Goal: Task Accomplishment & Management: Use online tool/utility

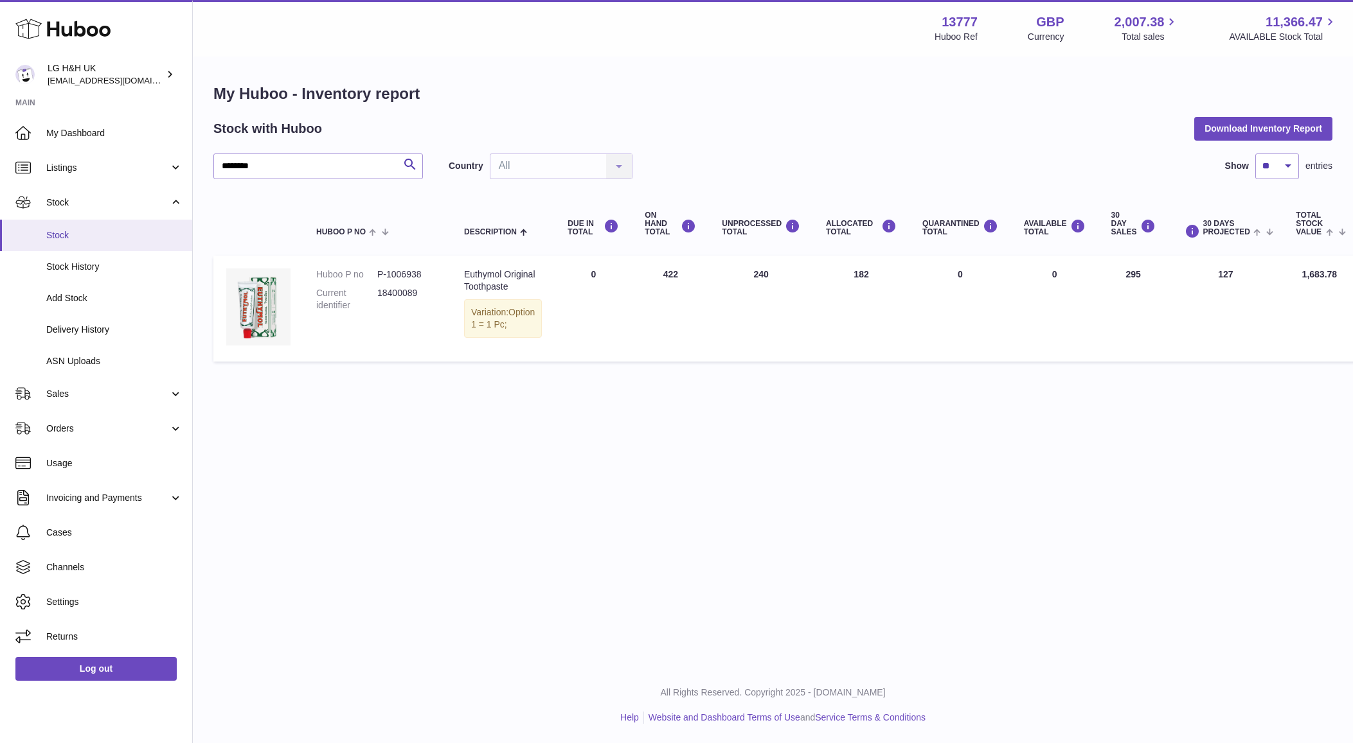
click at [134, 229] on span "Stock" at bounding box center [114, 235] width 136 height 12
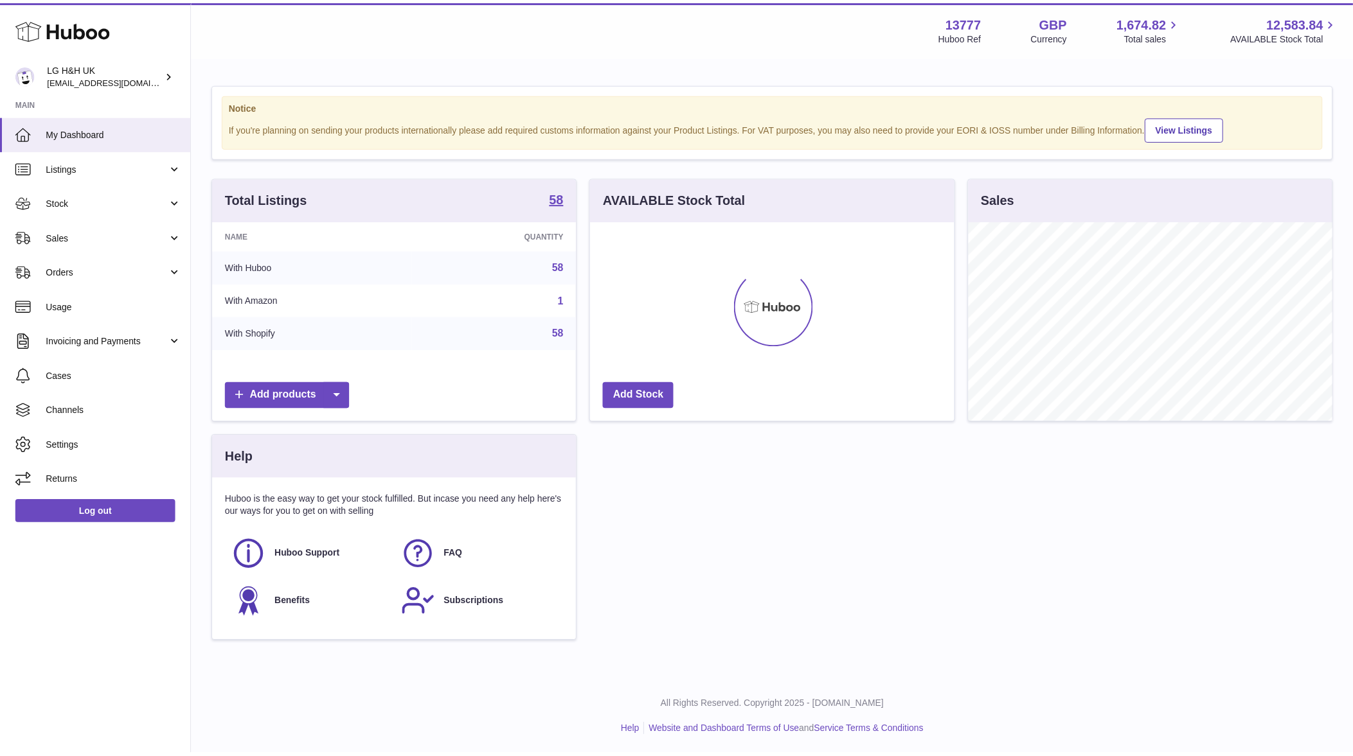
scroll to position [200, 363]
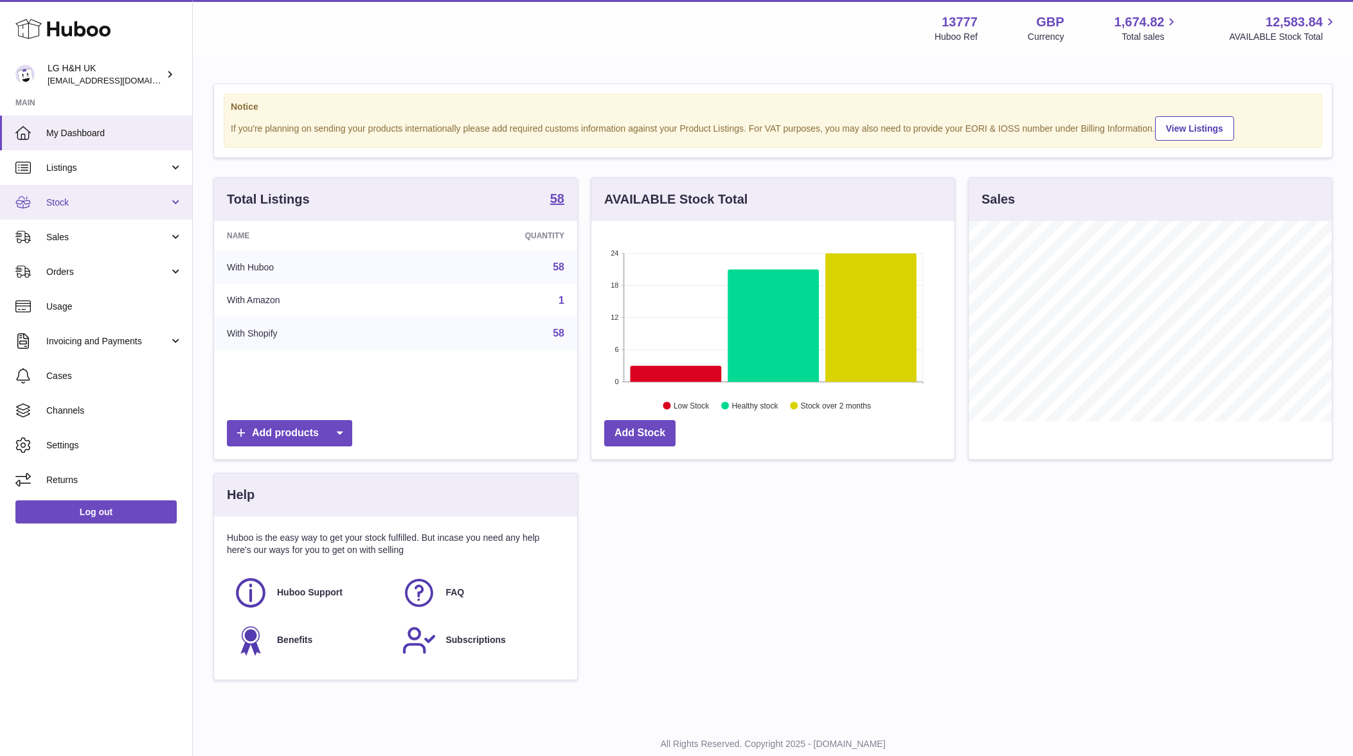
click at [98, 208] on span "Stock" at bounding box center [107, 203] width 123 height 12
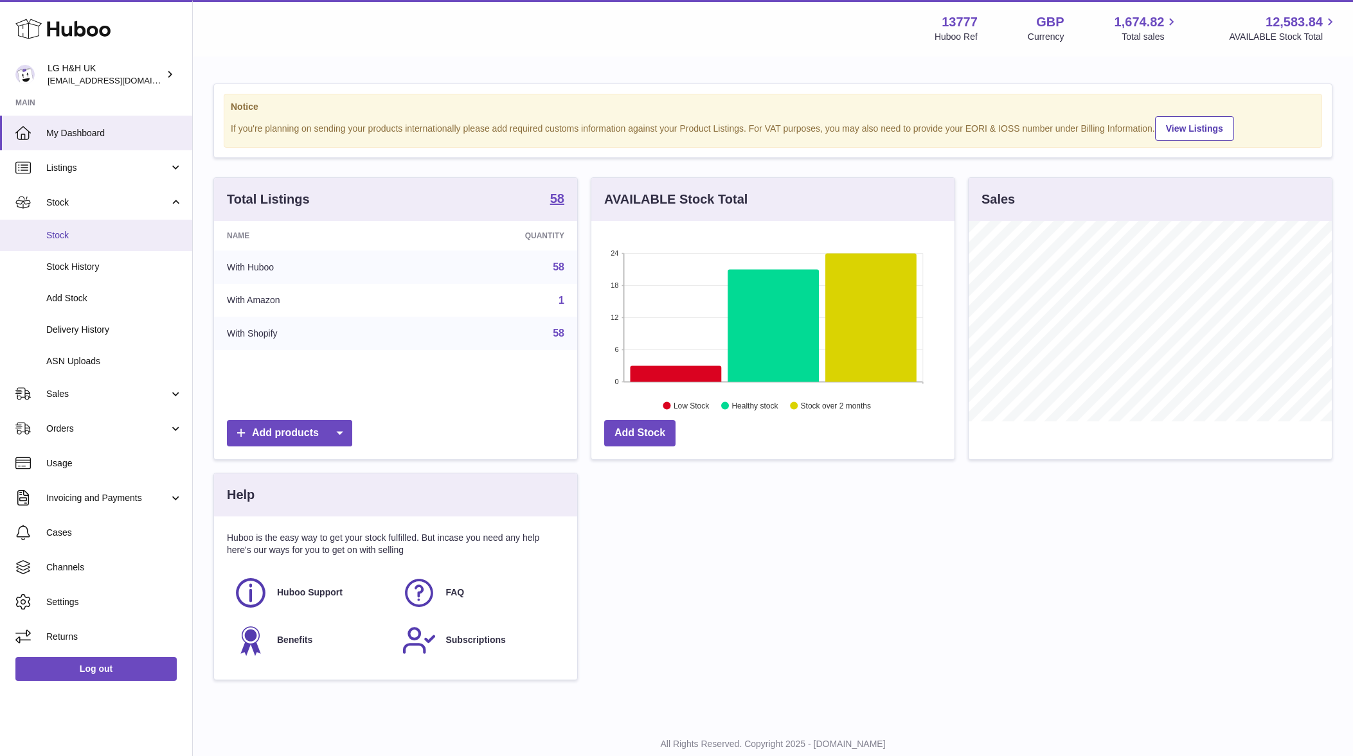
click at [105, 240] on span "Stock" at bounding box center [114, 235] width 136 height 12
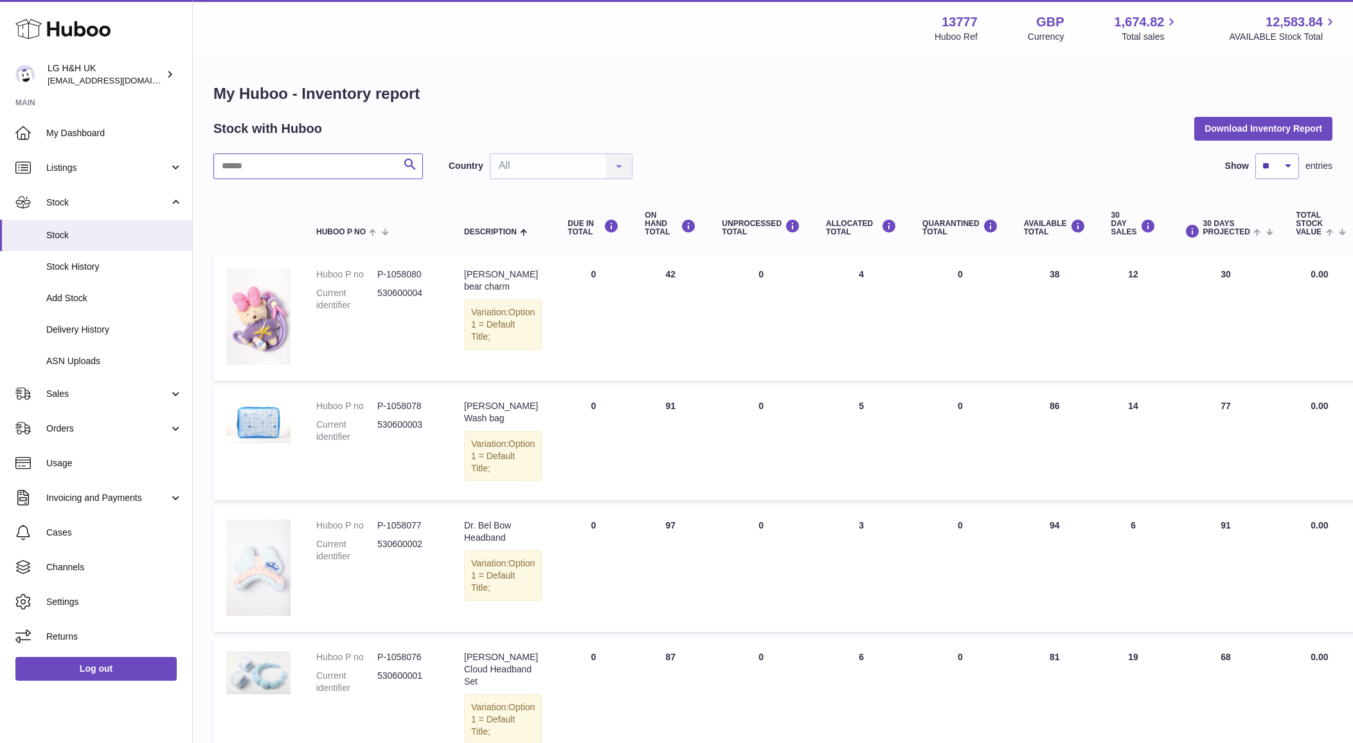
click at [348, 170] on input "text" at bounding box center [317, 167] width 209 height 26
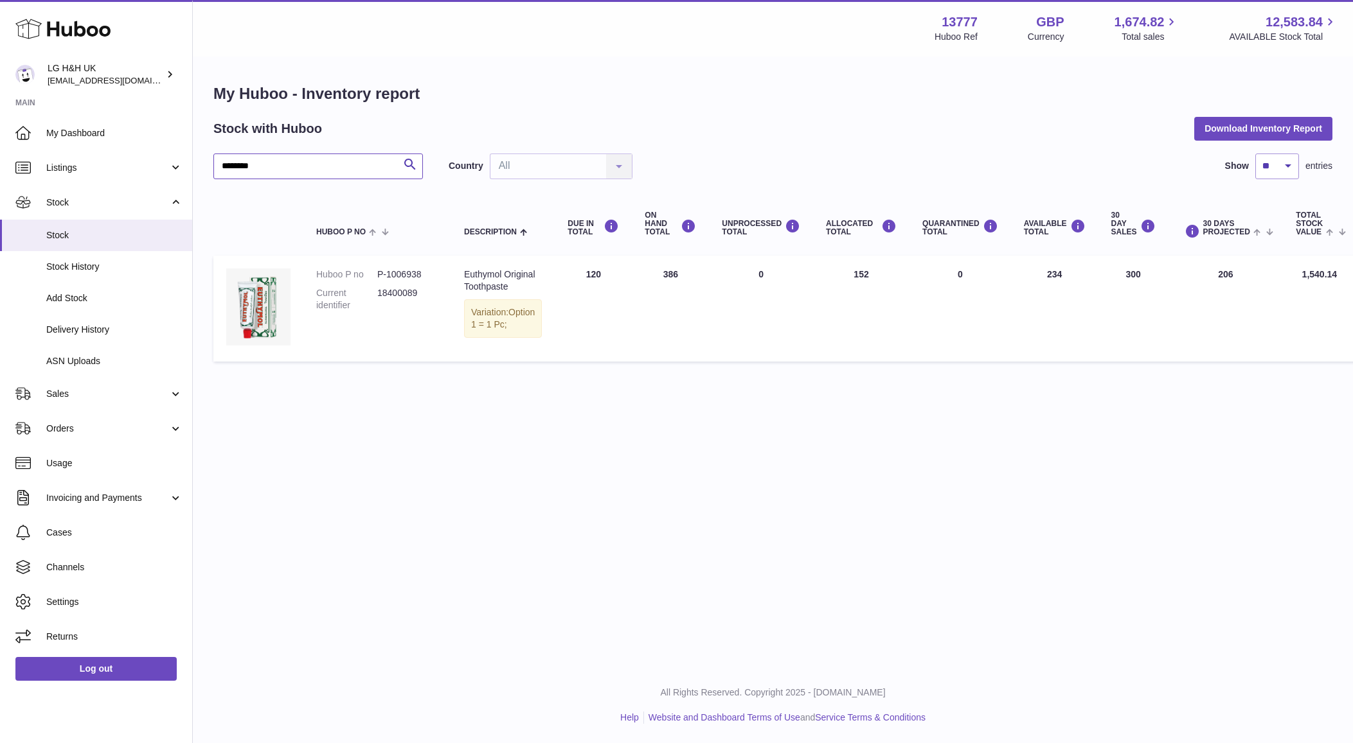
type input "********"
click at [118, 379] on link "Sales" at bounding box center [96, 394] width 192 height 35
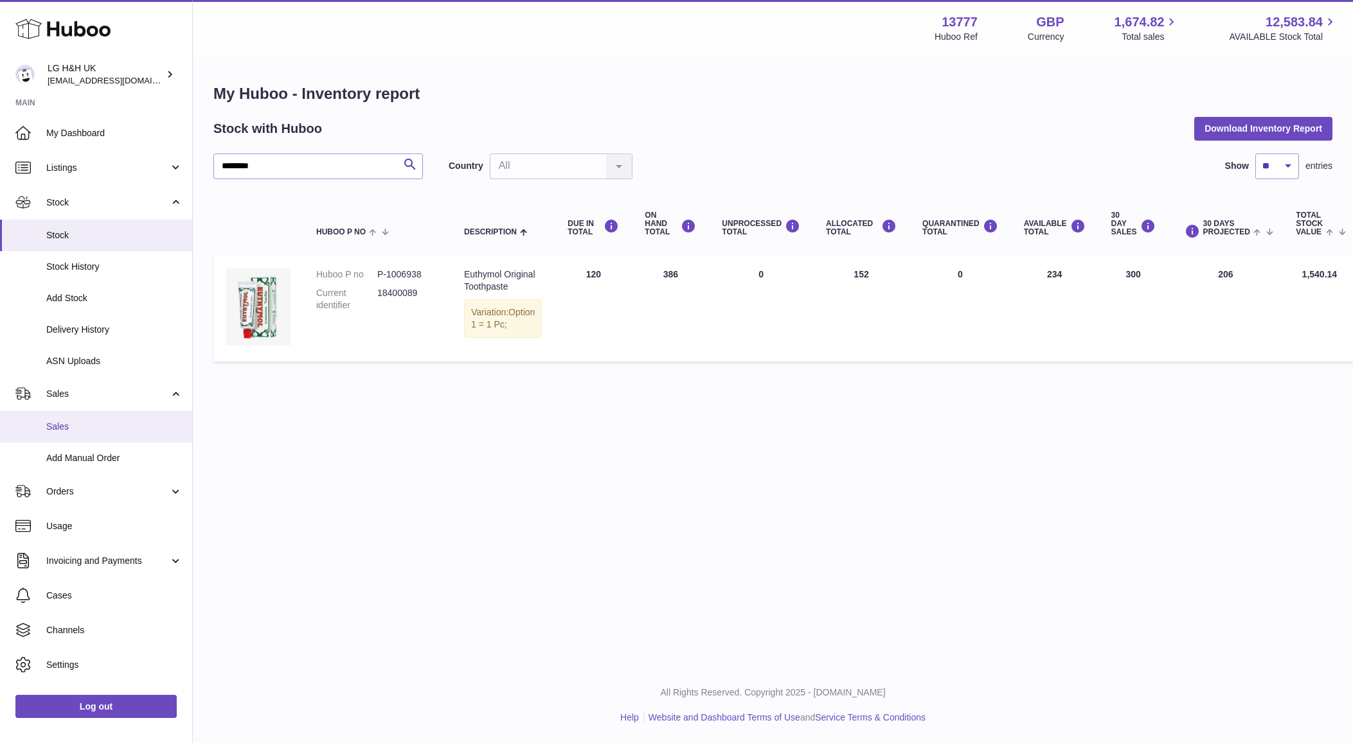
click at [122, 427] on span "Sales" at bounding box center [114, 427] width 136 height 12
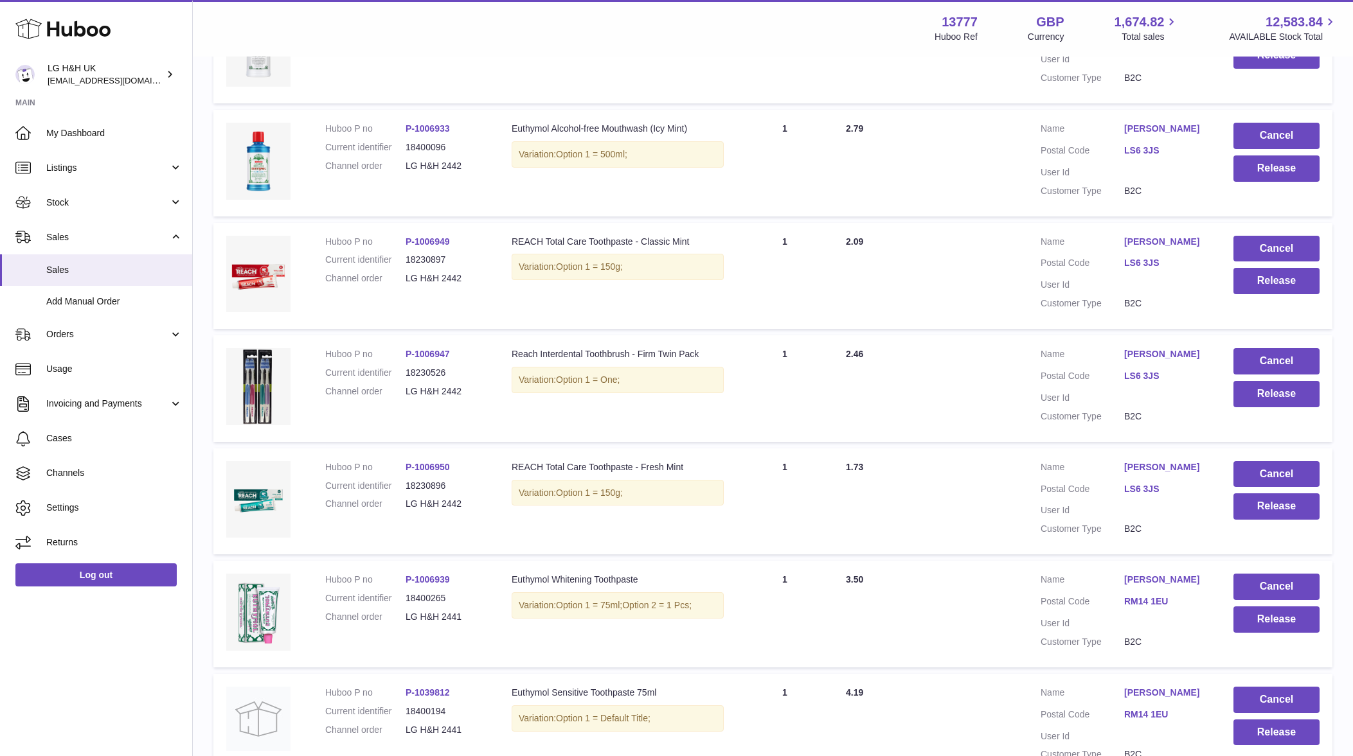
scroll to position [427, 0]
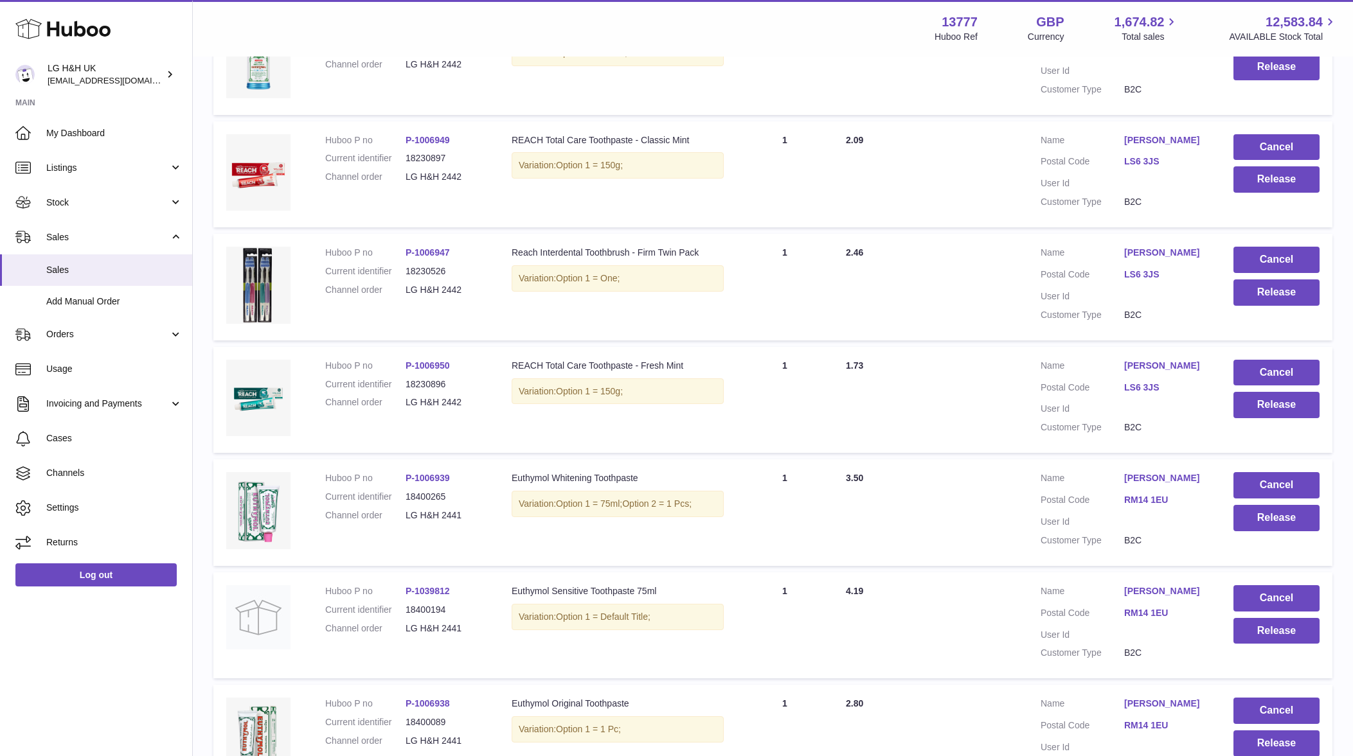
drag, startPoint x: 480, startPoint y: 513, endPoint x: 468, endPoint y: 508, distance: 13.2
click at [472, 511] on dd "LG H&H 2441" at bounding box center [445, 516] width 80 height 12
drag, startPoint x: 463, startPoint y: 490, endPoint x: 402, endPoint y: 495, distance: 61.8
click at [402, 495] on dl "Huboo P no P-1006939 Current identifier 18400265 Channel order LG H&H 2441" at bounding box center [405, 500] width 161 height 56
copy dl "18400265"
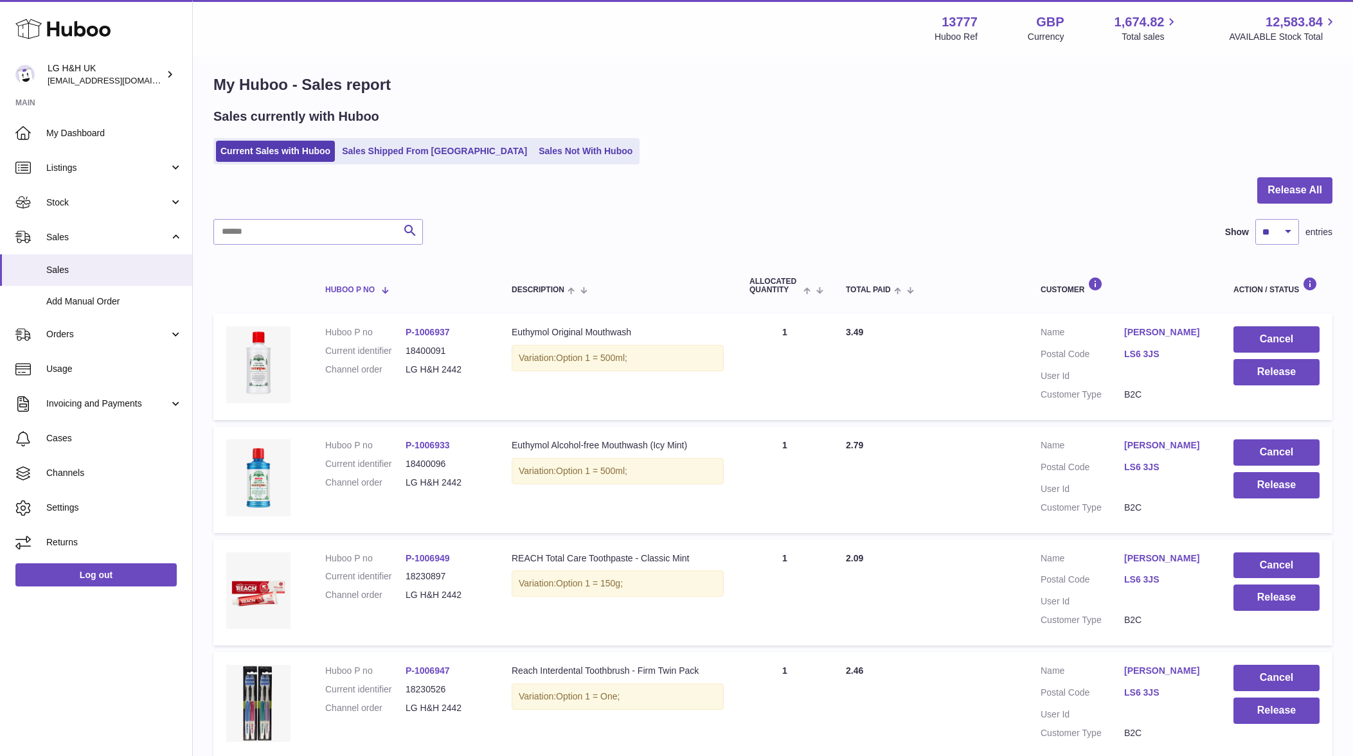
scroll to position [0, 0]
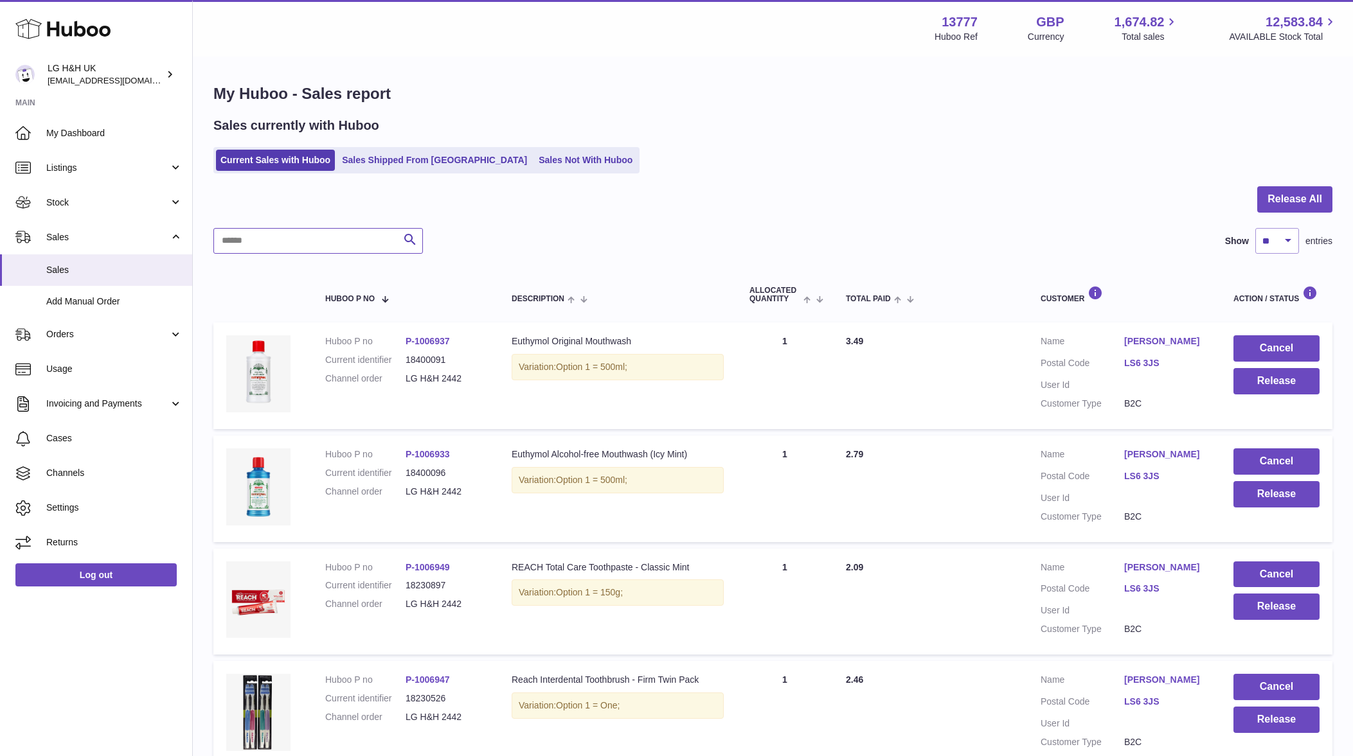
click at [357, 249] on input "text" at bounding box center [317, 241] width 209 height 26
paste input "********"
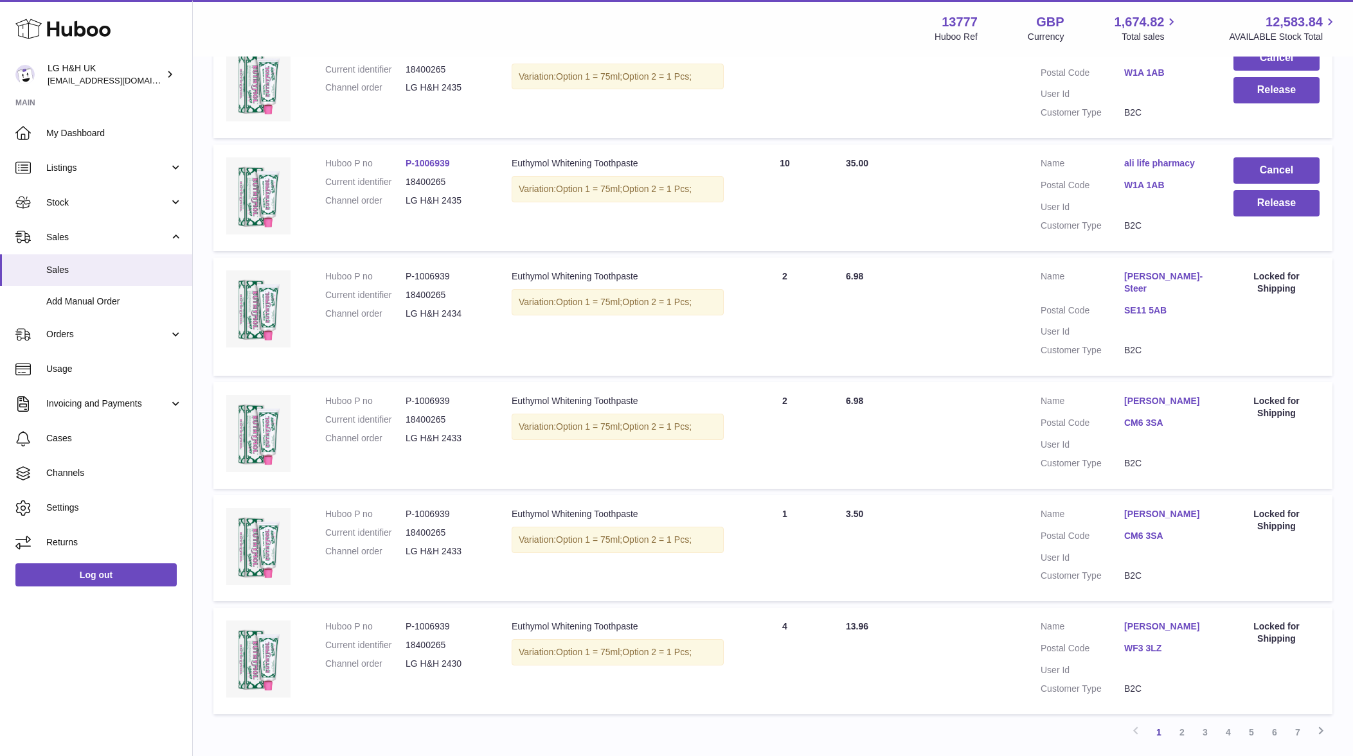
scroll to position [841, 0]
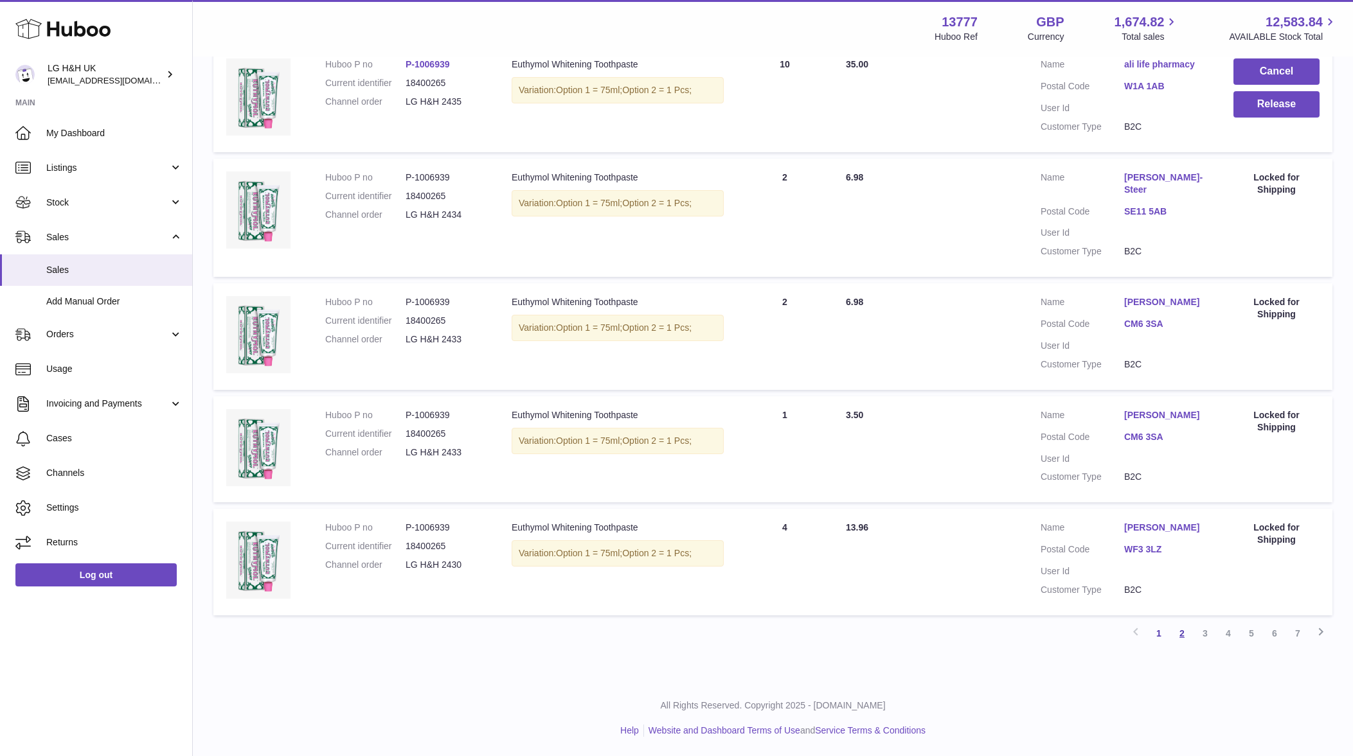
click at [1190, 630] on link "2" at bounding box center [1181, 633] width 23 height 23
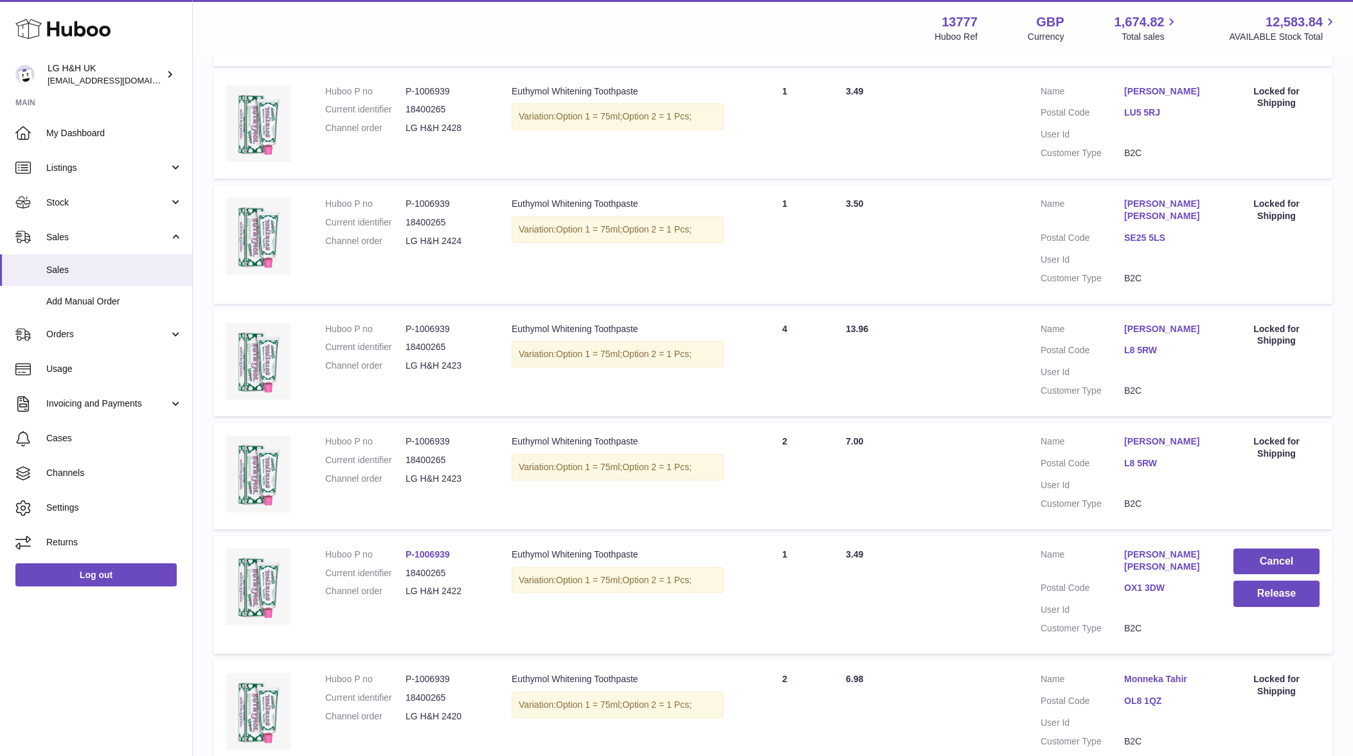
scroll to position [619, 0]
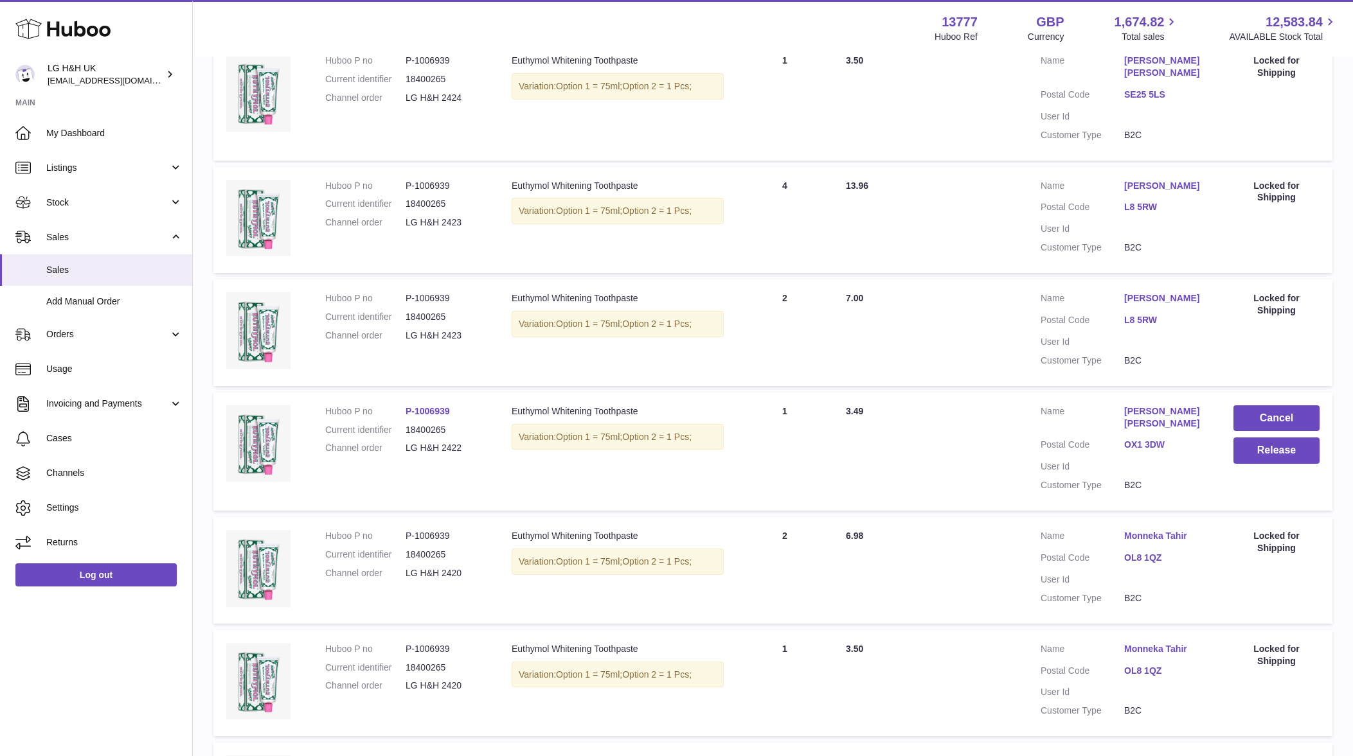
drag, startPoint x: 467, startPoint y: 450, endPoint x: 402, endPoint y: 453, distance: 65.0
click at [402, 453] on dl "Huboo P no P-1006939 Current identifier 18400265 Channel order LG H&H 2422" at bounding box center [405, 433] width 161 height 56
copy dl "LG H&H 2422"
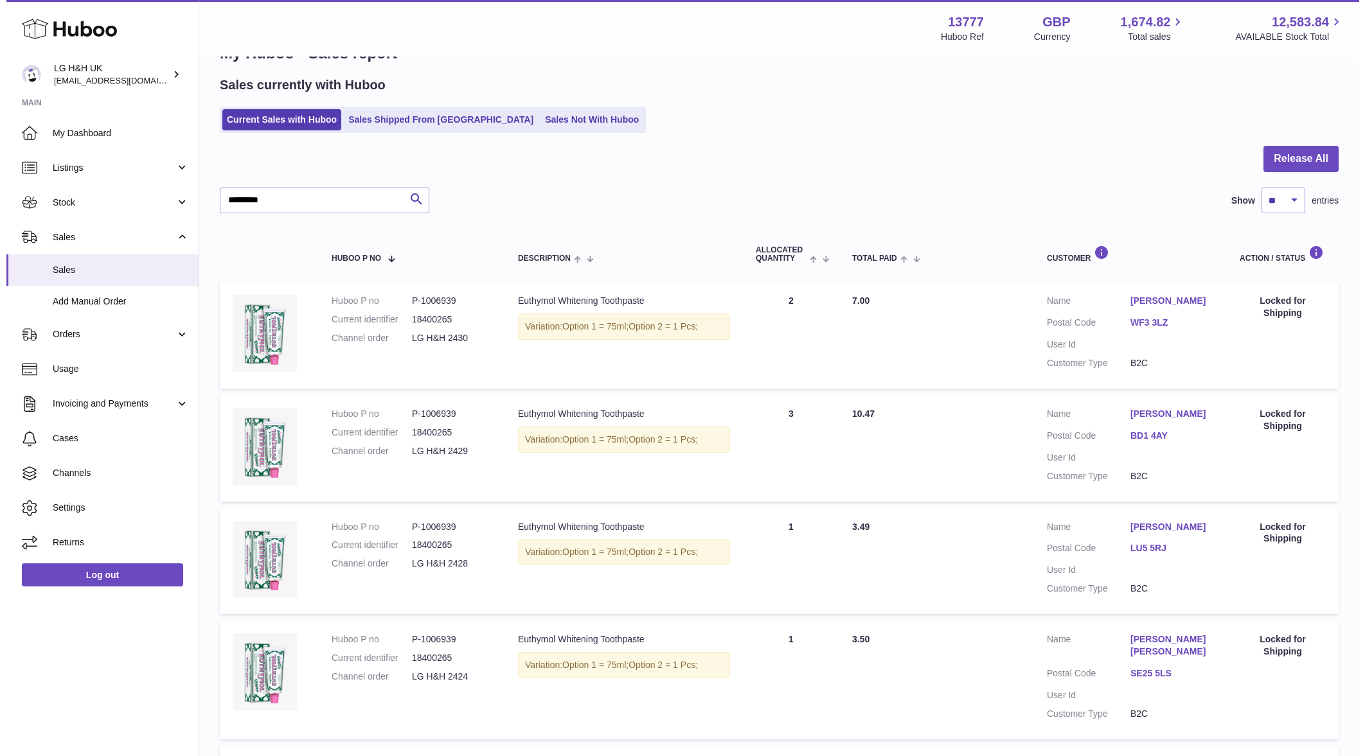
scroll to position [0, 0]
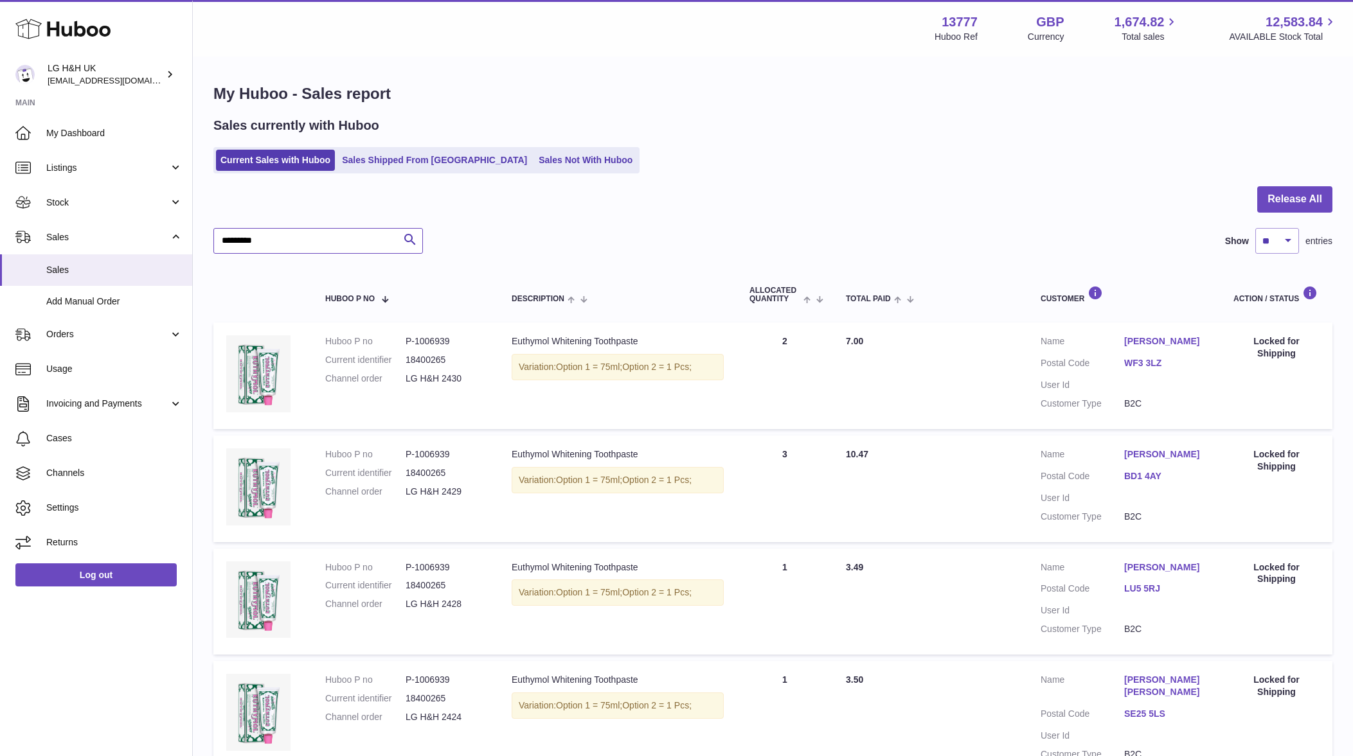
click at [298, 253] on input "********" at bounding box center [317, 241] width 209 height 26
paste input "***"
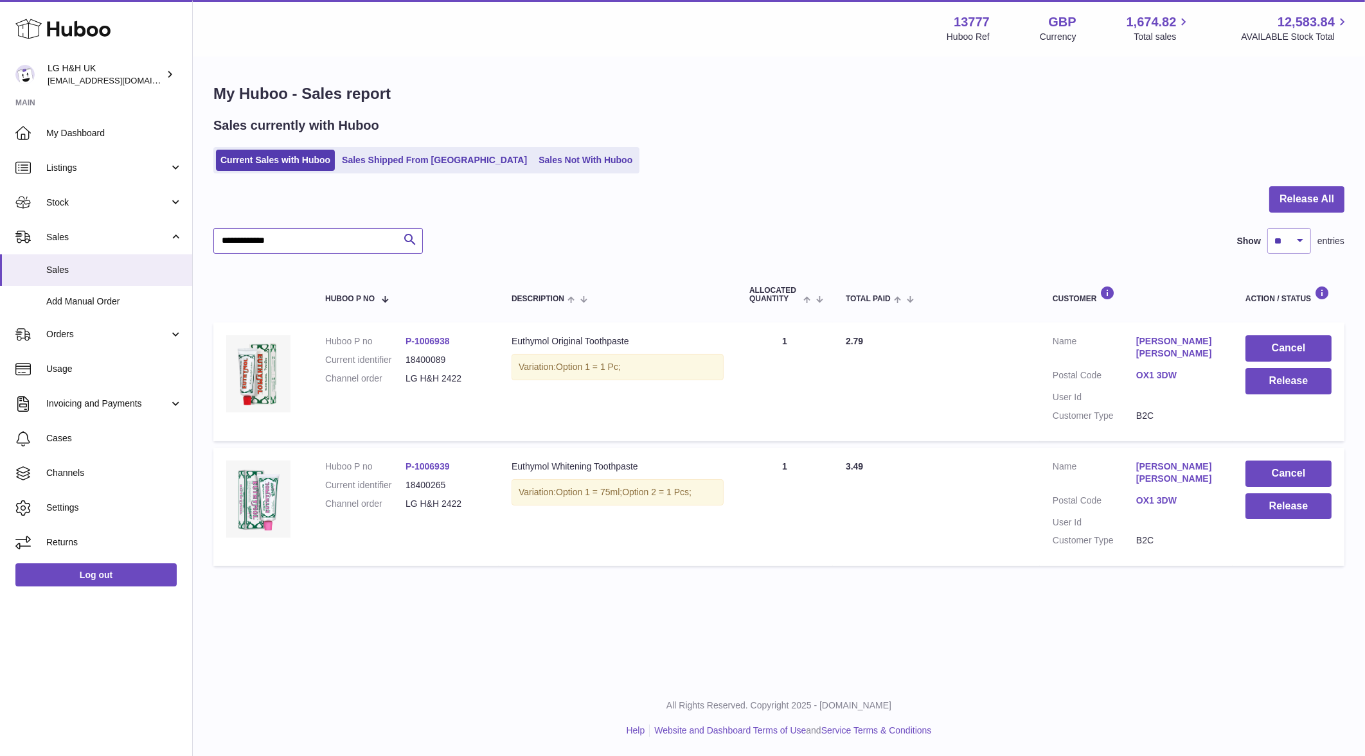
type input "**********"
click at [111, 206] on span "Stock" at bounding box center [107, 203] width 123 height 12
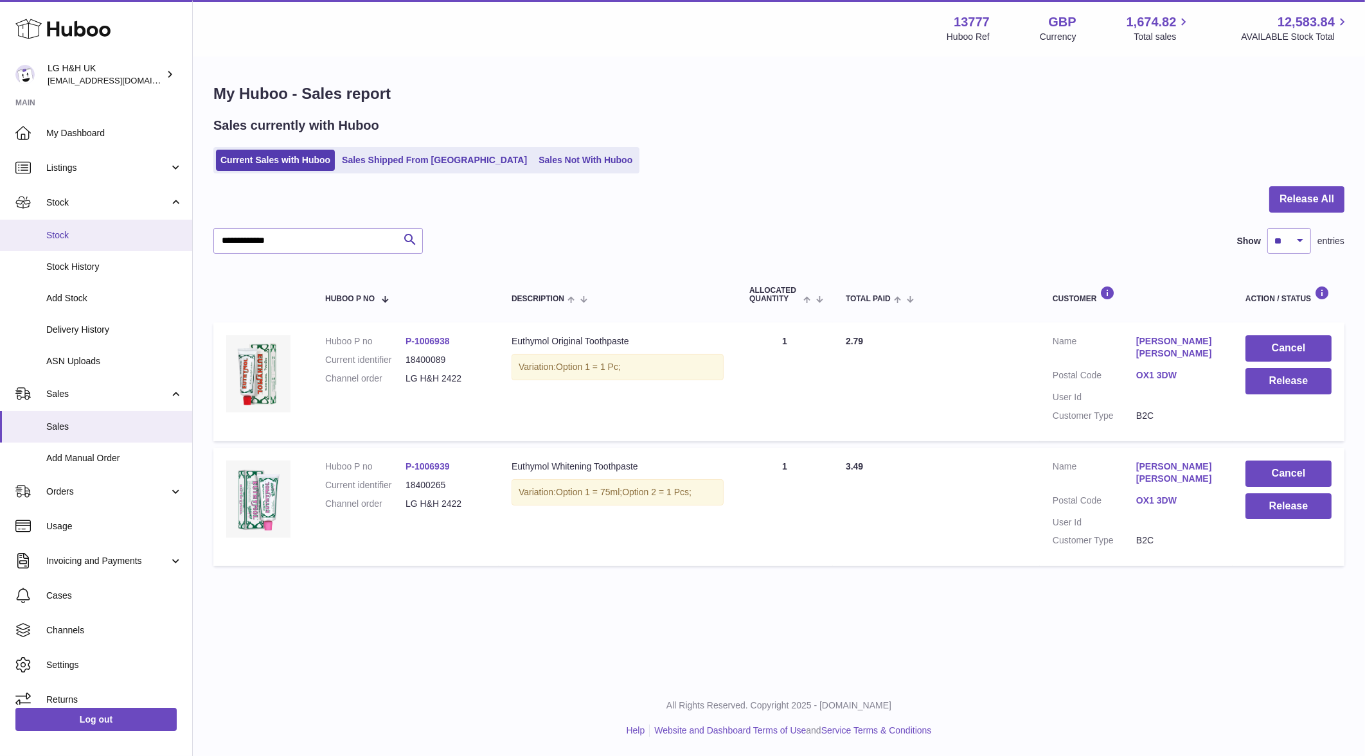
click at [109, 250] on link "Stock" at bounding box center [96, 235] width 192 height 31
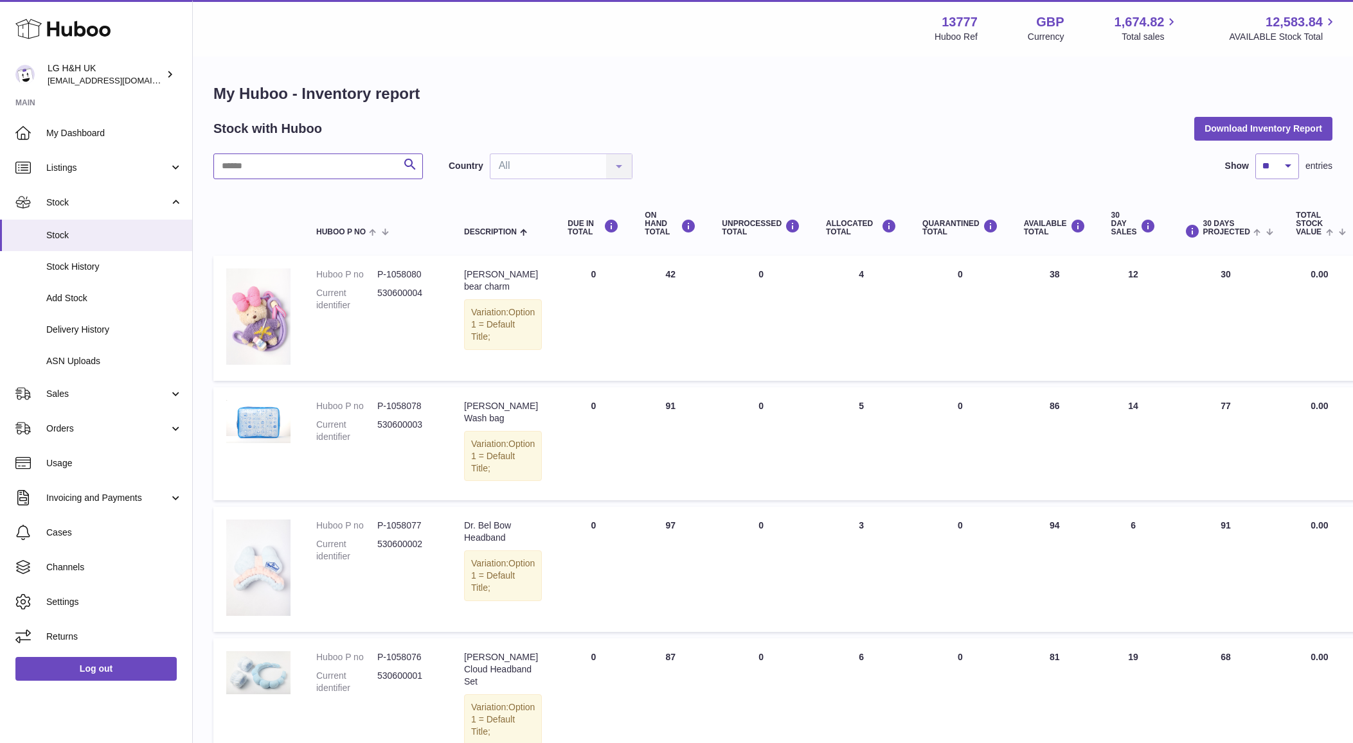
click at [306, 173] on input "text" at bounding box center [317, 167] width 209 height 26
paste input "**********"
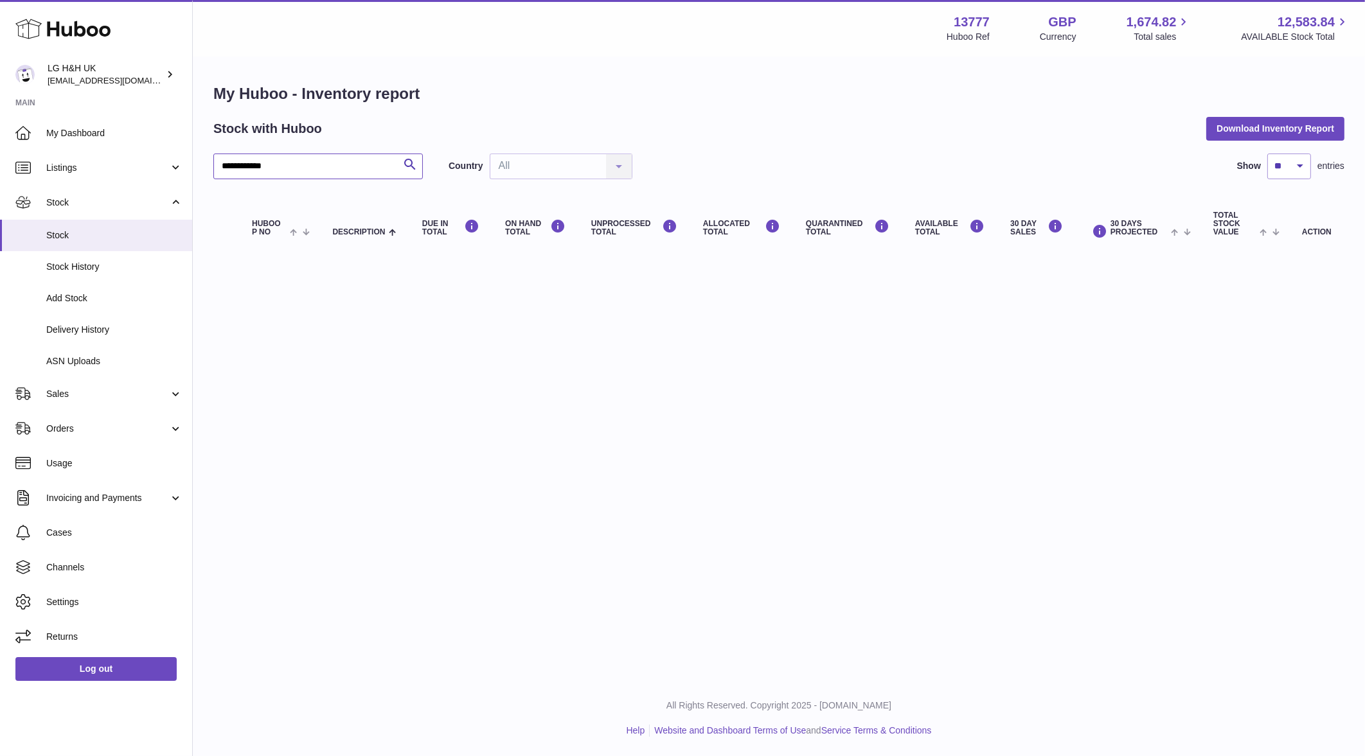
drag, startPoint x: 309, startPoint y: 159, endPoint x: 217, endPoint y: 167, distance: 92.2
click at [217, 167] on input "**********" at bounding box center [317, 167] width 209 height 26
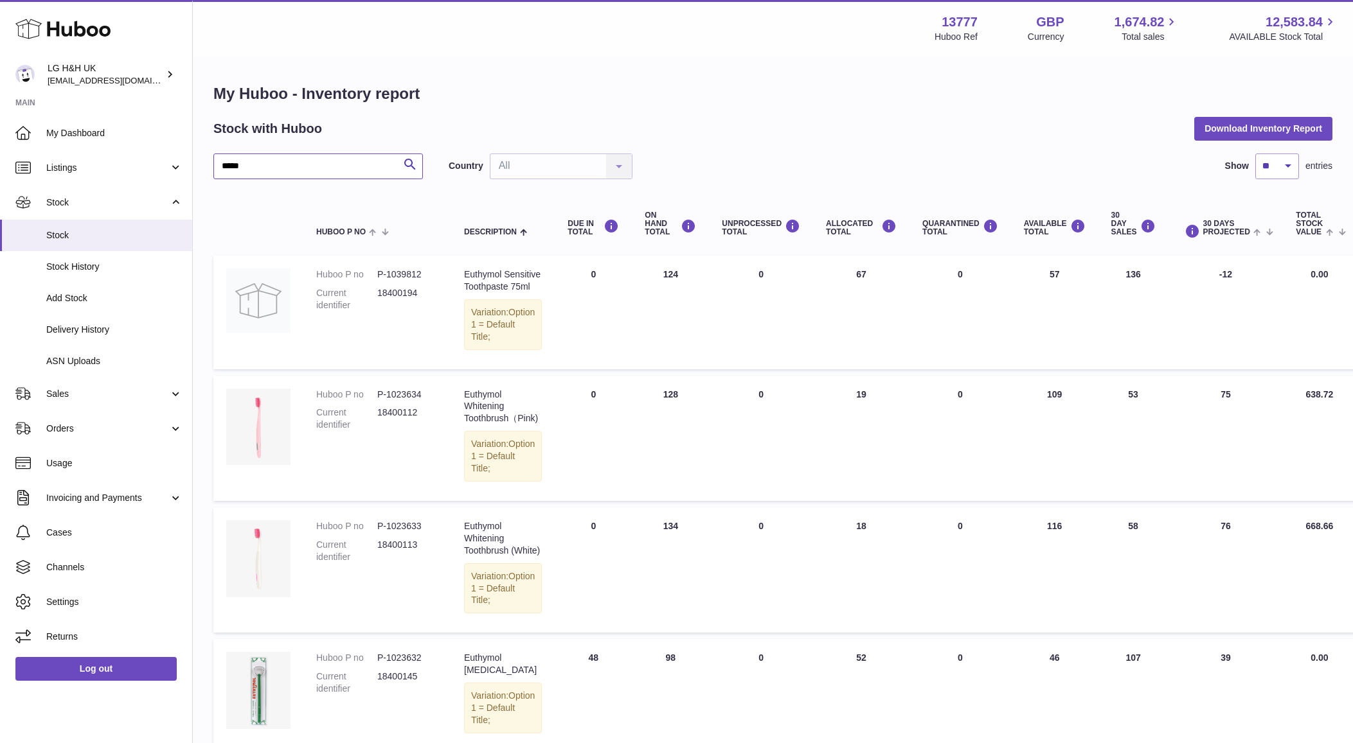
type input "*****"
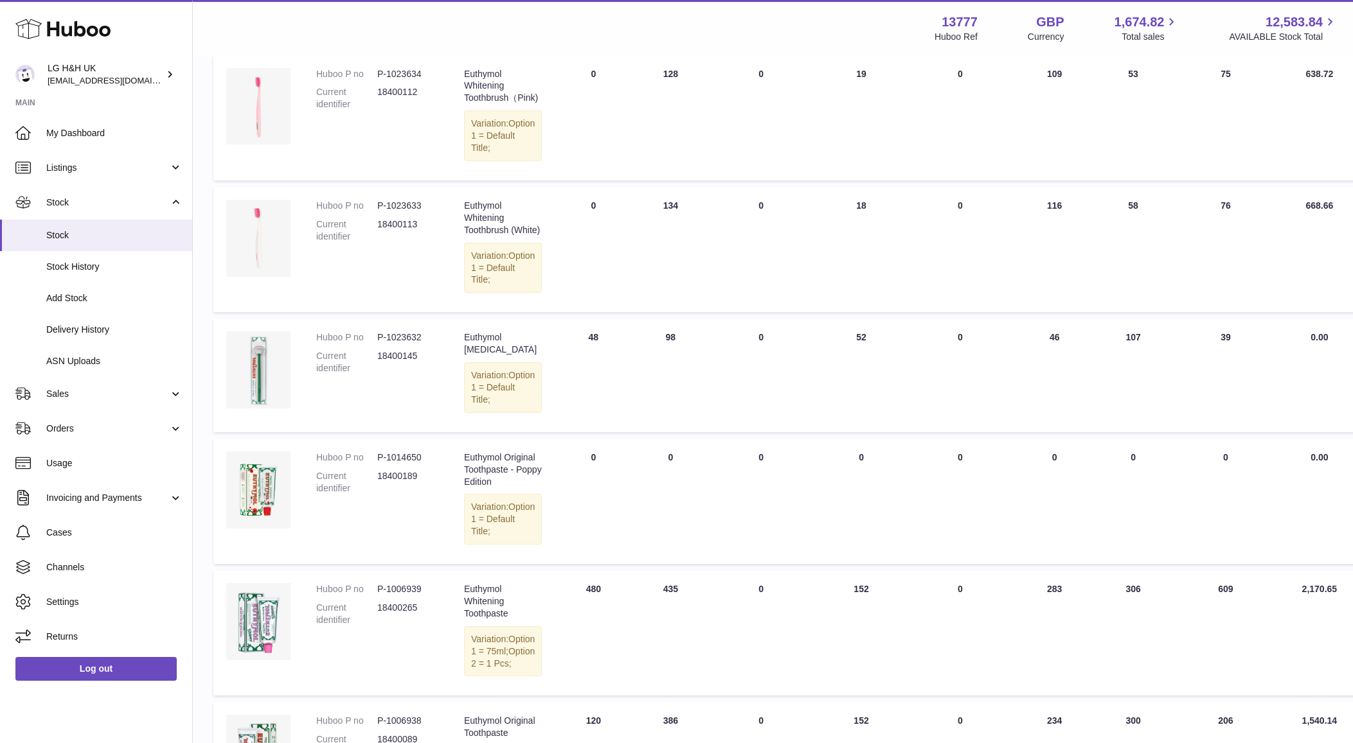
scroll to position [482, 0]
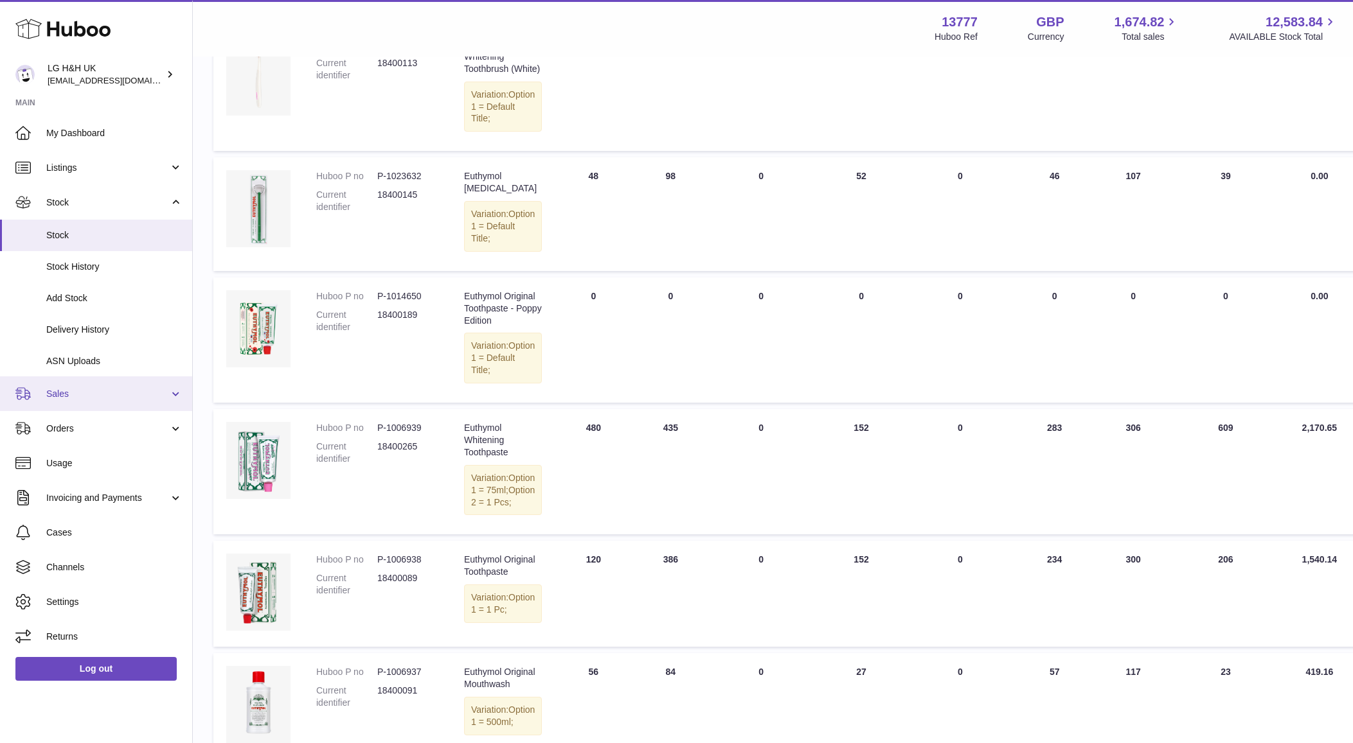
click at [46, 397] on link "Sales" at bounding box center [96, 394] width 192 height 35
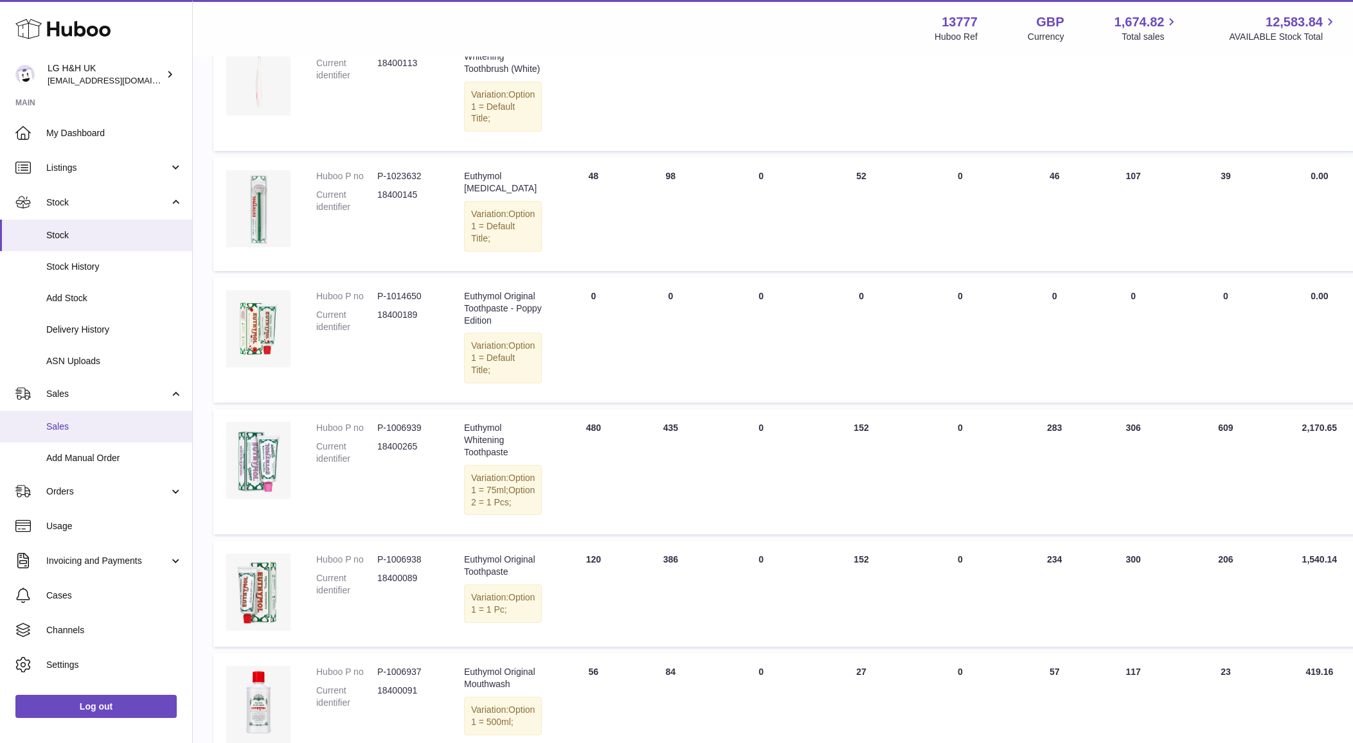
click at [62, 422] on span "Sales" at bounding box center [114, 427] width 136 height 12
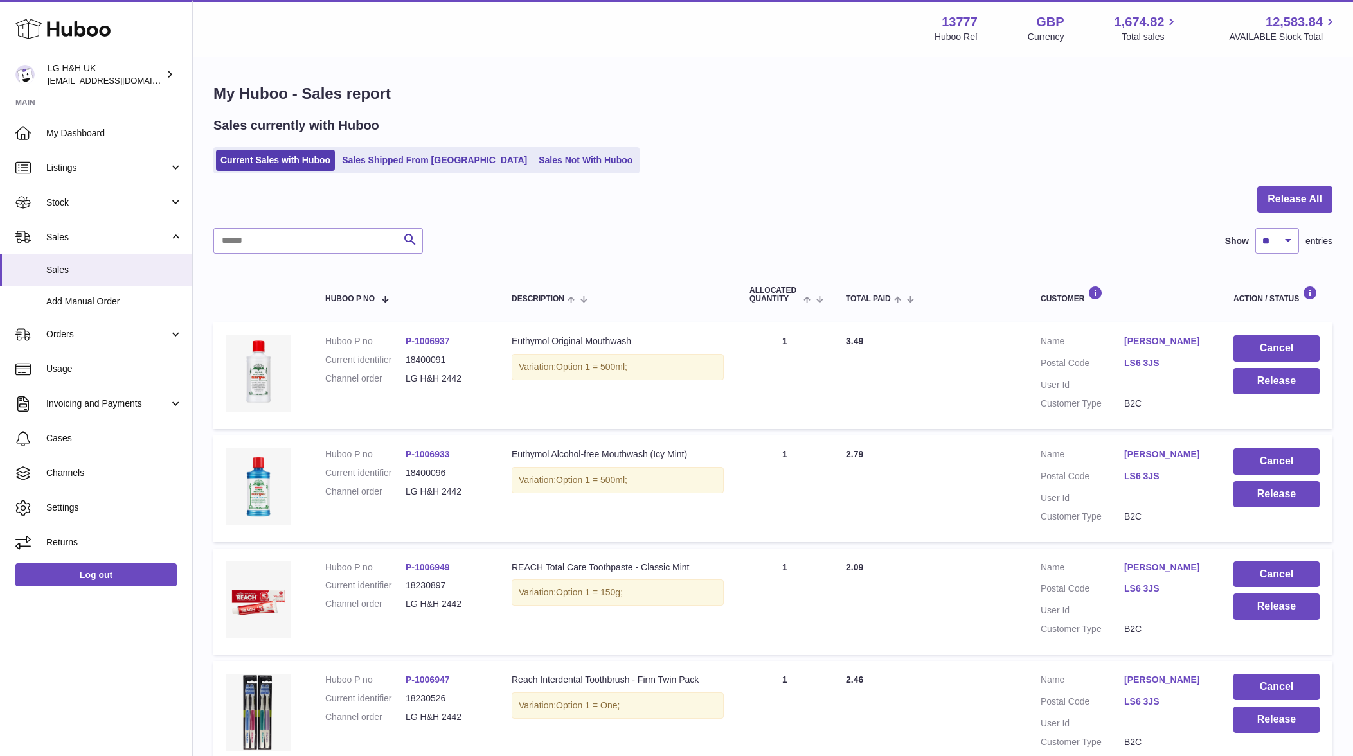
drag, startPoint x: 466, startPoint y: 386, endPoint x: 400, endPoint y: 373, distance: 67.5
click at [400, 373] on dl "Huboo P no P-1006937 Current identifier 18400091 Channel order LG H&H 2442" at bounding box center [405, 363] width 161 height 56
copy dl "LG H&H 2442"
click at [317, 247] on input "text" at bounding box center [317, 241] width 209 height 26
paste input "**********"
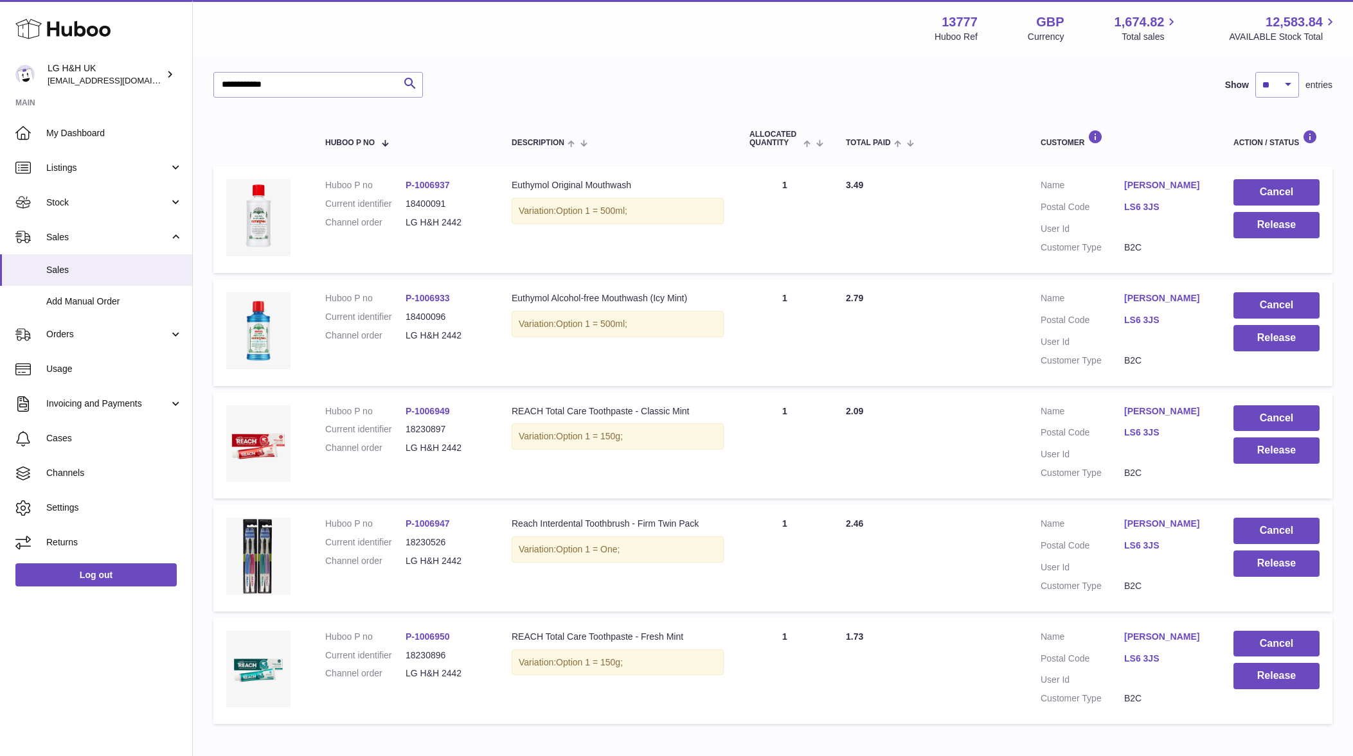
scroll to position [151, 0]
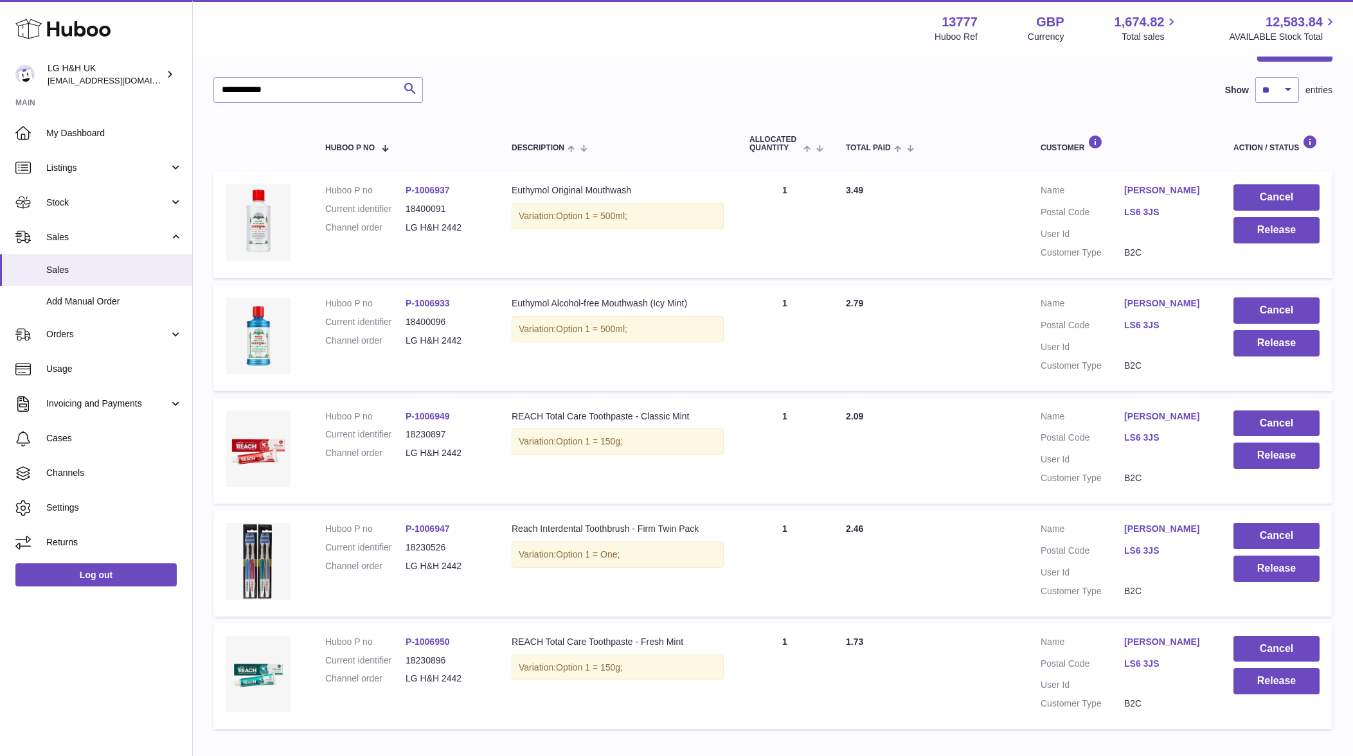
click at [1271, 253] on td "Cancel Release" at bounding box center [1276, 225] width 112 height 107
click at [1272, 247] on td "Cancel Release" at bounding box center [1276, 225] width 112 height 107
click at [1274, 233] on button "Release" at bounding box center [1276, 230] width 86 height 26
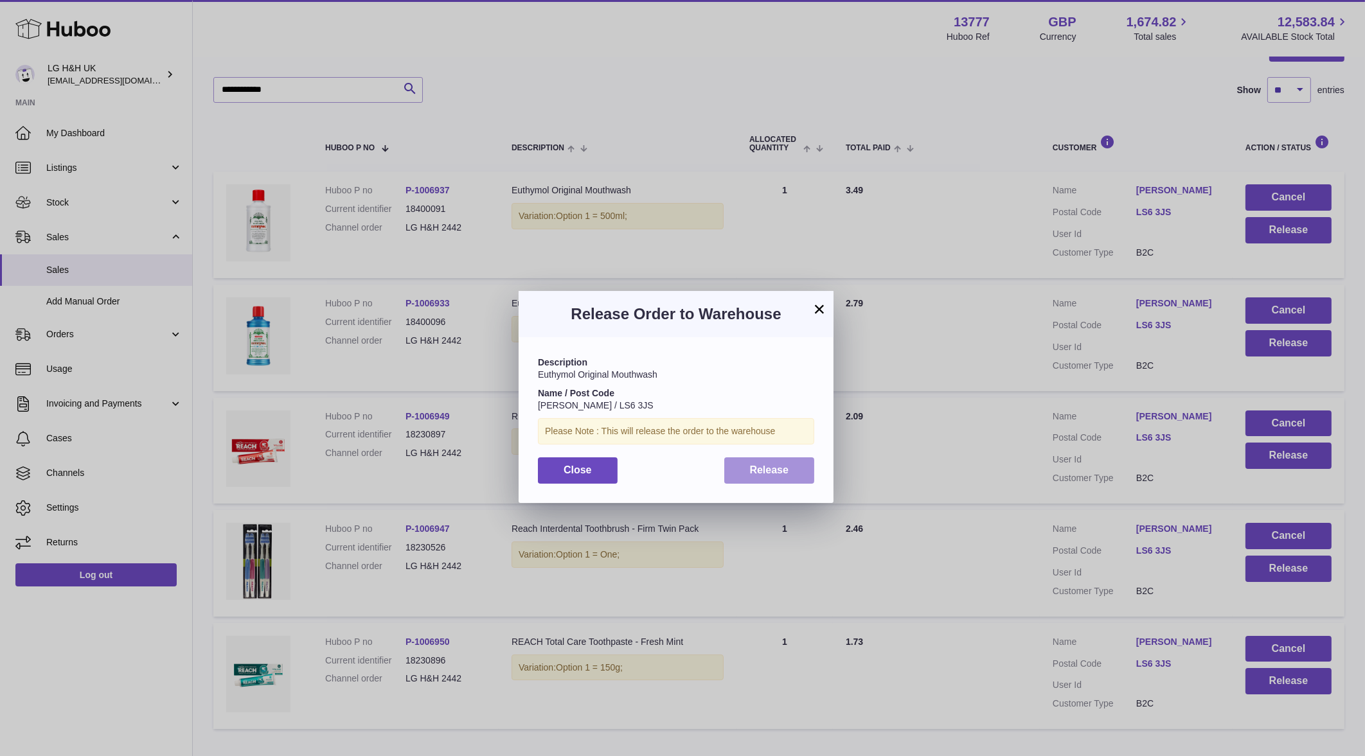
click at [732, 469] on button "Release" at bounding box center [769, 470] width 91 height 26
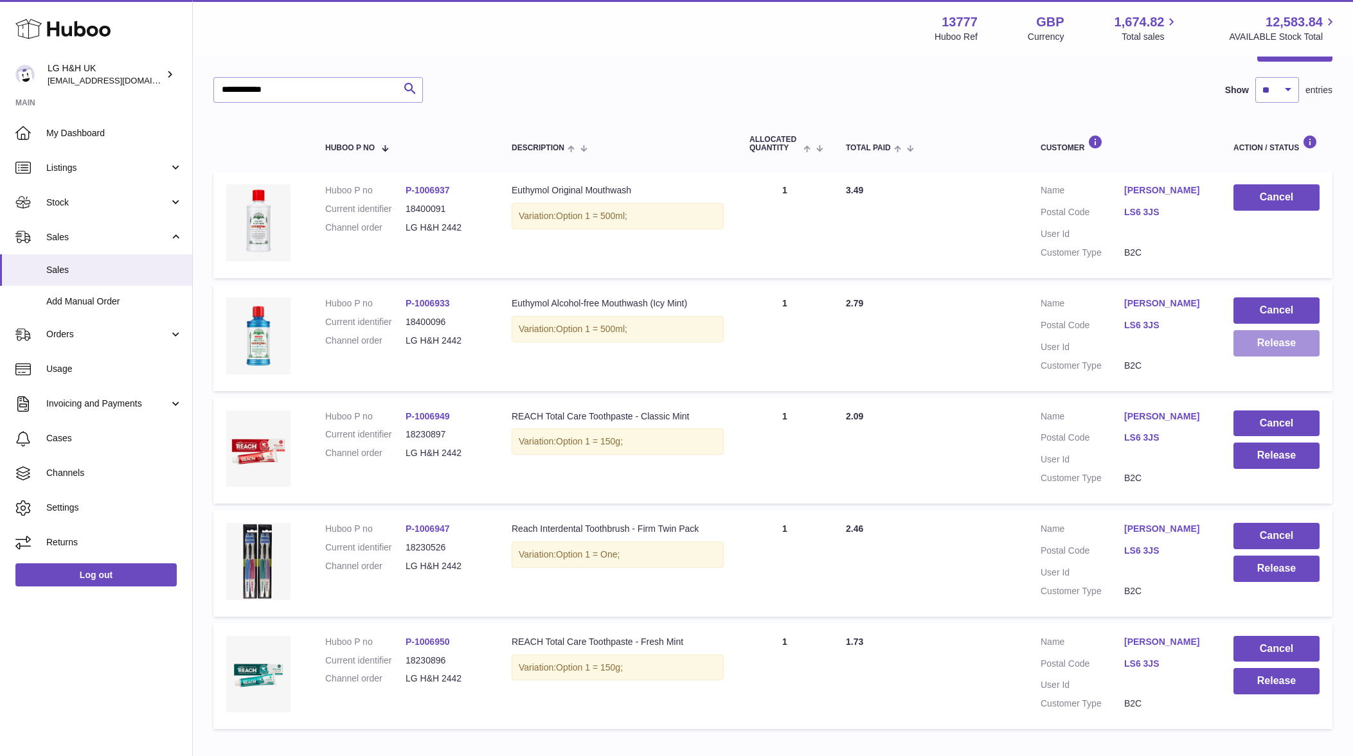
click at [1275, 344] on button "Release" at bounding box center [1276, 343] width 86 height 26
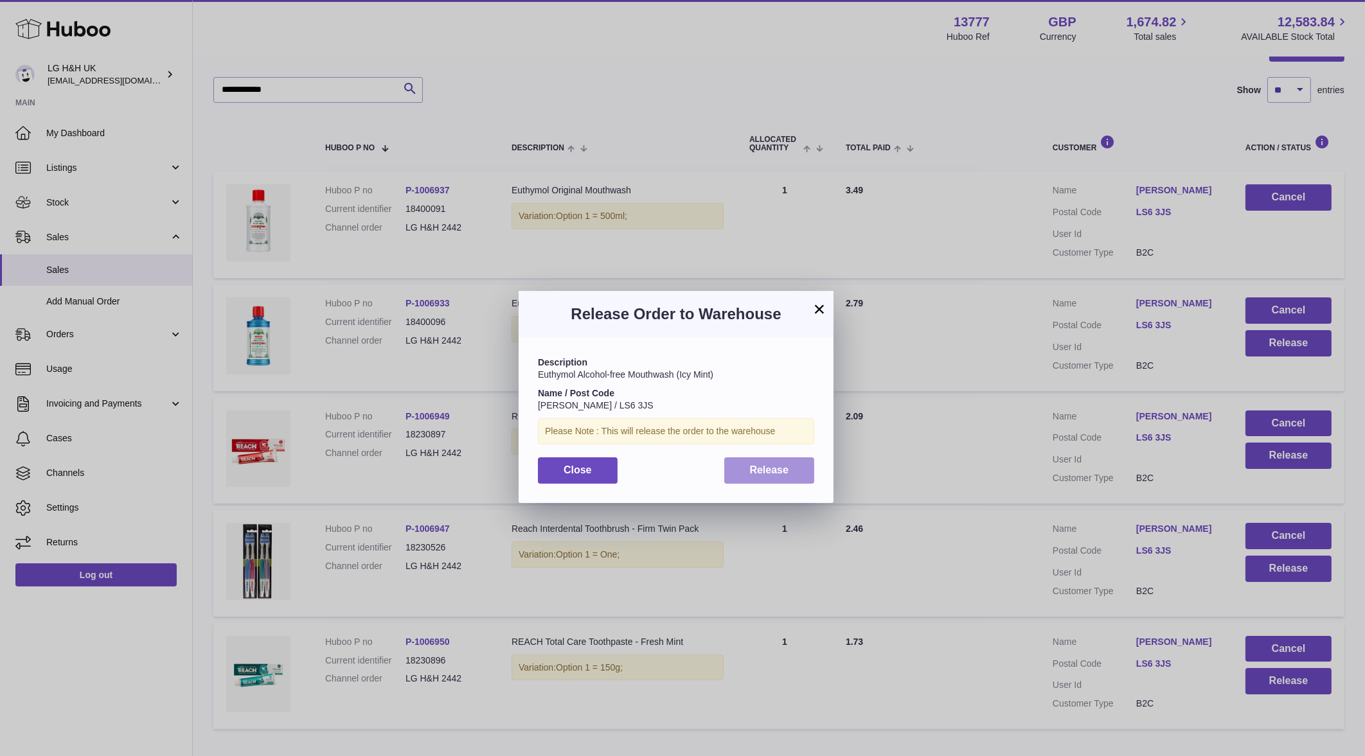
click at [810, 459] on button "Release" at bounding box center [769, 470] width 91 height 26
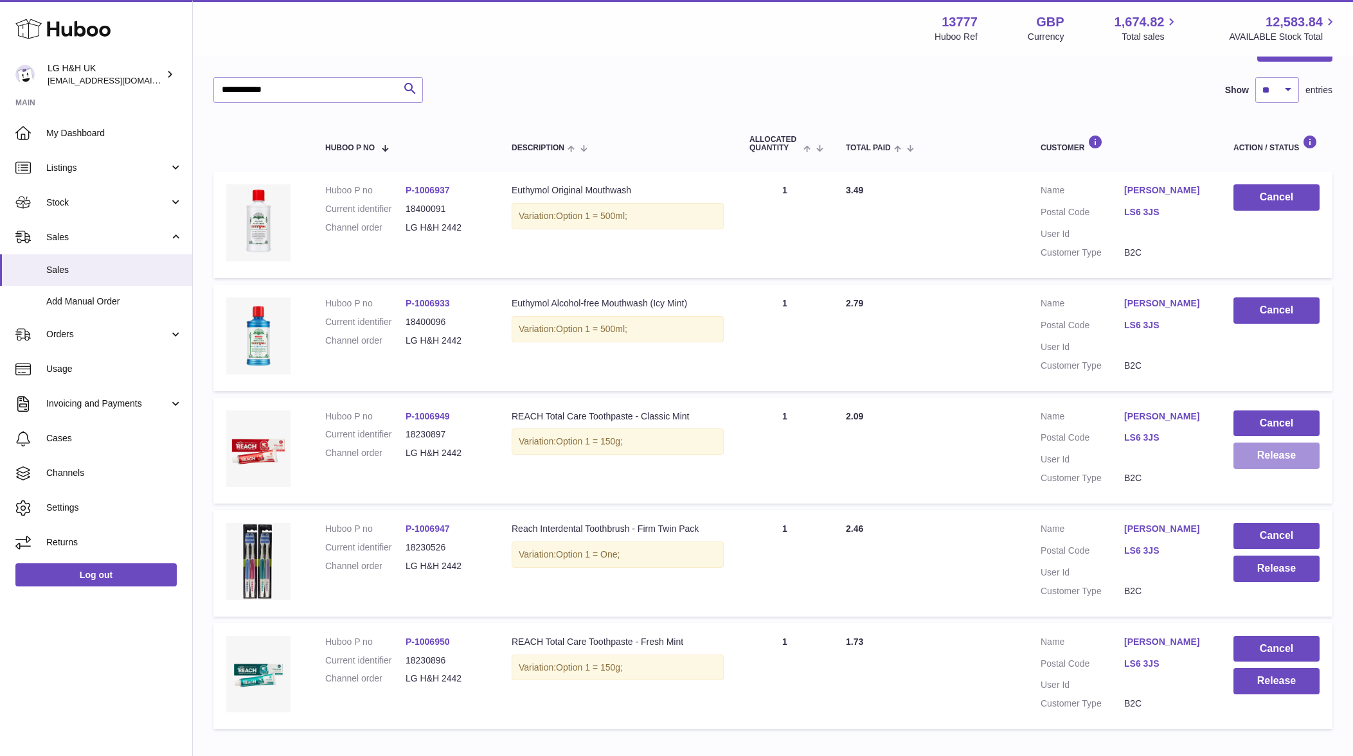
click at [1252, 452] on button "Release" at bounding box center [1276, 456] width 86 height 26
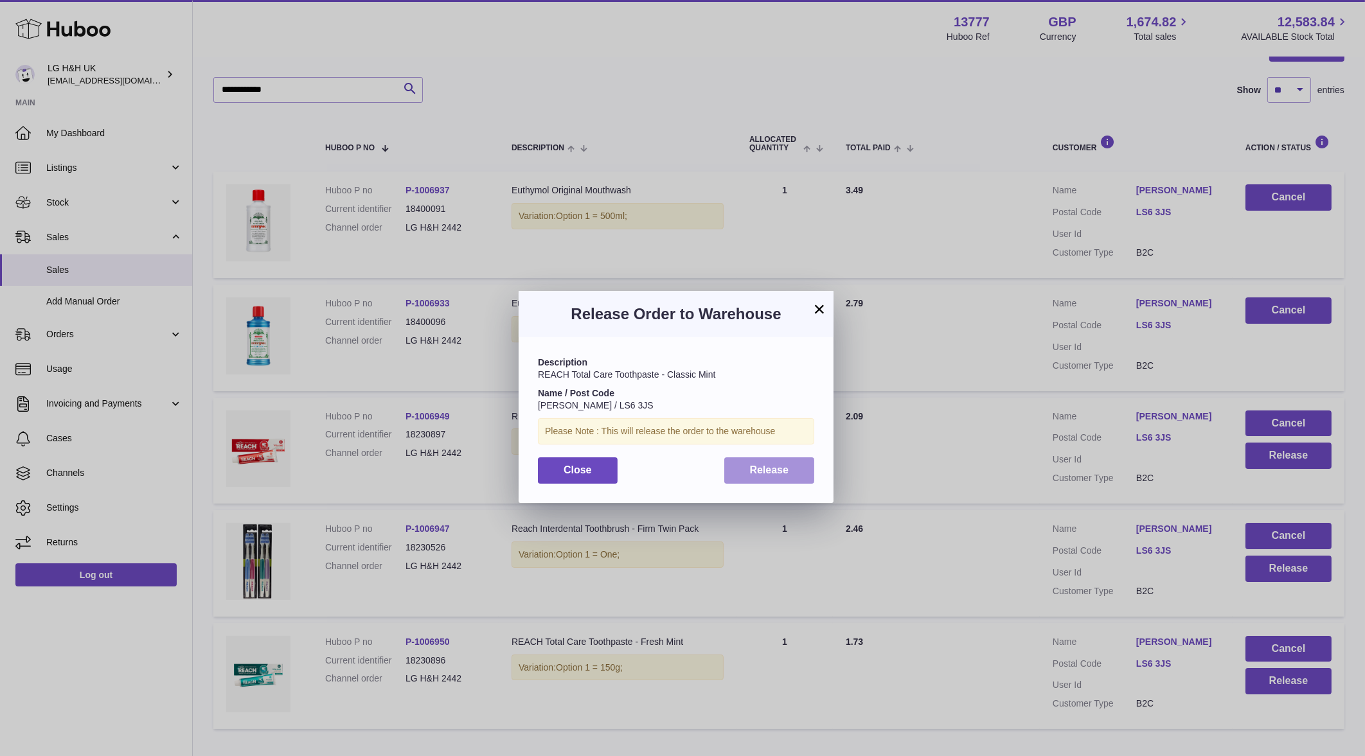
click at [776, 480] on button "Release" at bounding box center [769, 470] width 91 height 26
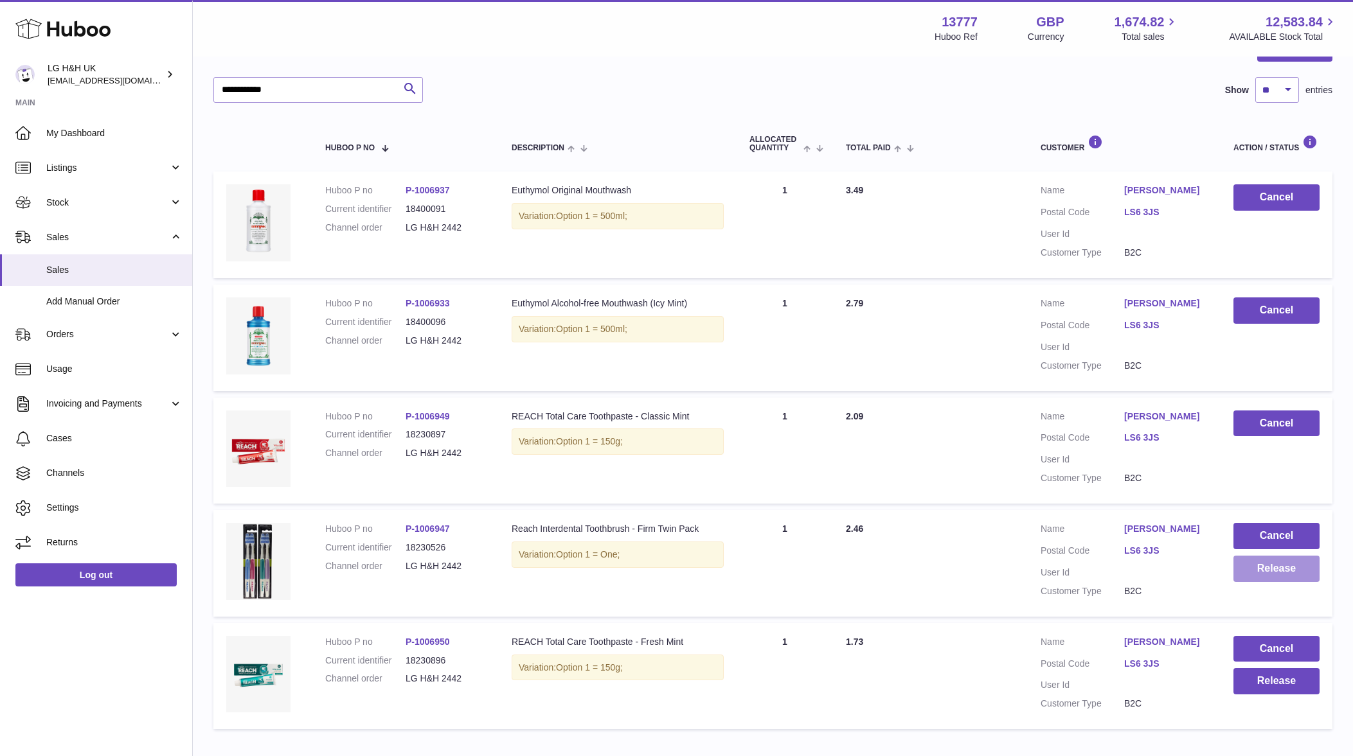
click at [1301, 569] on button "Release" at bounding box center [1276, 569] width 86 height 26
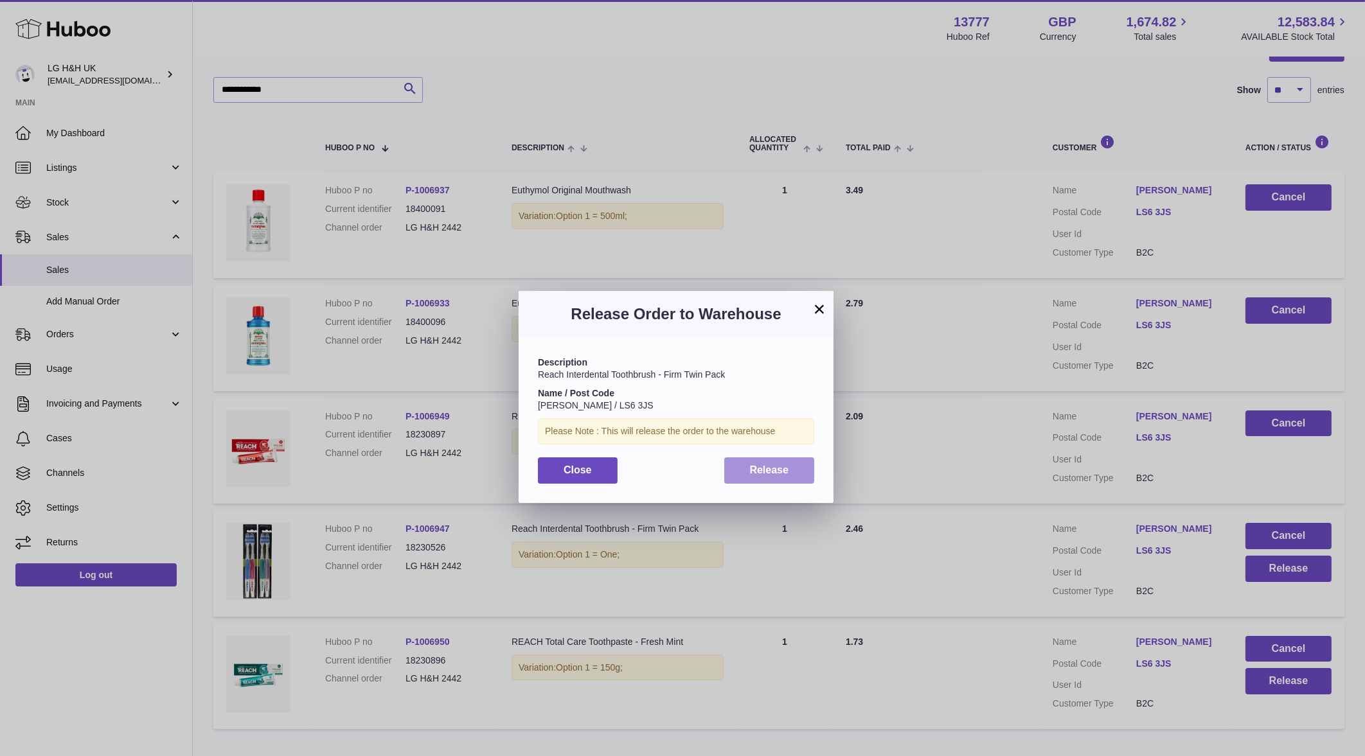
click at [743, 463] on button "Release" at bounding box center [769, 470] width 91 height 26
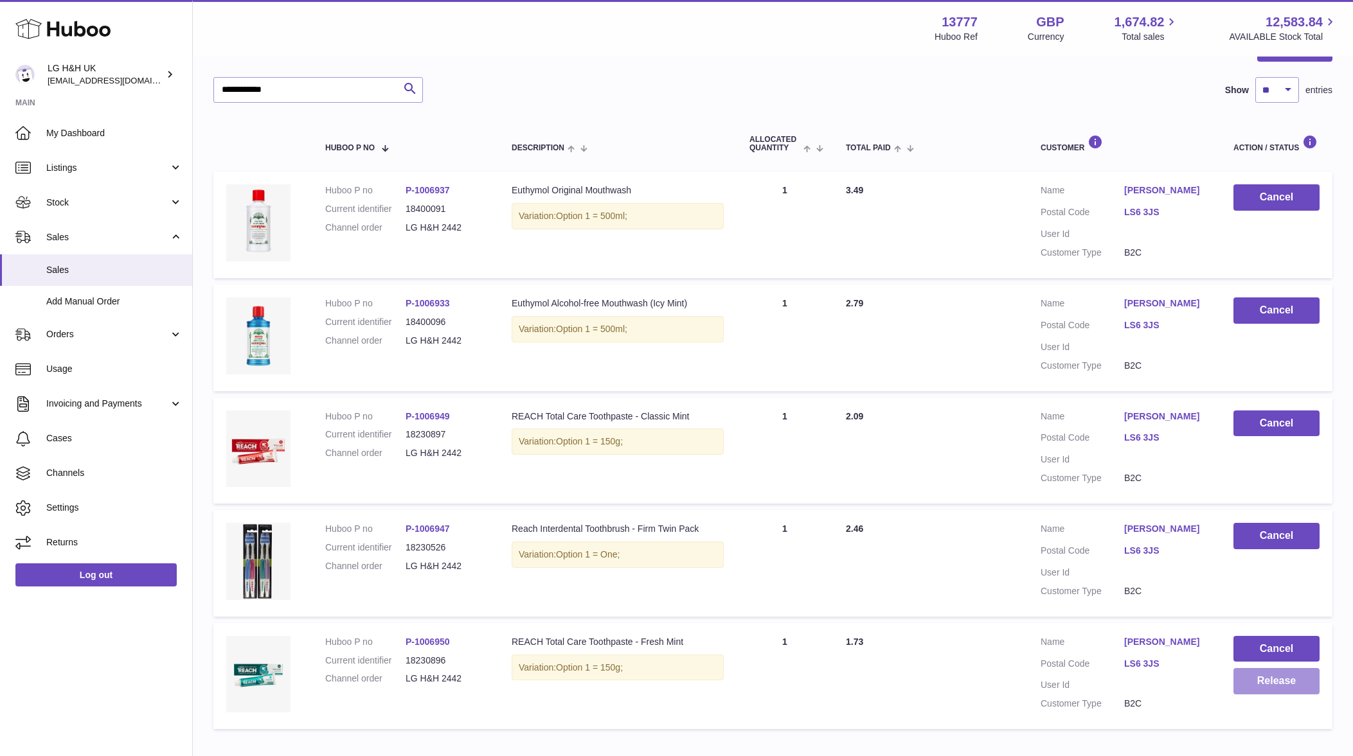
click at [1277, 679] on button "Release" at bounding box center [1276, 681] width 86 height 26
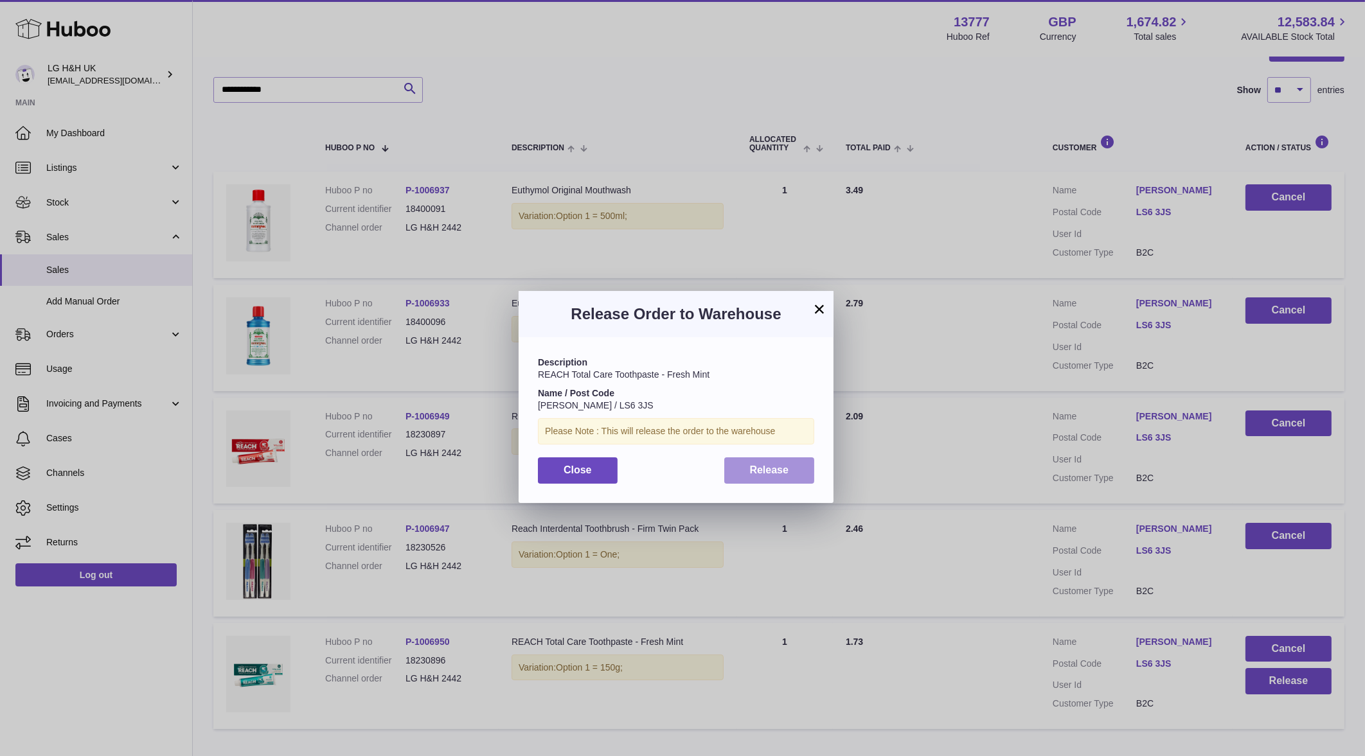
click at [794, 466] on button "Release" at bounding box center [769, 470] width 91 height 26
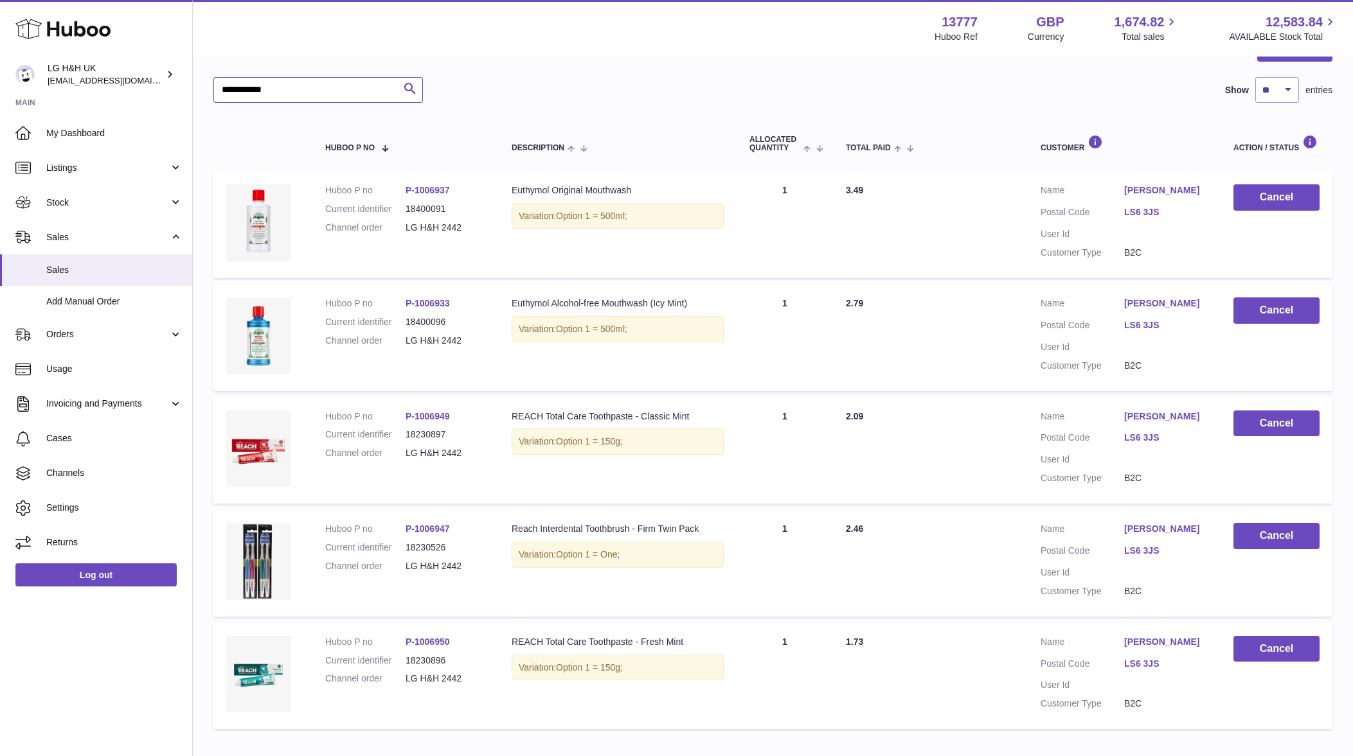
click at [360, 96] on input "**********" at bounding box center [317, 90] width 209 height 26
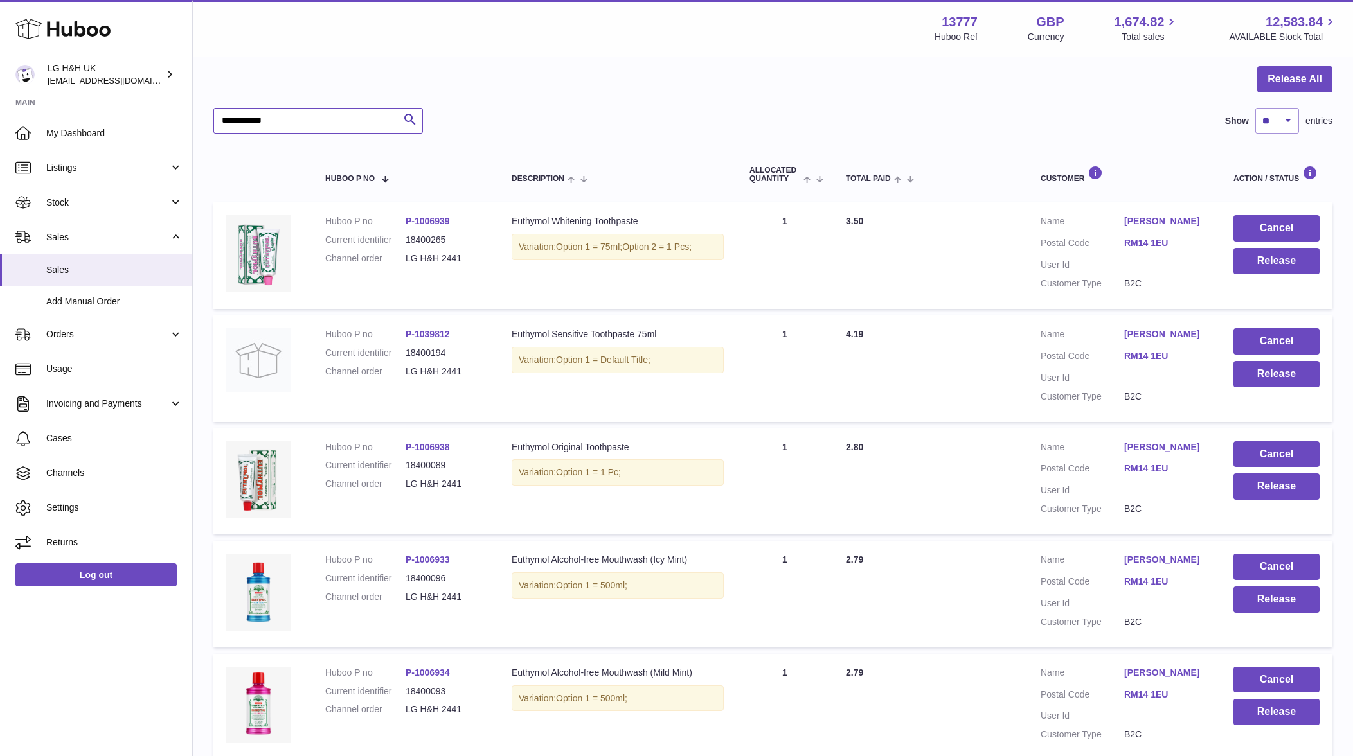
scroll to position [88, 0]
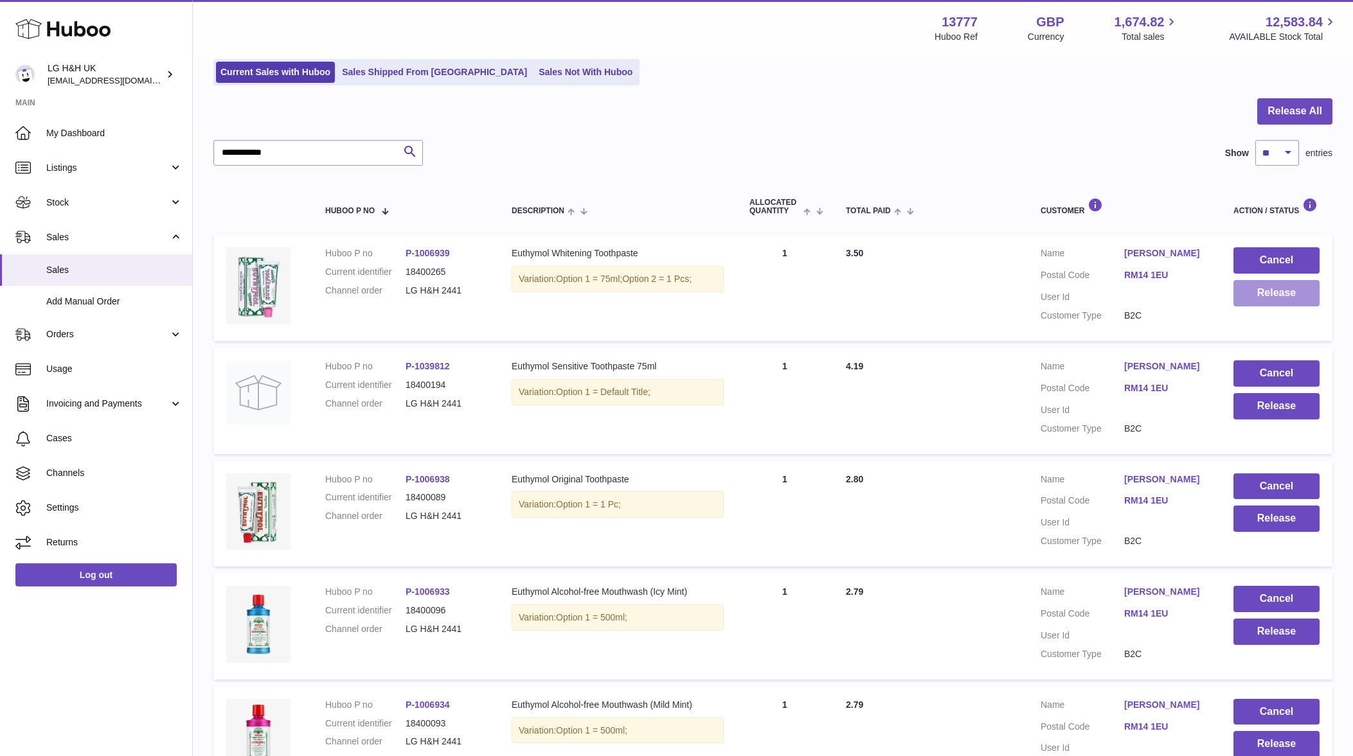
click at [1263, 288] on button "Release" at bounding box center [1276, 293] width 86 height 26
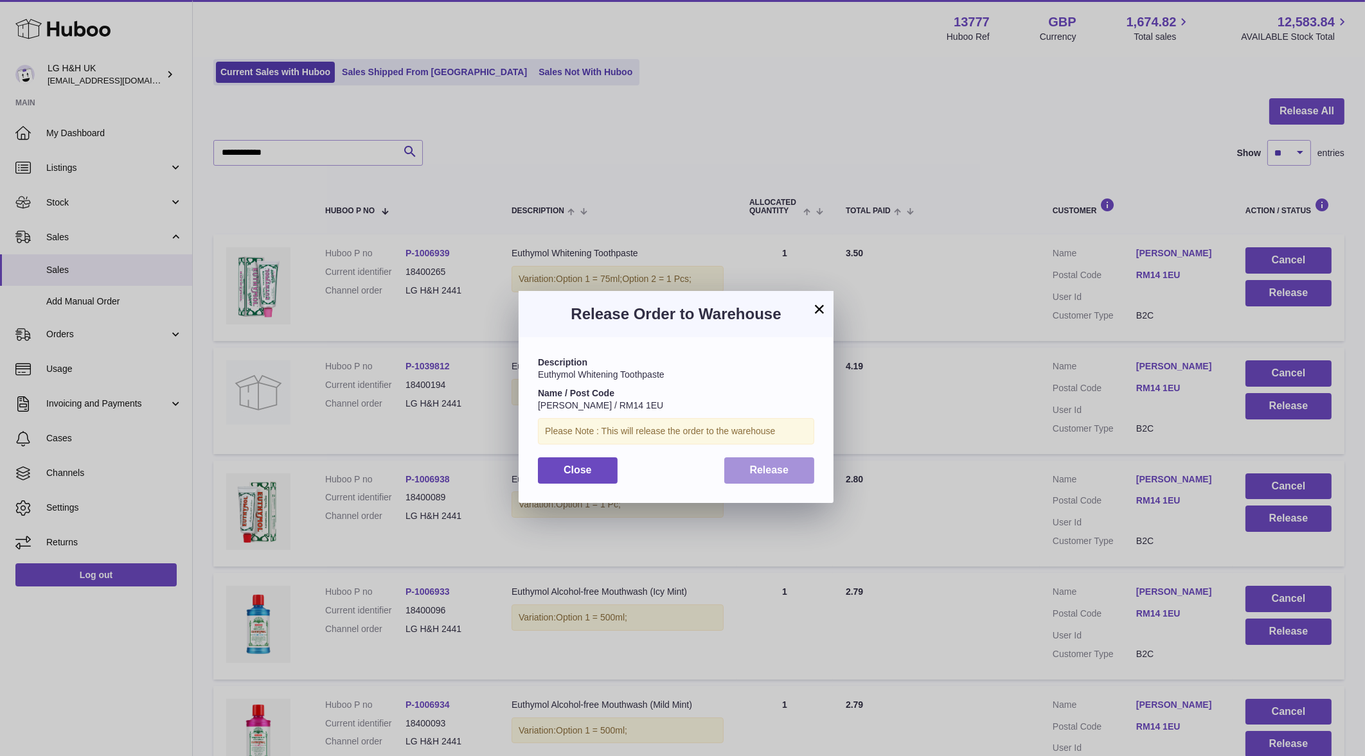
click at [761, 465] on span "Release" at bounding box center [769, 470] width 39 height 11
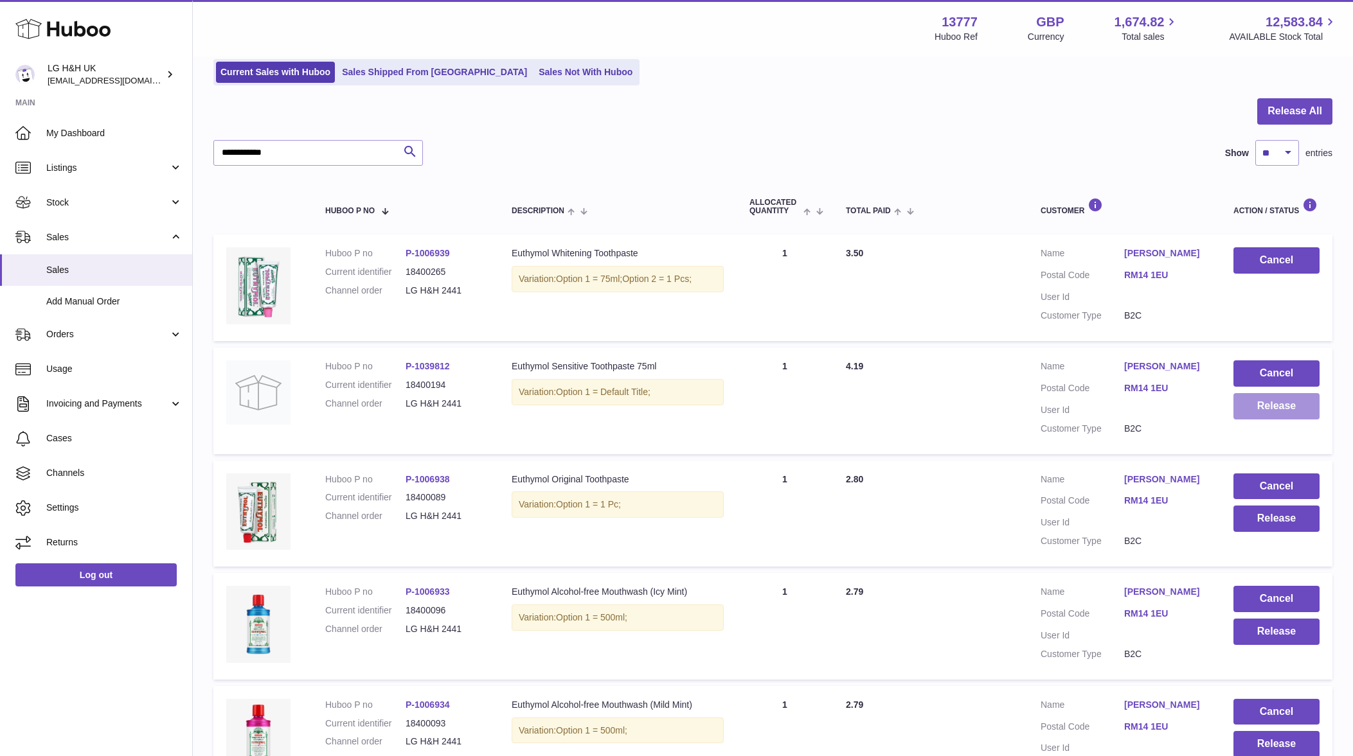
click at [1266, 410] on button "Release" at bounding box center [1276, 406] width 86 height 26
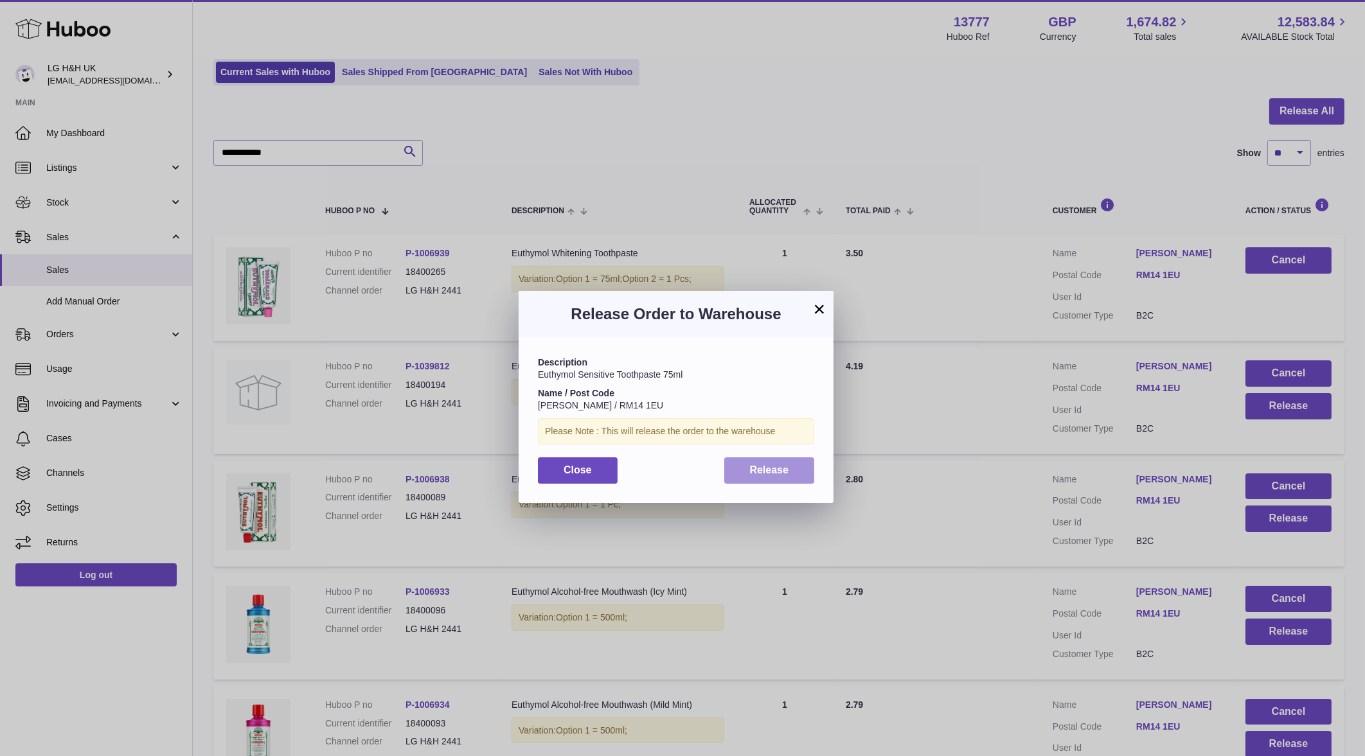
click at [812, 469] on button "Release" at bounding box center [769, 470] width 91 height 26
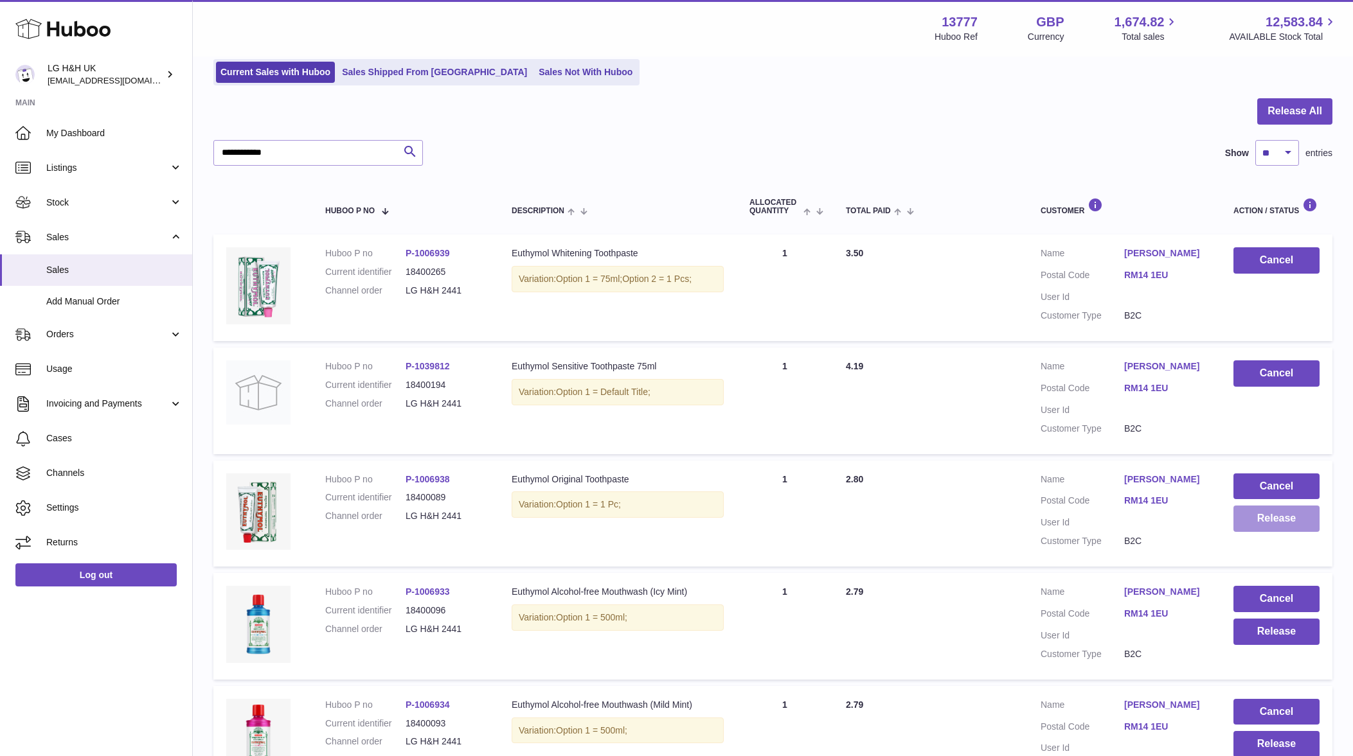
click at [1275, 524] on button "Release" at bounding box center [1276, 519] width 86 height 26
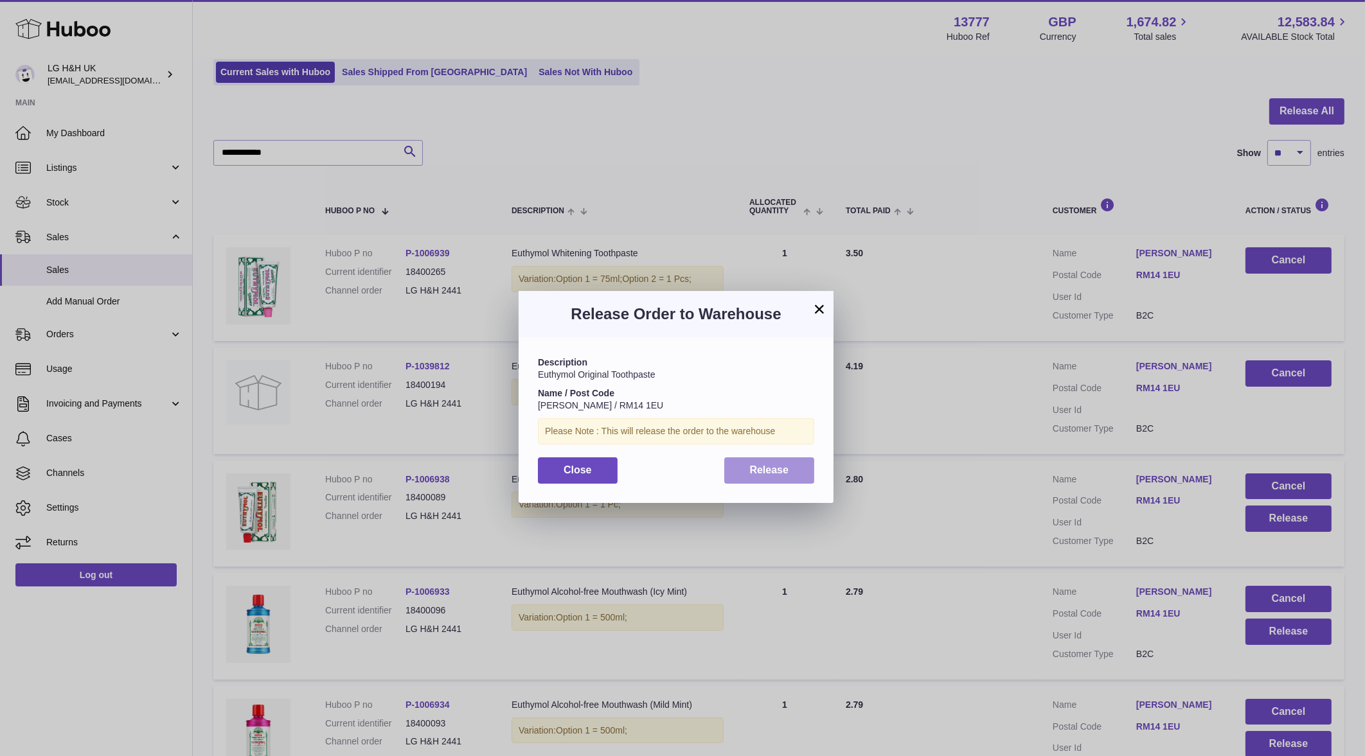
click at [765, 468] on span "Release" at bounding box center [769, 470] width 39 height 11
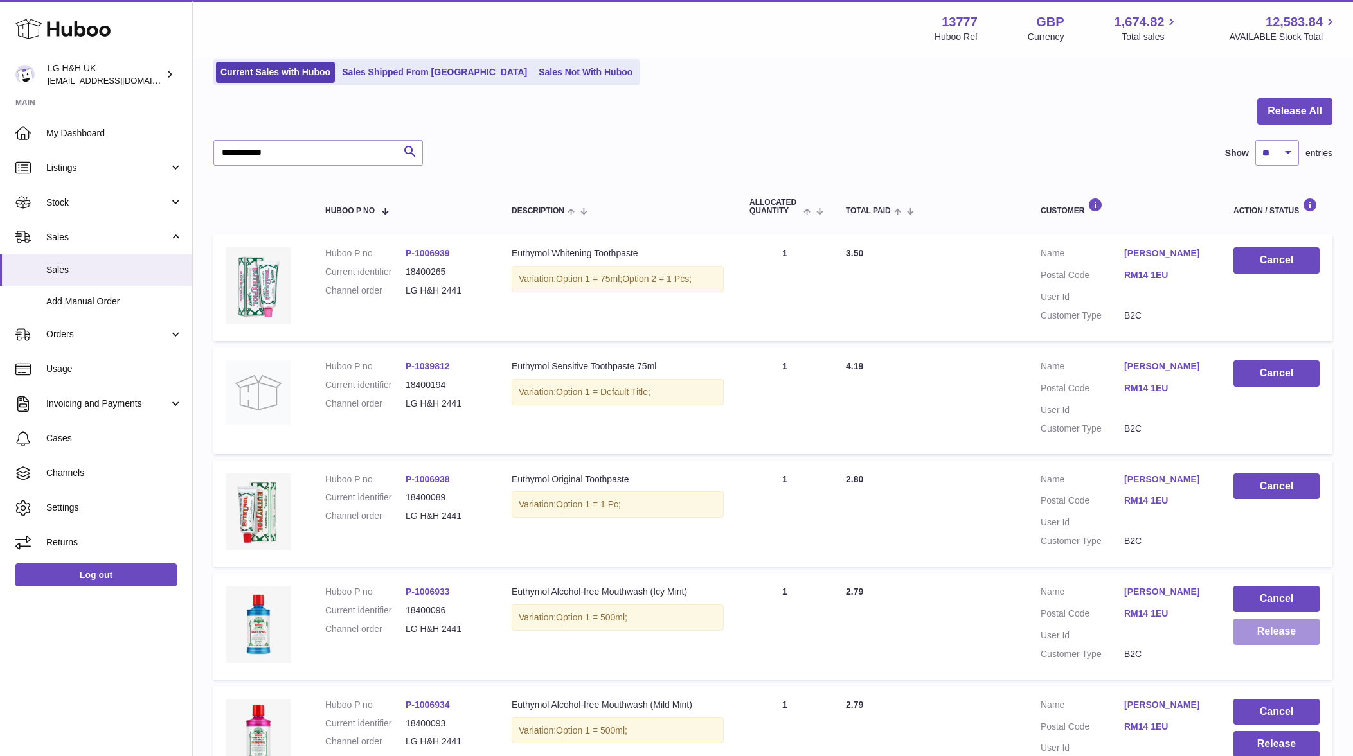
click at [1304, 641] on button "Release" at bounding box center [1276, 632] width 86 height 26
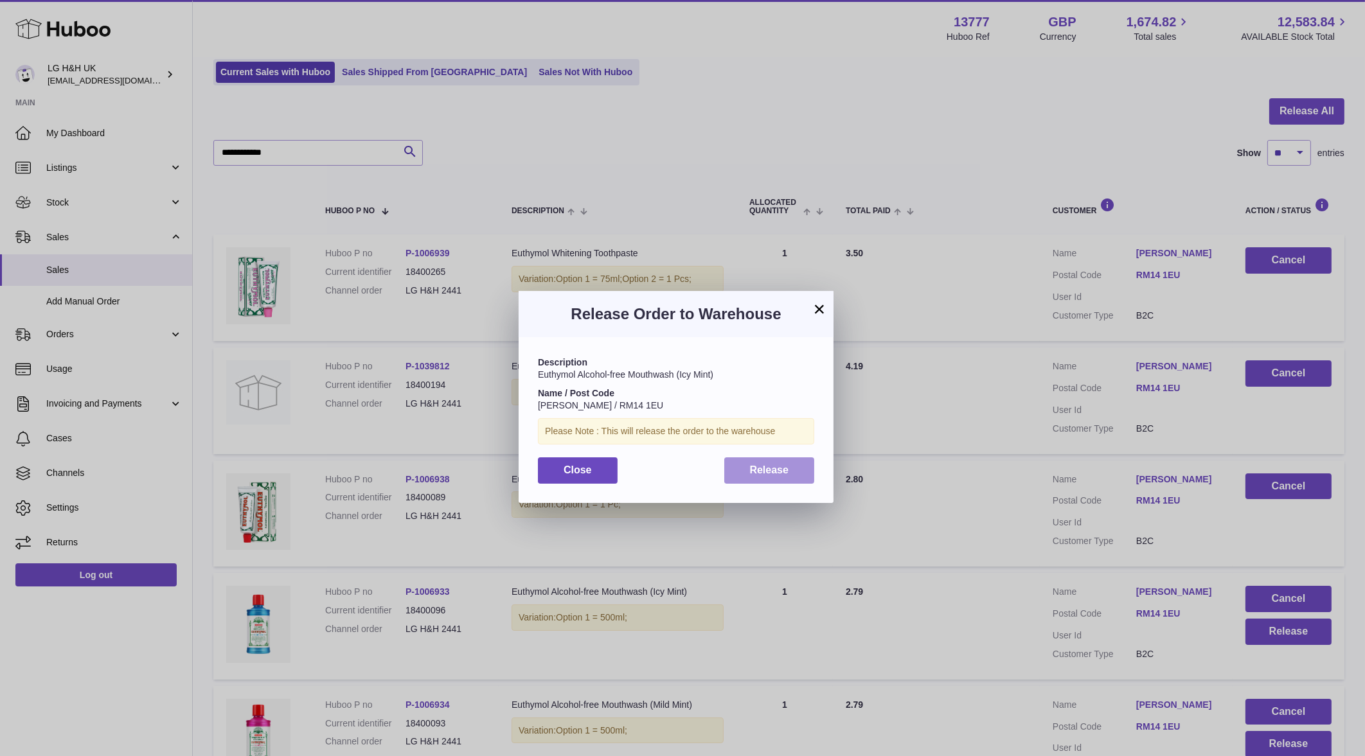
click at [758, 469] on span "Release" at bounding box center [769, 470] width 39 height 11
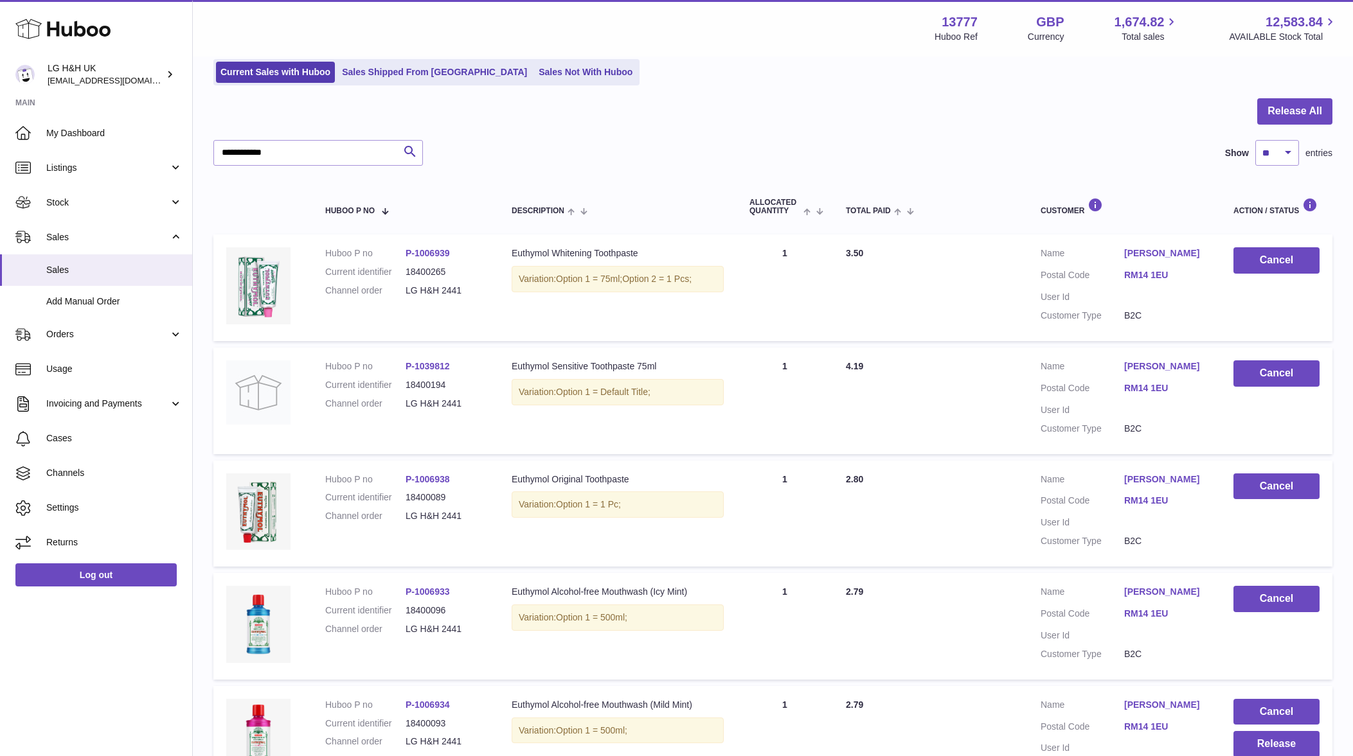
scroll to position [249, 0]
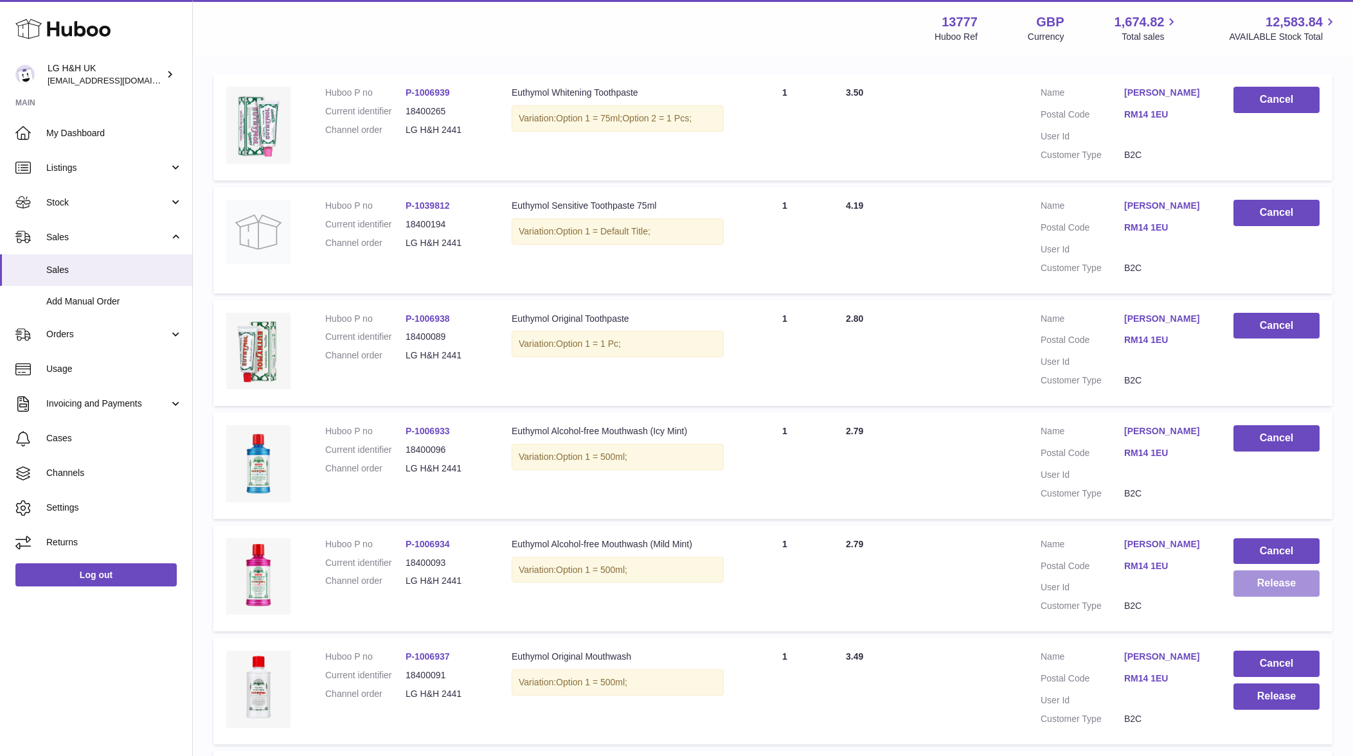
click at [1272, 585] on button "Release" at bounding box center [1276, 584] width 86 height 26
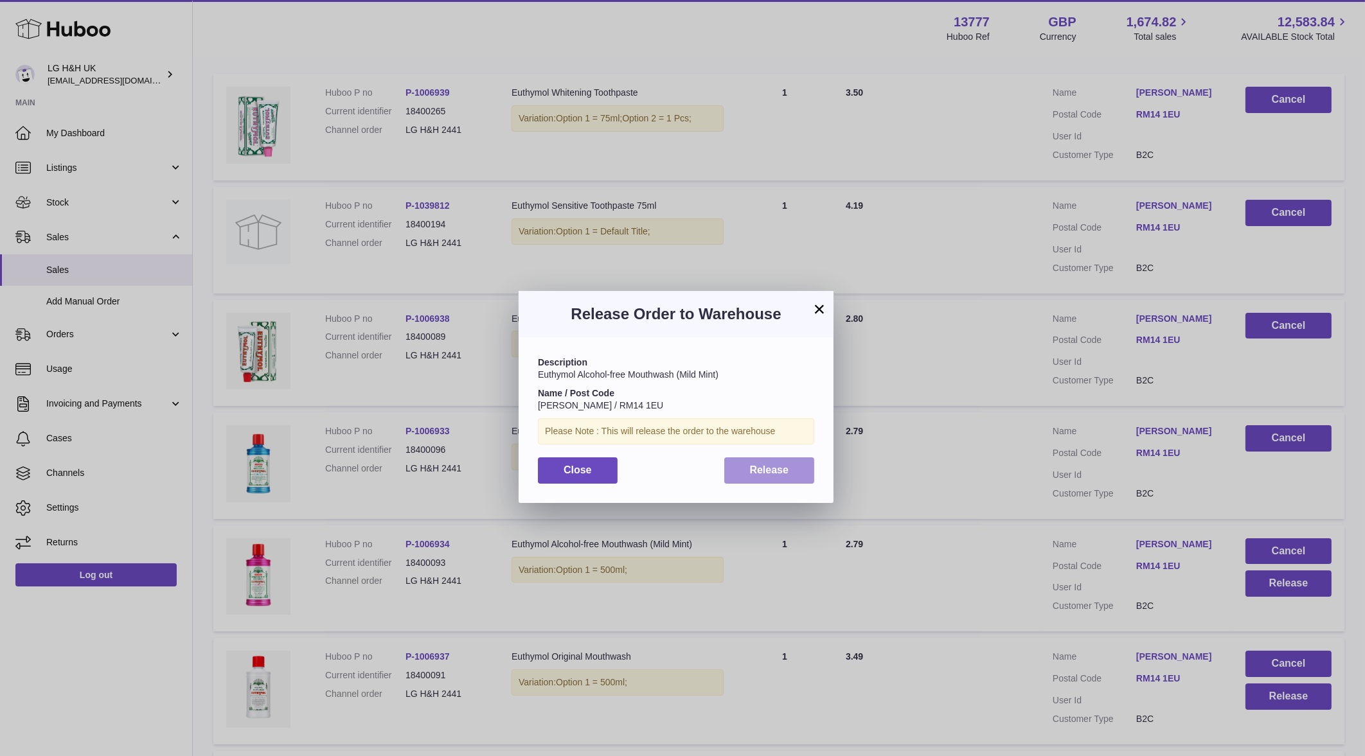
click at [787, 466] on span "Release" at bounding box center [769, 470] width 39 height 11
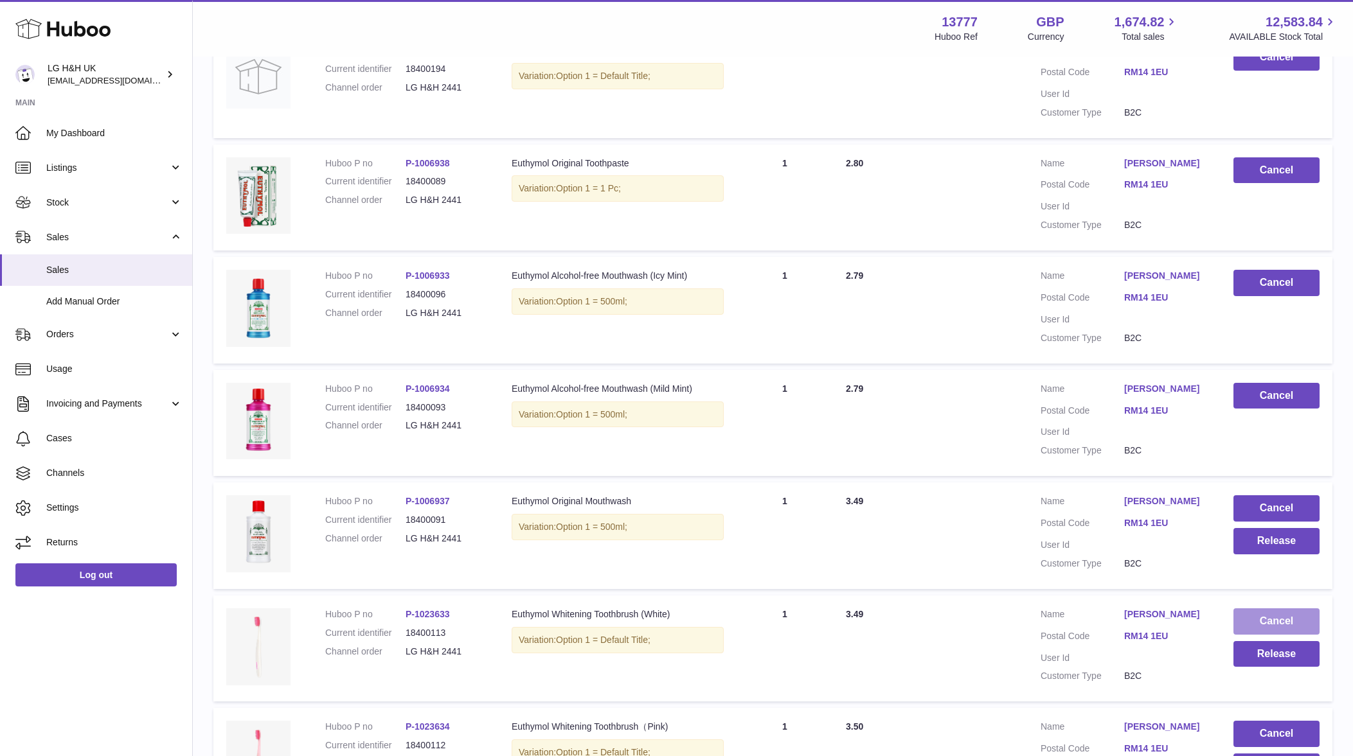
scroll to position [409, 0]
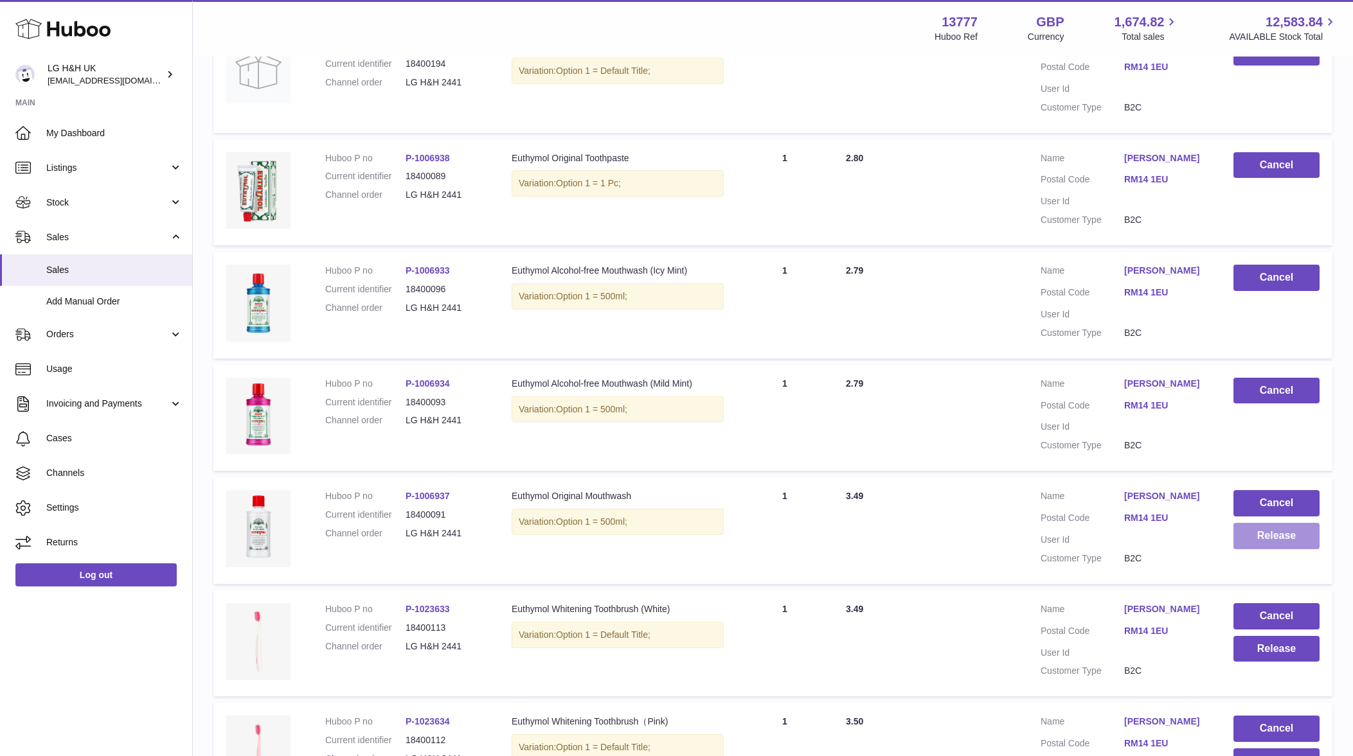
click at [1295, 537] on button "Release" at bounding box center [1276, 536] width 86 height 26
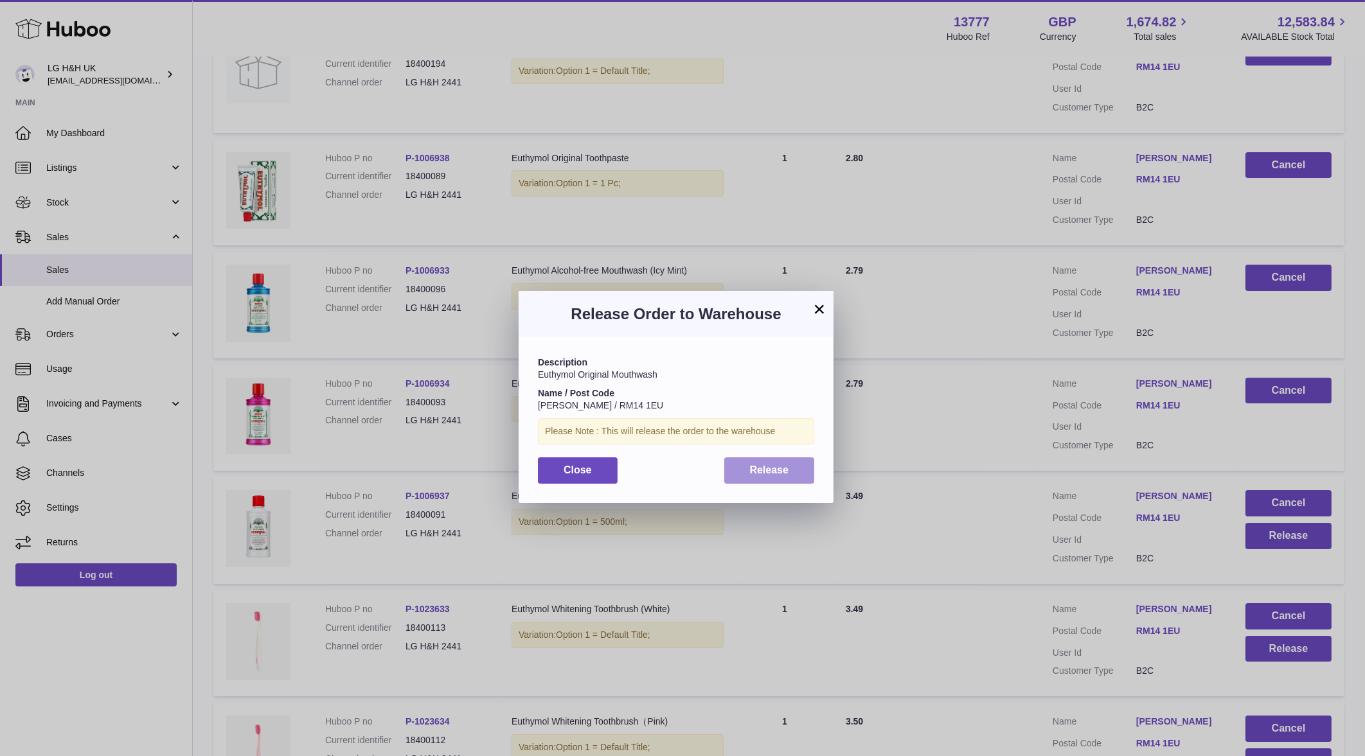
click at [761, 461] on button "Release" at bounding box center [769, 470] width 91 height 26
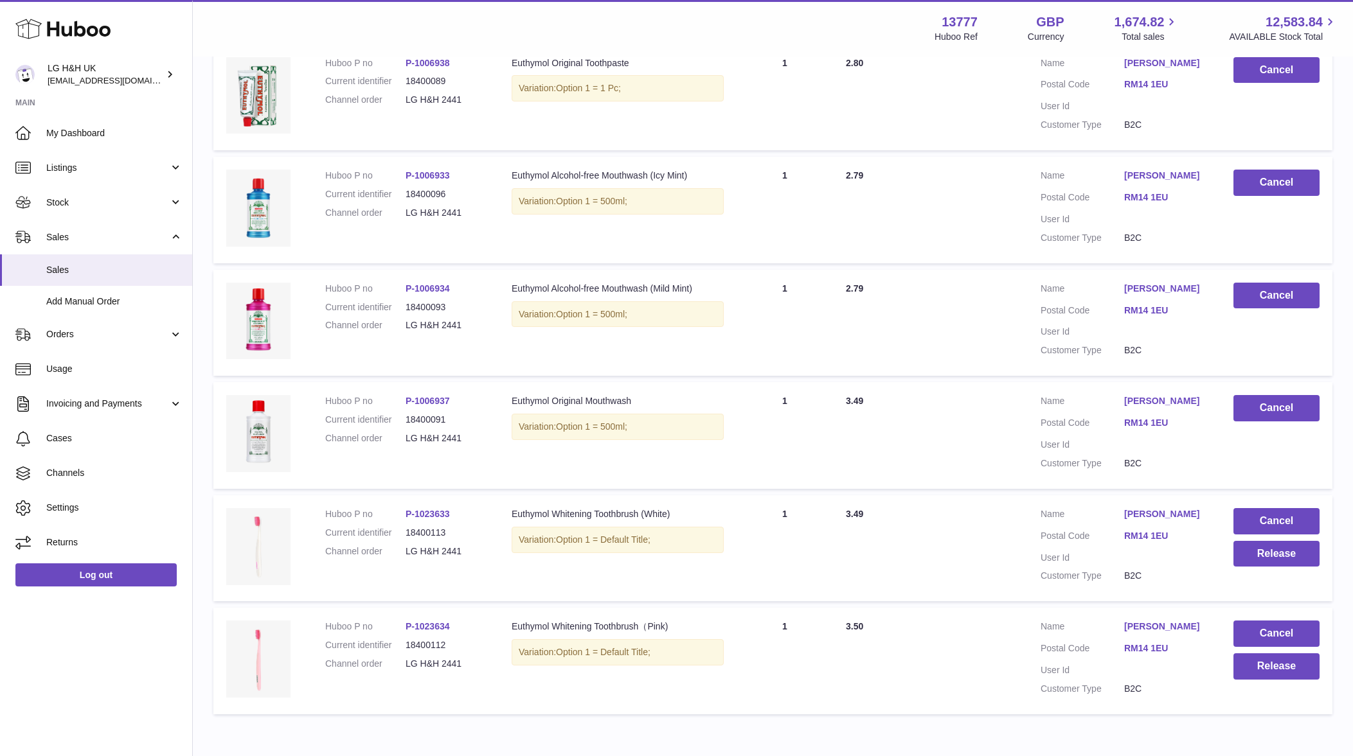
scroll to position [570, 0]
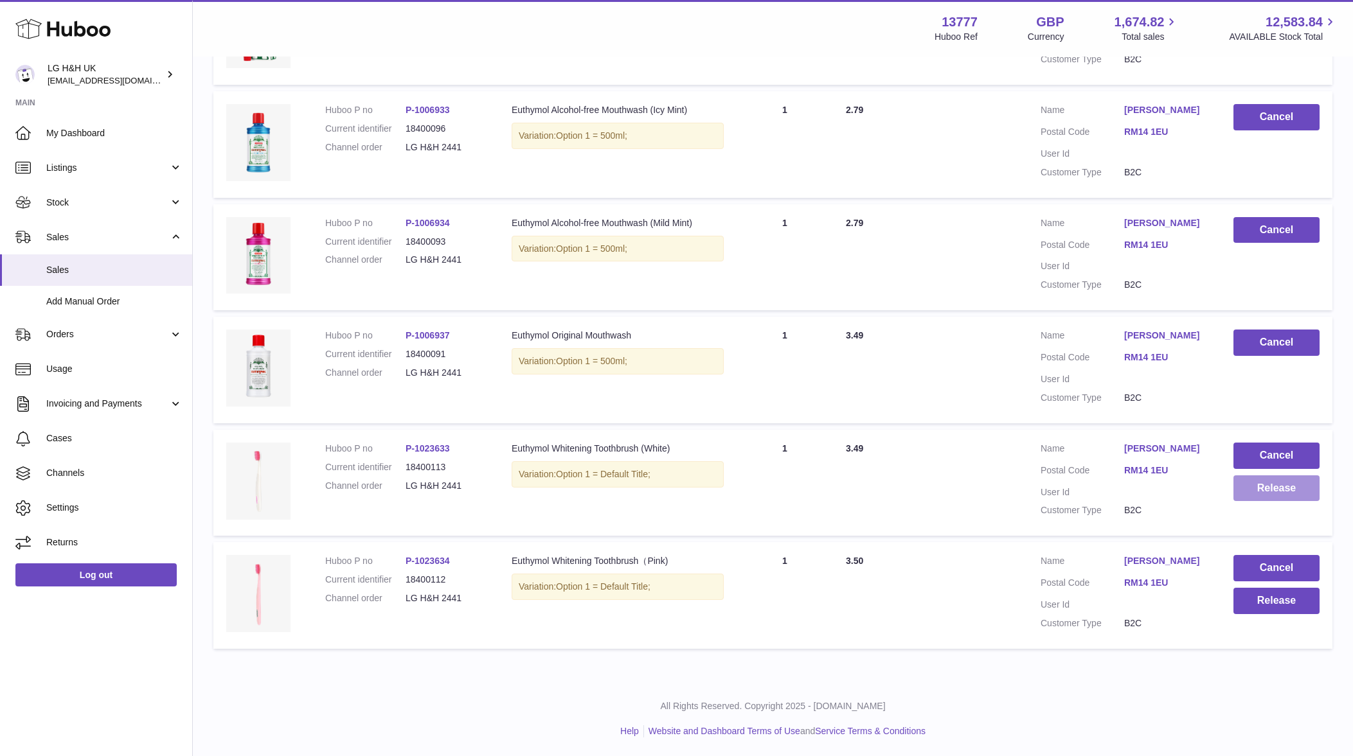
click at [1254, 482] on button "Release" at bounding box center [1276, 488] width 86 height 26
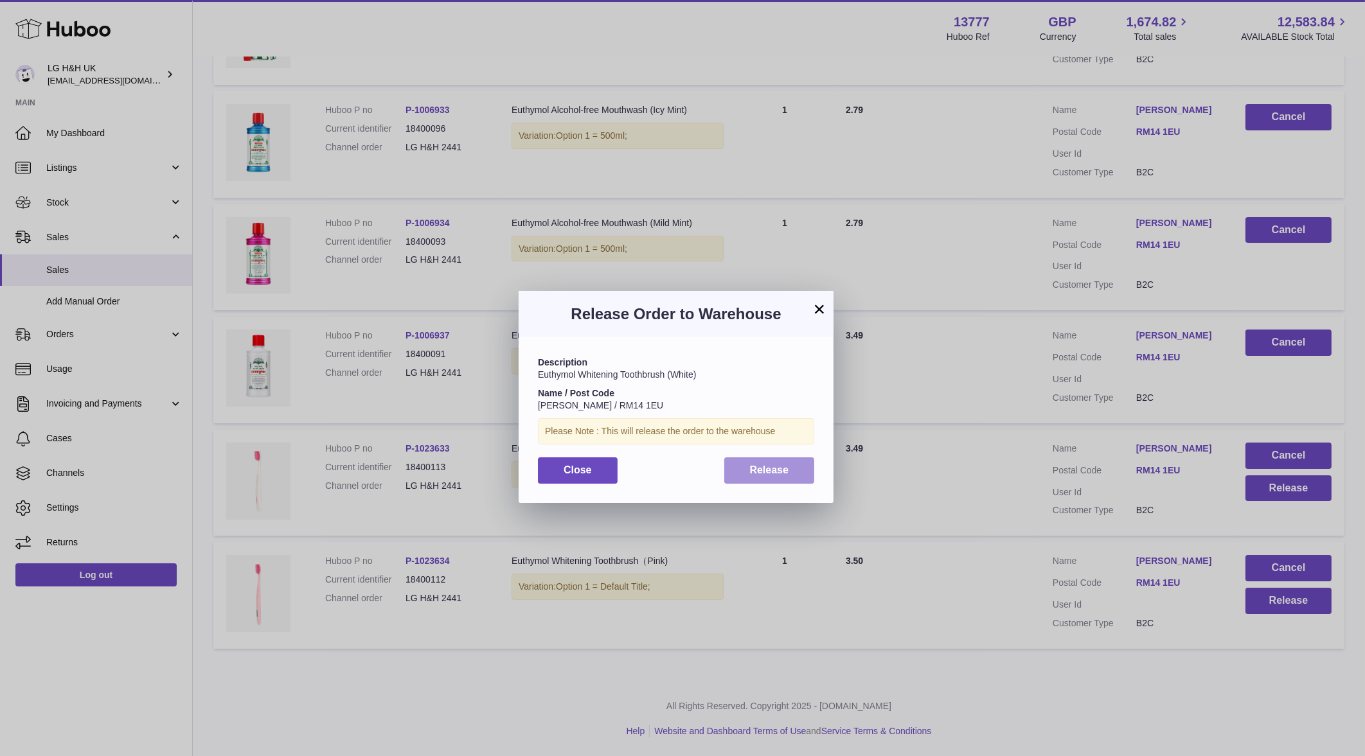
click at [794, 467] on button "Release" at bounding box center [769, 470] width 91 height 26
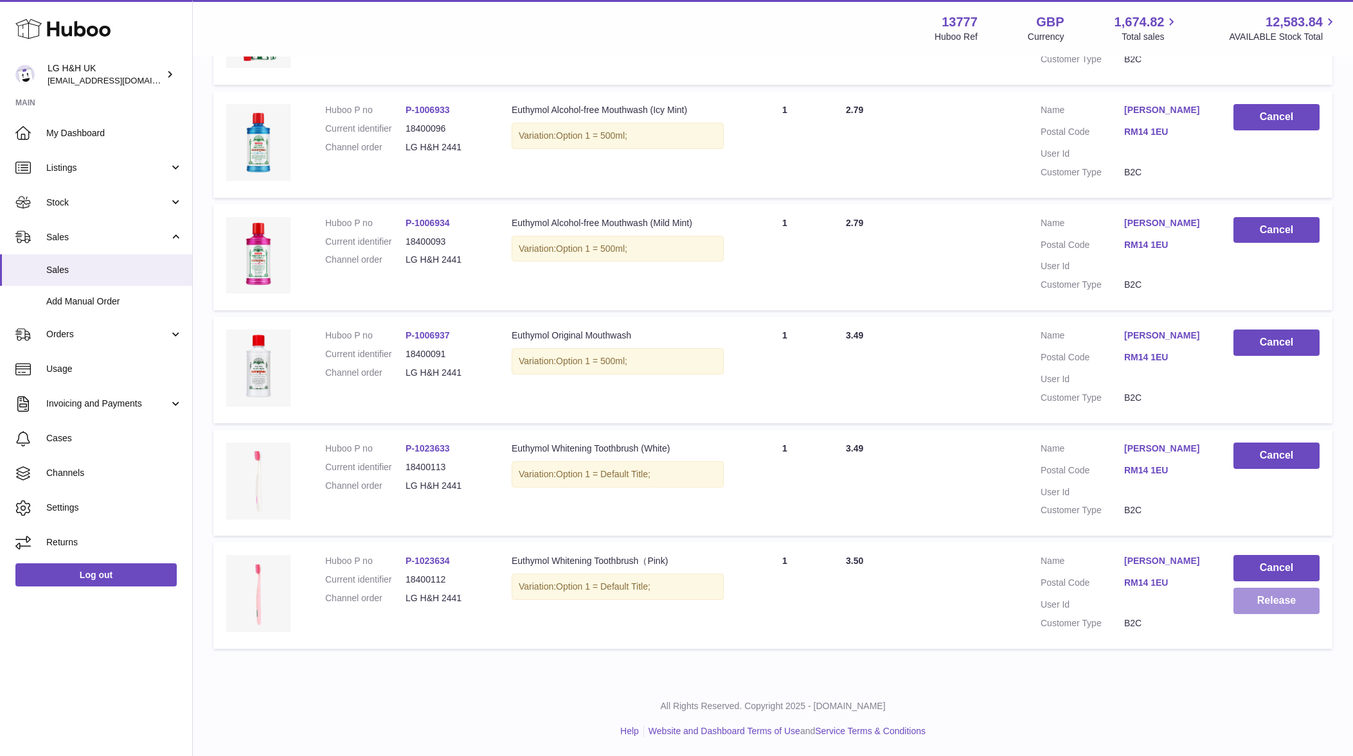
click at [1296, 607] on button "Release" at bounding box center [1276, 601] width 86 height 26
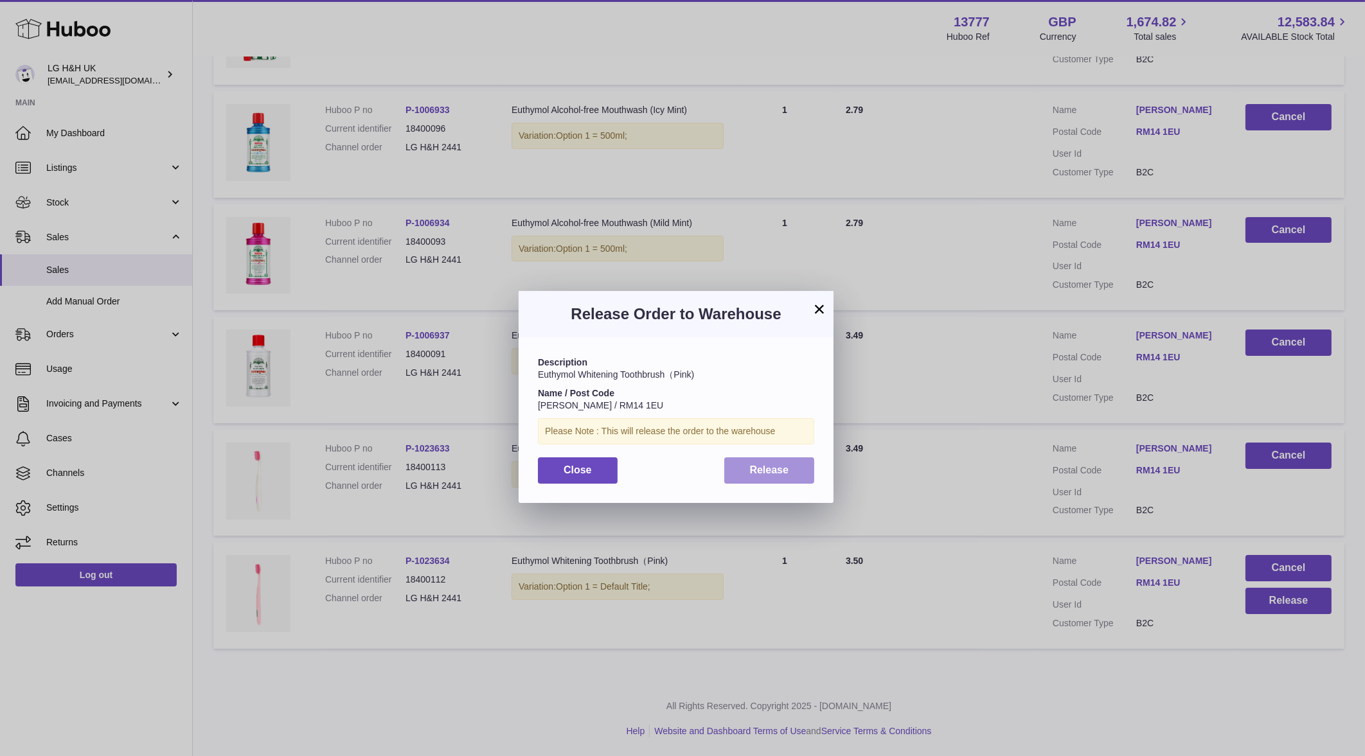
click at [789, 461] on button "Release" at bounding box center [769, 470] width 91 height 26
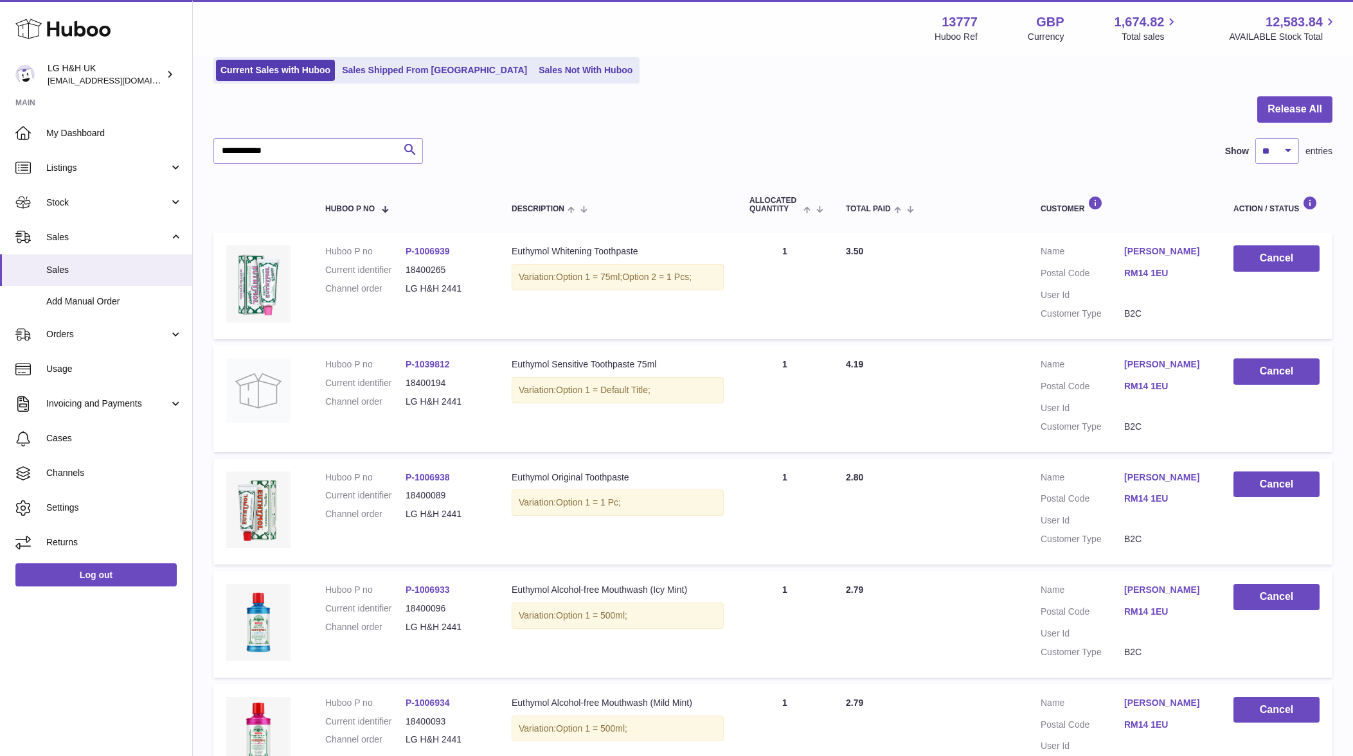
scroll to position [0, 0]
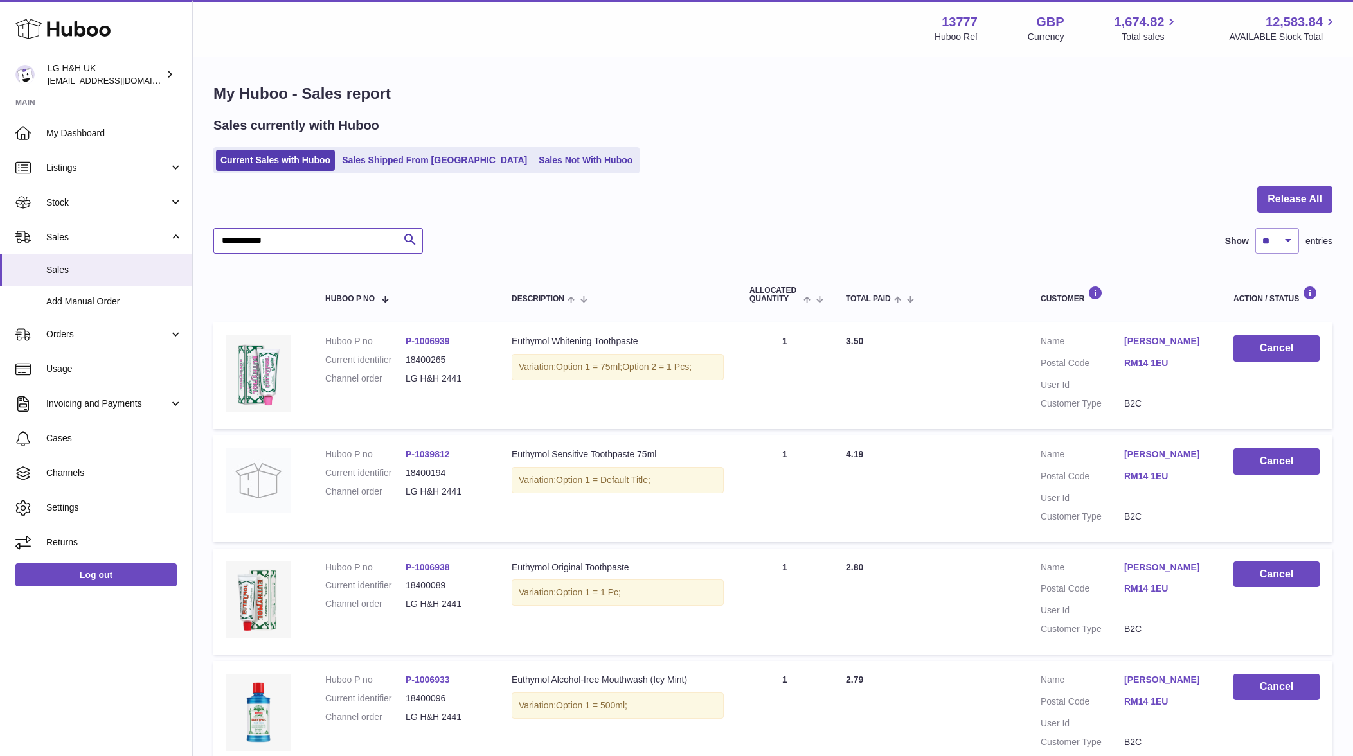
click at [337, 238] on input "**********" at bounding box center [317, 241] width 209 height 26
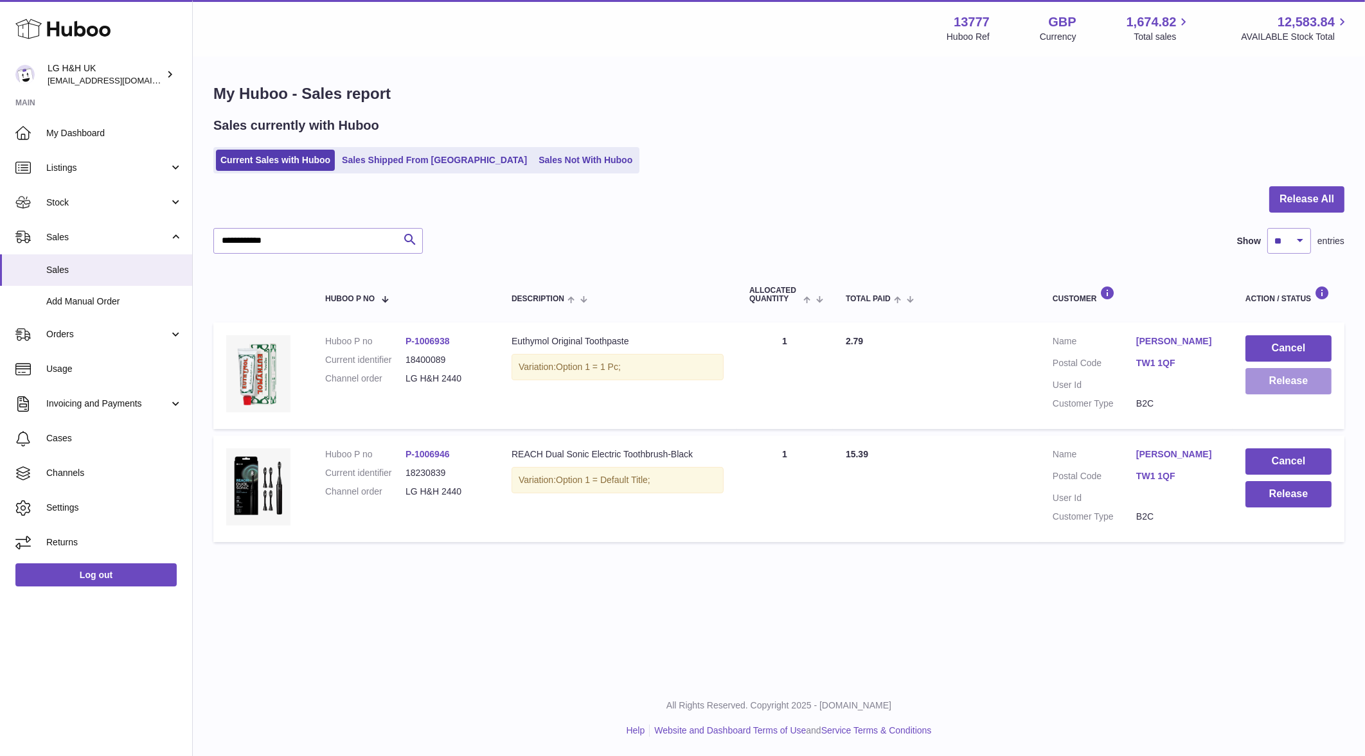
click at [1247, 386] on button "Release" at bounding box center [1288, 381] width 86 height 26
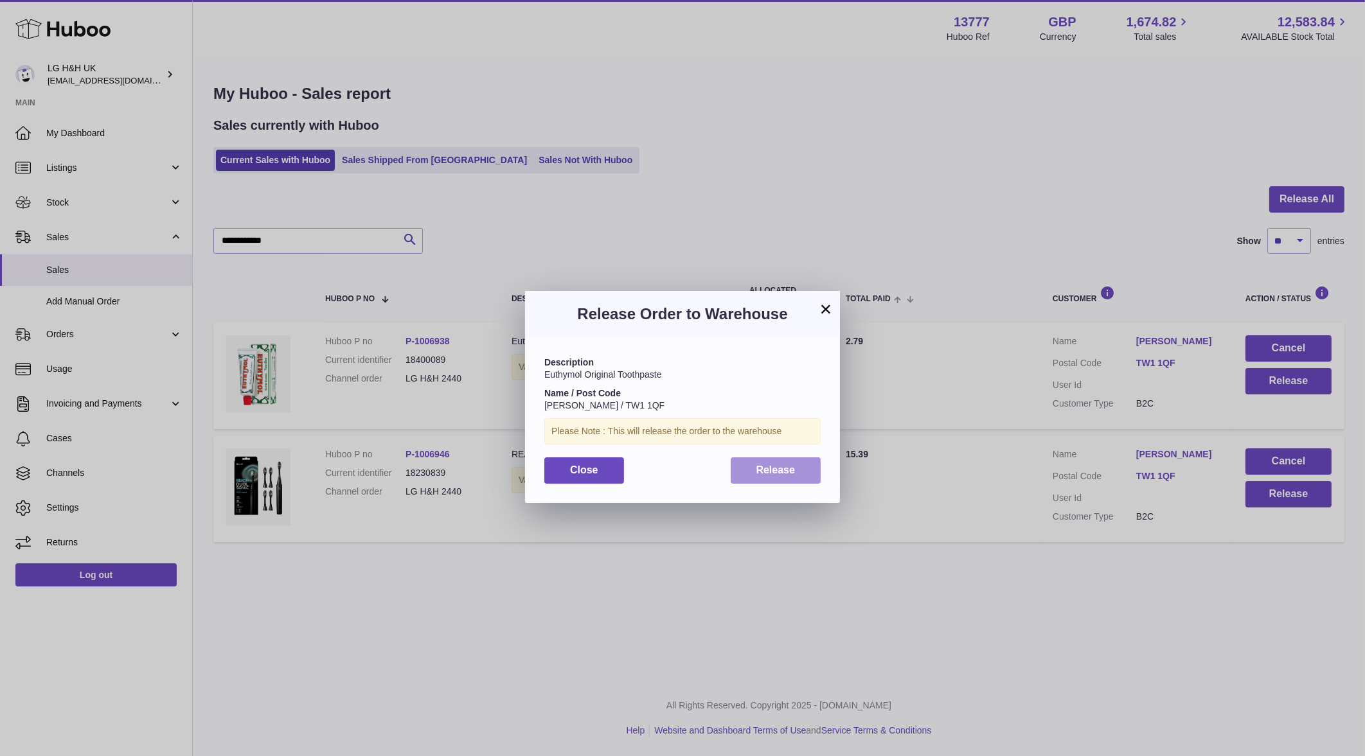
click at [746, 474] on button "Release" at bounding box center [776, 470] width 91 height 26
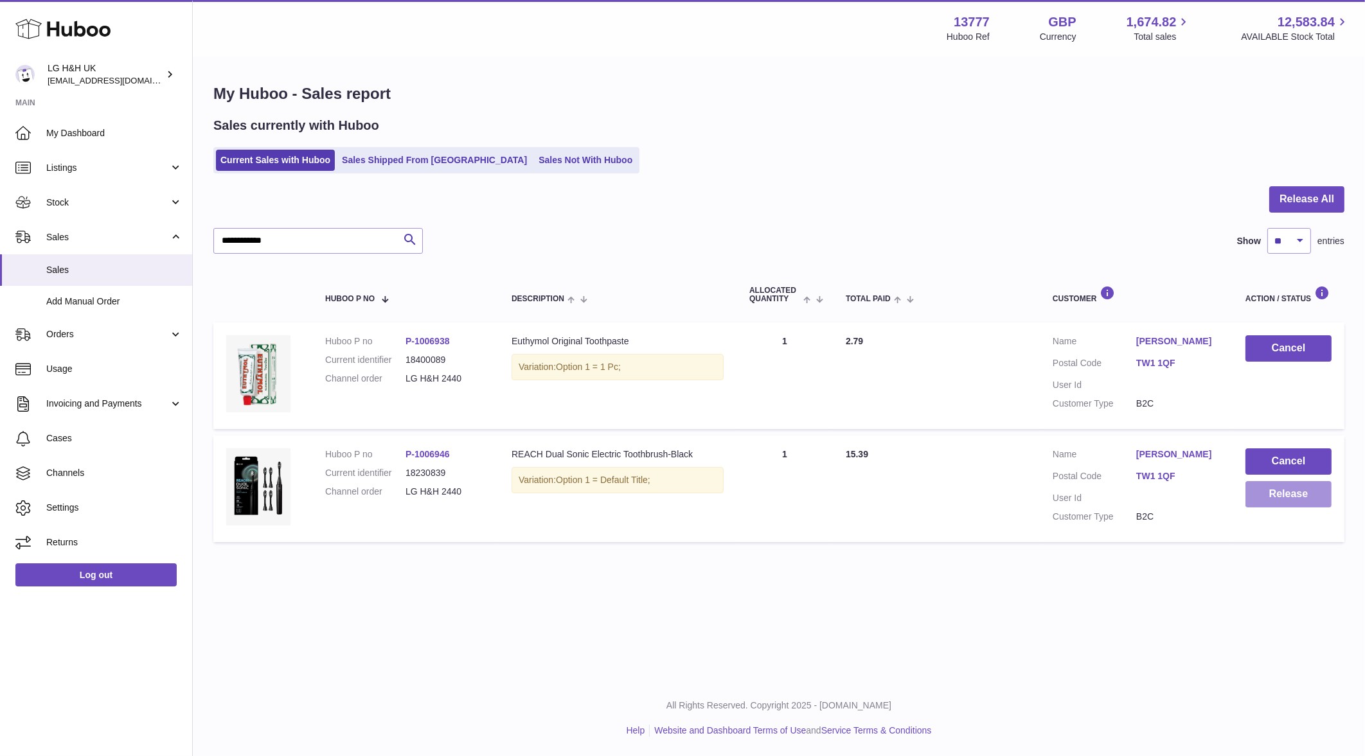
click at [1259, 496] on button "Release" at bounding box center [1288, 494] width 86 height 26
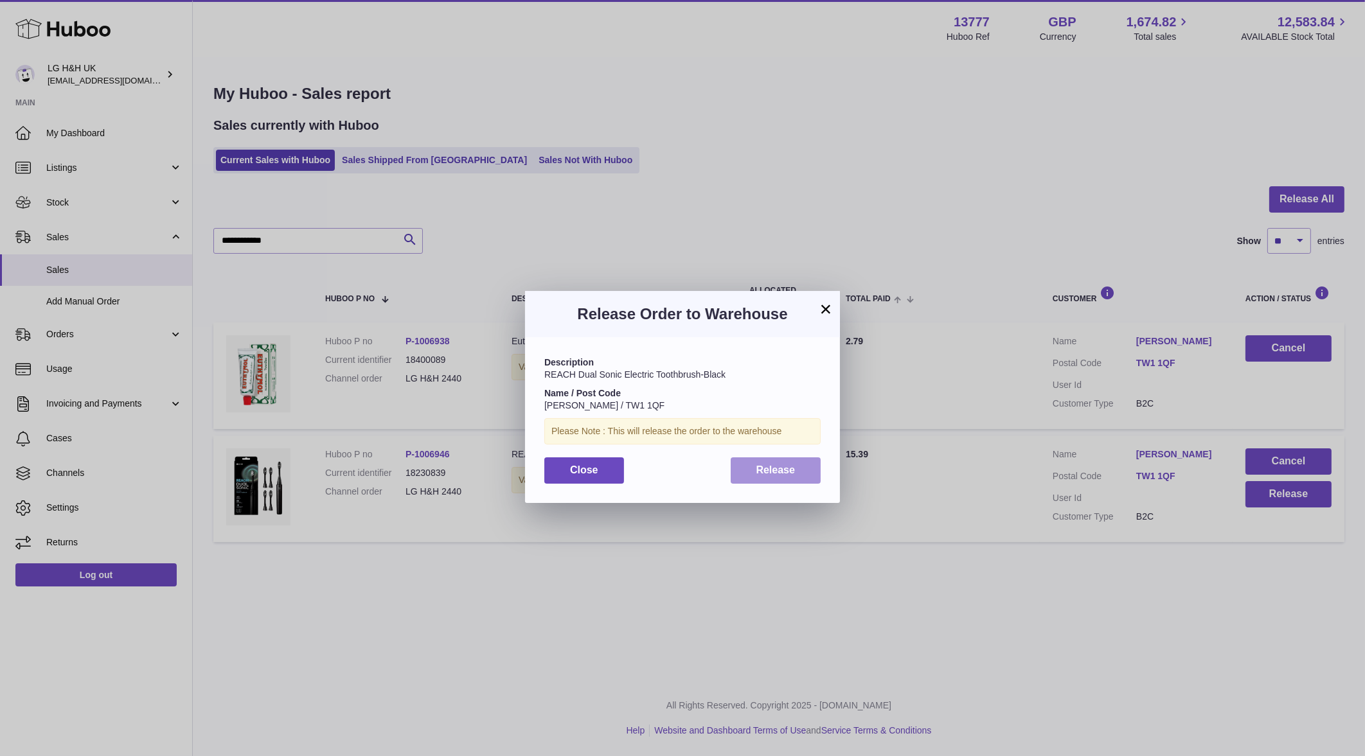
click at [765, 472] on span "Release" at bounding box center [775, 470] width 39 height 11
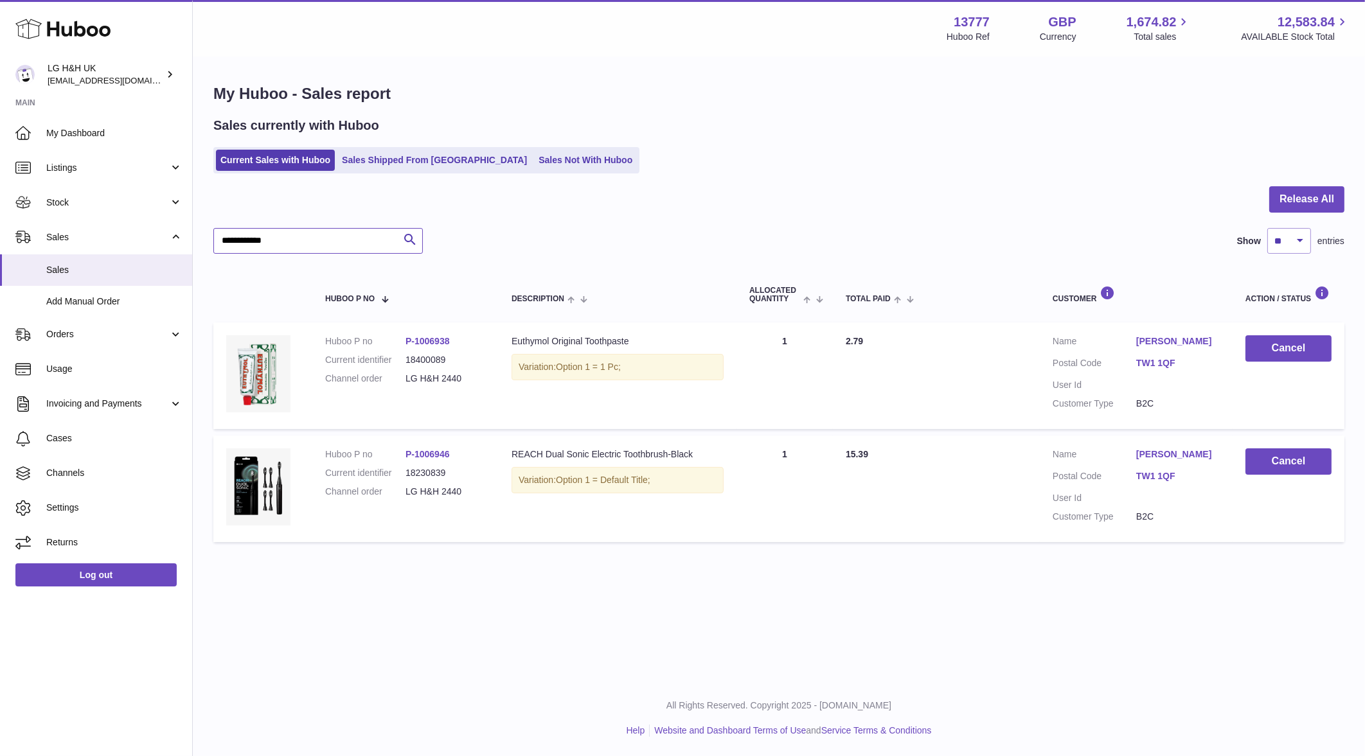
click at [355, 236] on input "**********" at bounding box center [317, 241] width 209 height 26
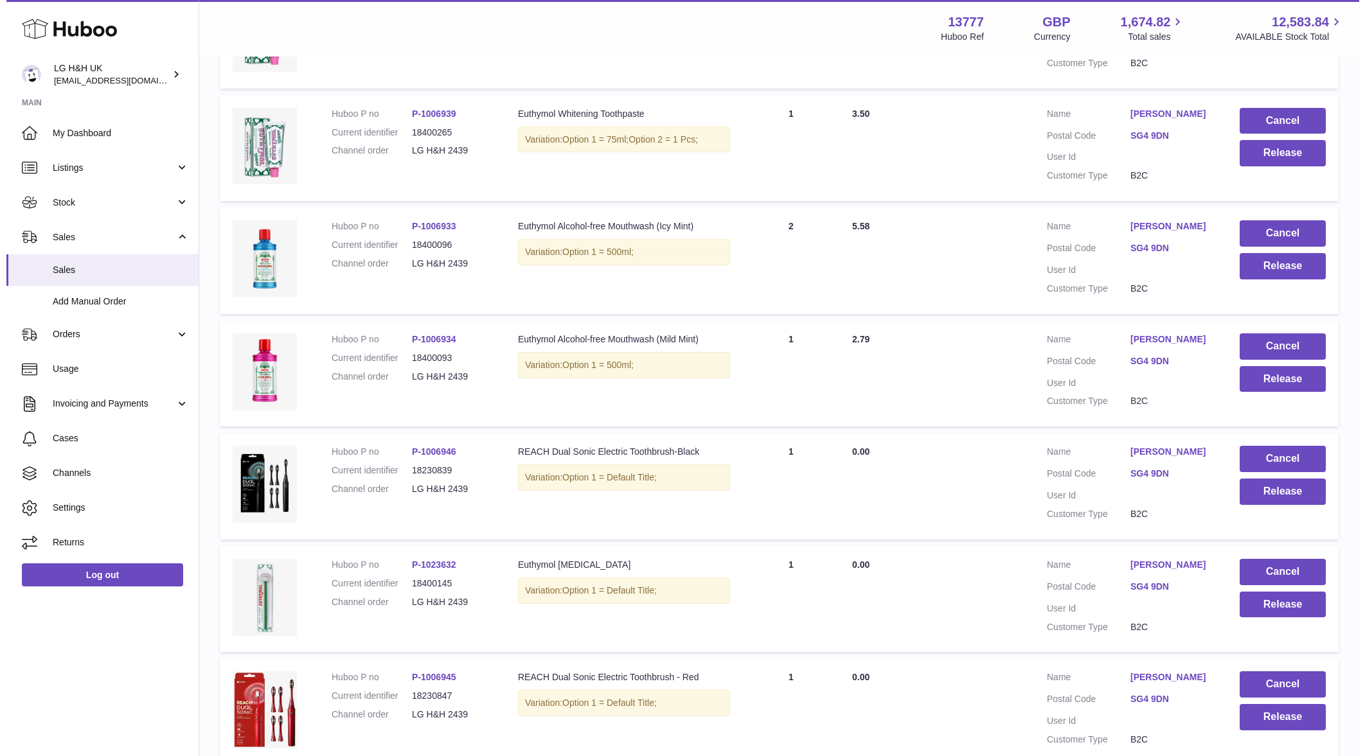
scroll to position [716, 0]
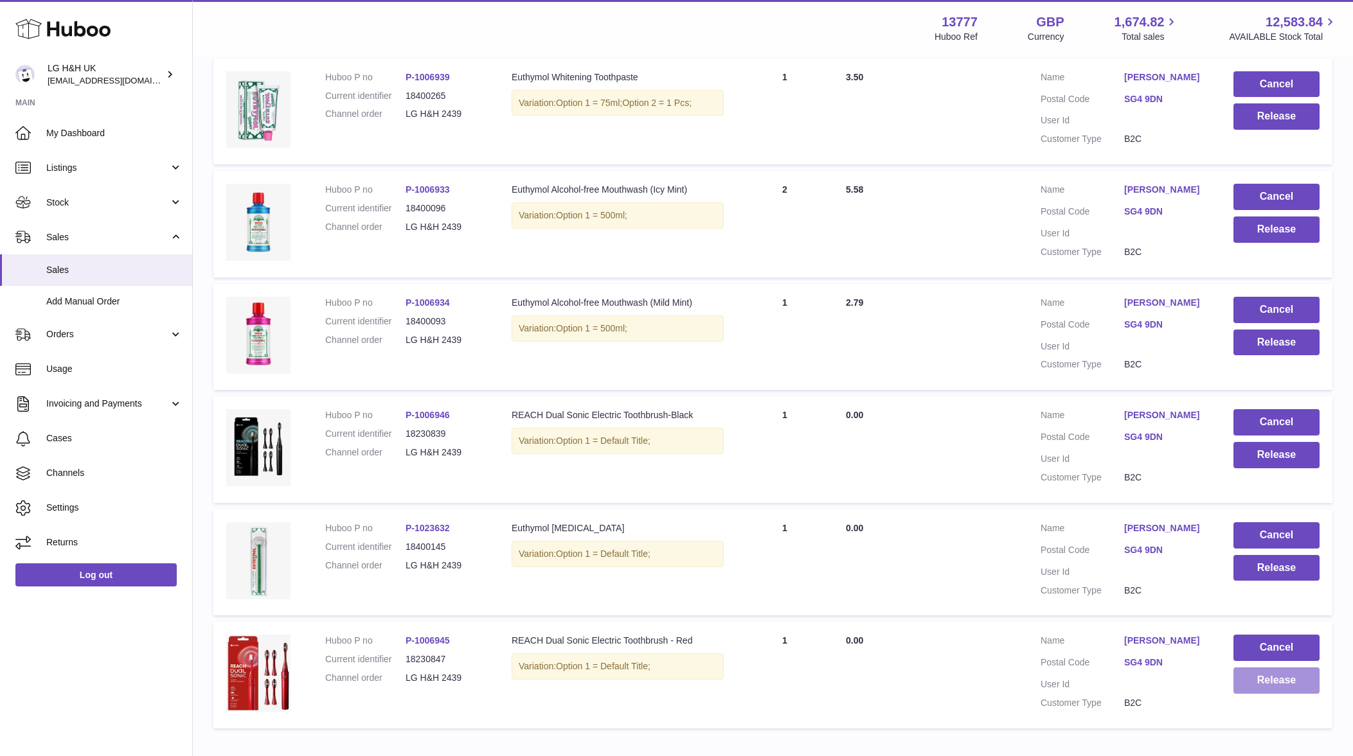
click at [1254, 681] on button "Release" at bounding box center [1276, 681] width 86 height 26
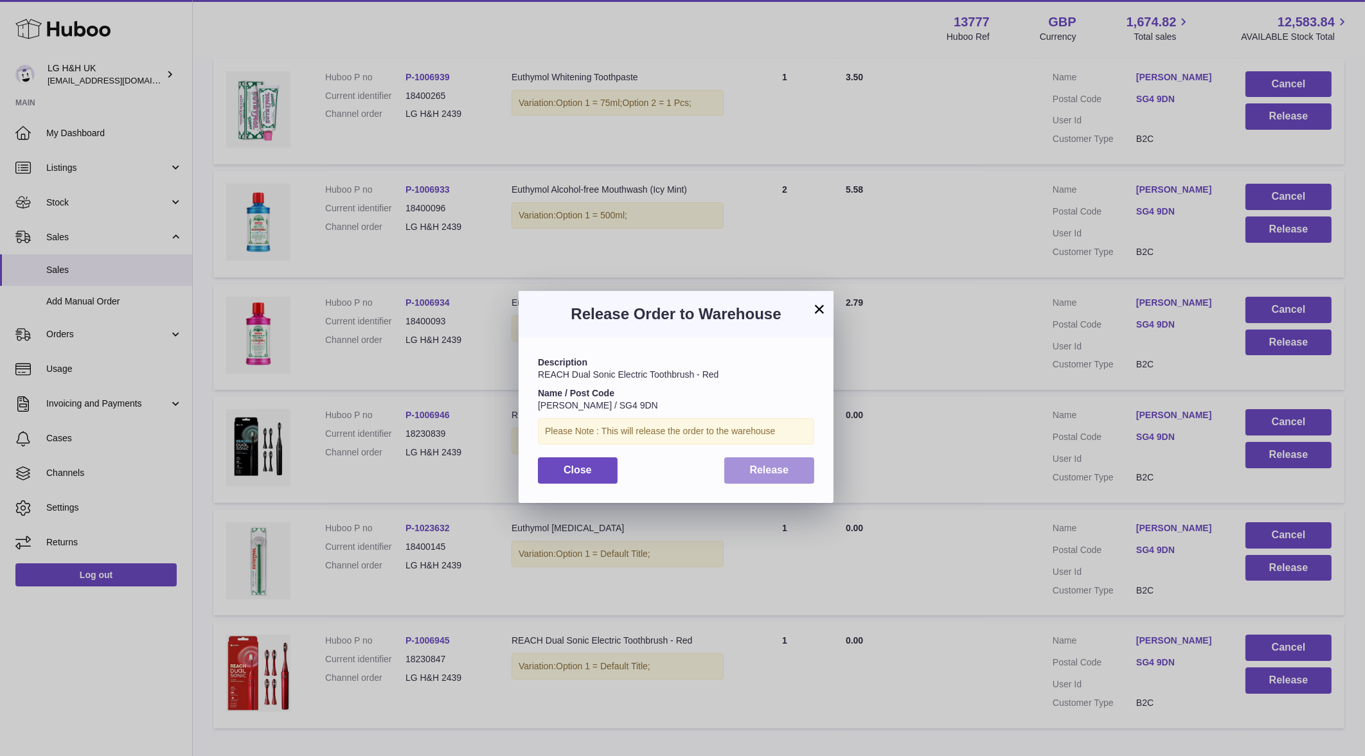
click at [779, 474] on span "Release" at bounding box center [769, 470] width 39 height 11
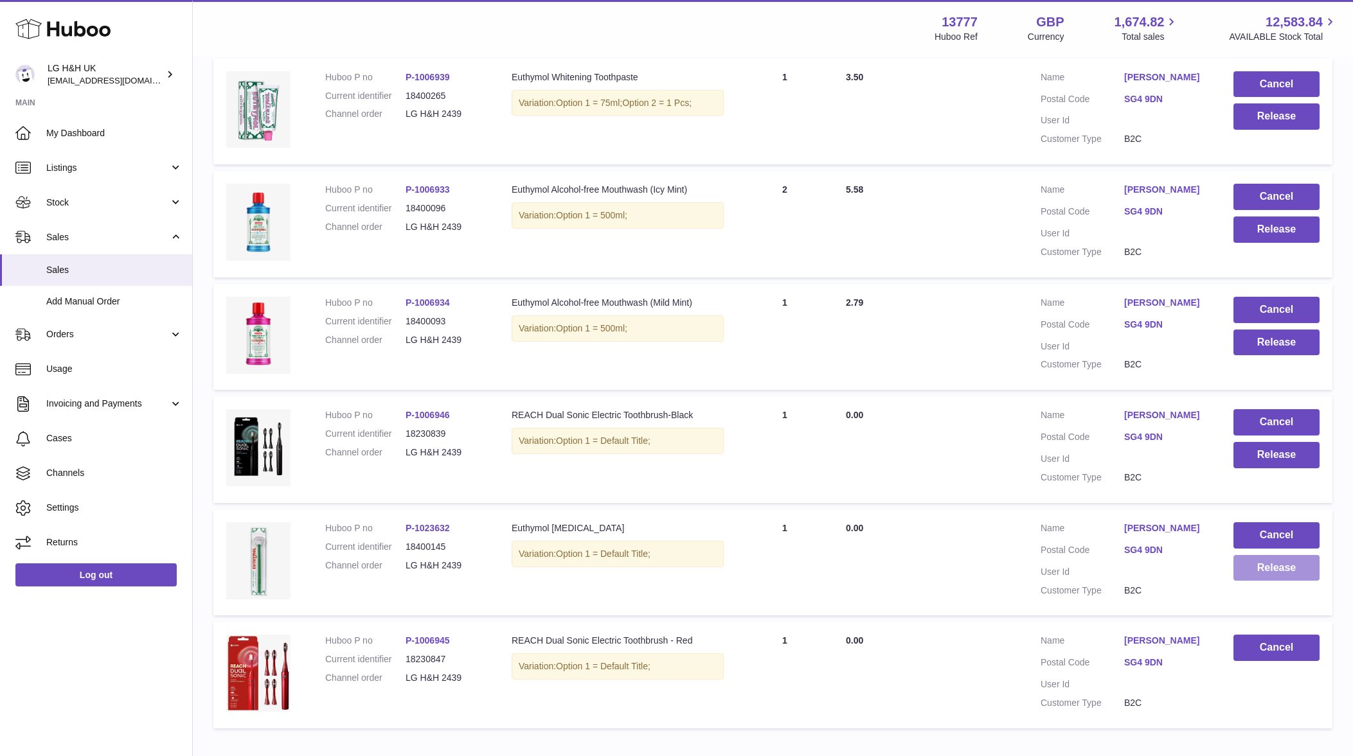
click at [1291, 577] on button "Release" at bounding box center [1276, 568] width 86 height 26
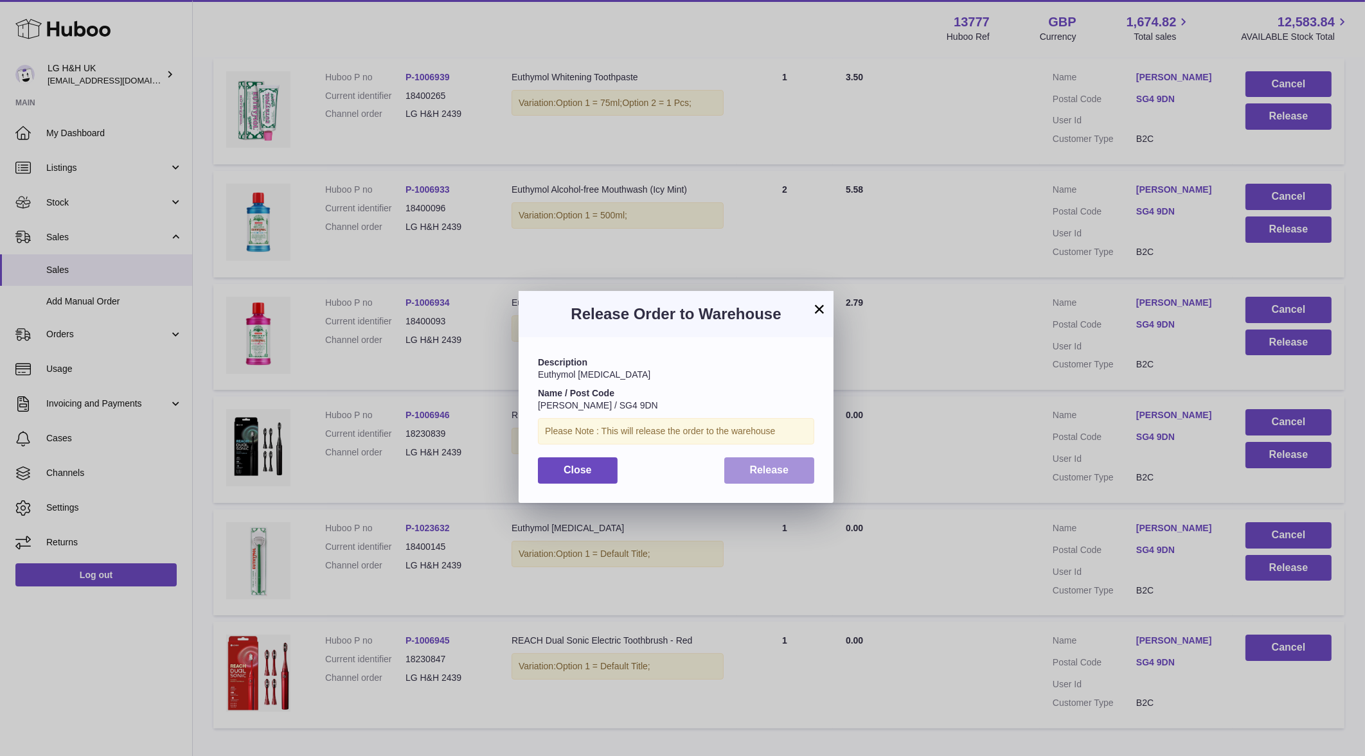
drag, startPoint x: 790, startPoint y: 471, endPoint x: 1026, endPoint y: 470, distance: 235.8
click at [790, 471] on button "Release" at bounding box center [769, 470] width 91 height 26
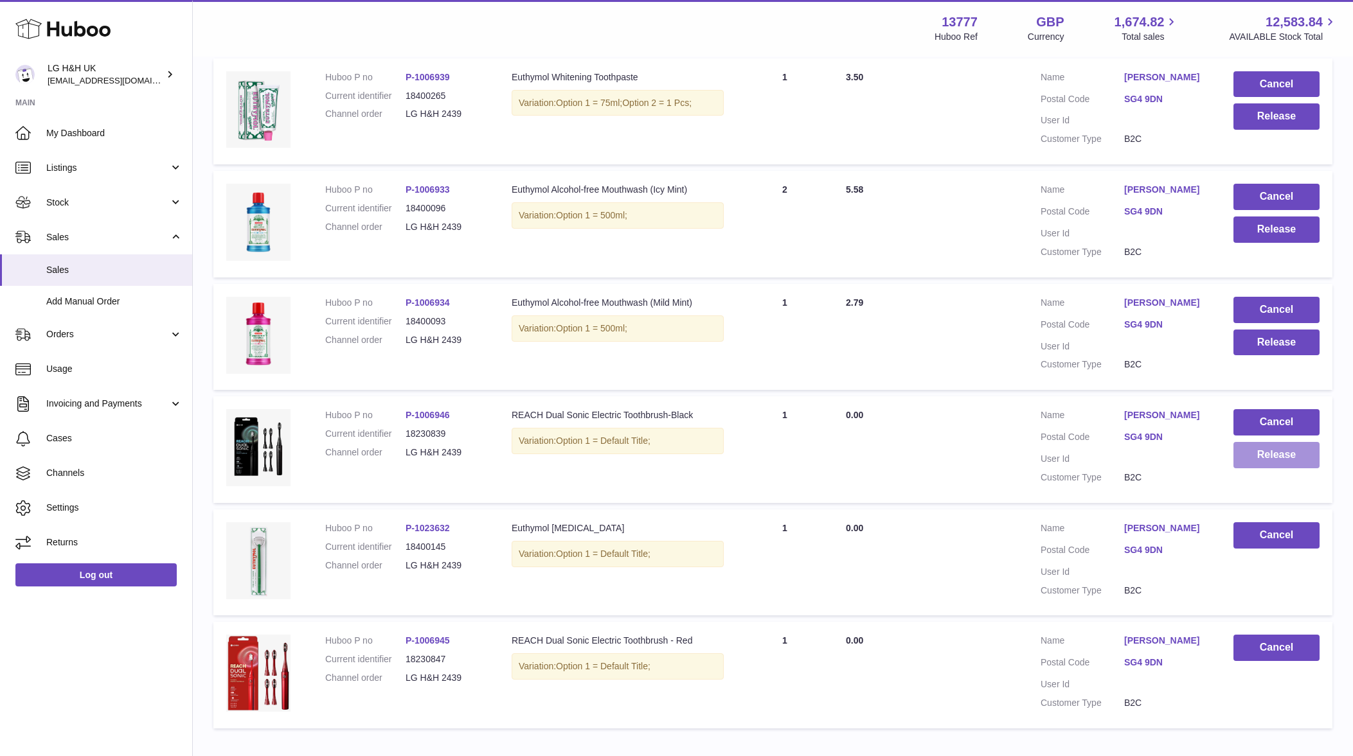
click at [1285, 454] on button "Release" at bounding box center [1276, 455] width 86 height 26
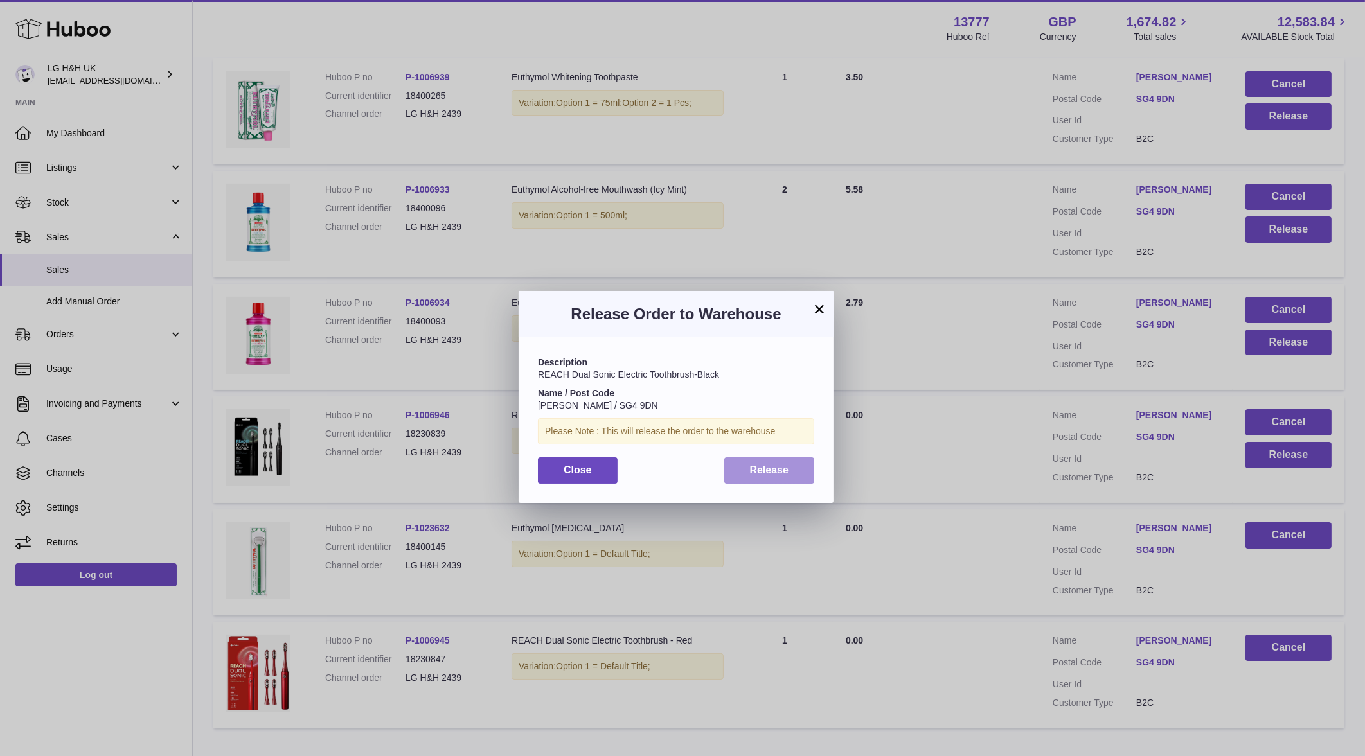
click at [768, 465] on span "Release" at bounding box center [769, 470] width 39 height 11
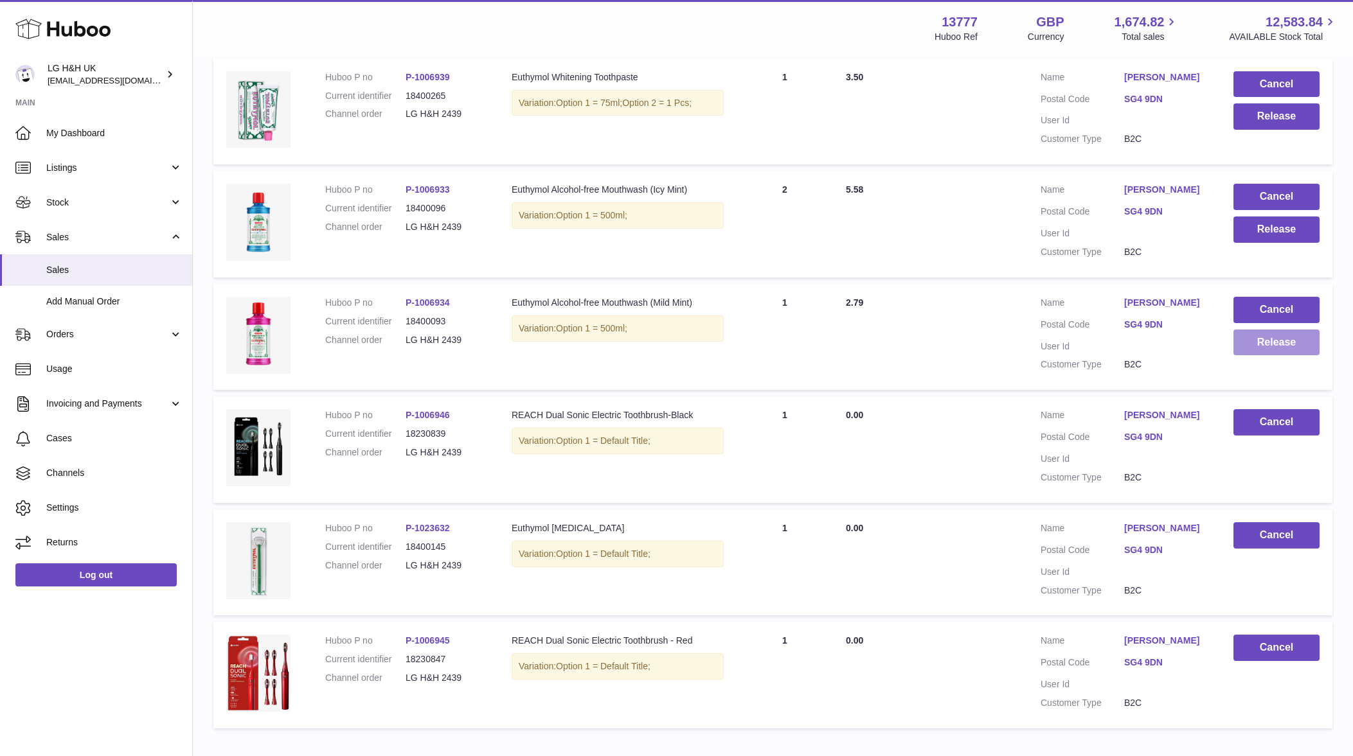
click at [1266, 347] on button "Release" at bounding box center [1276, 343] width 86 height 26
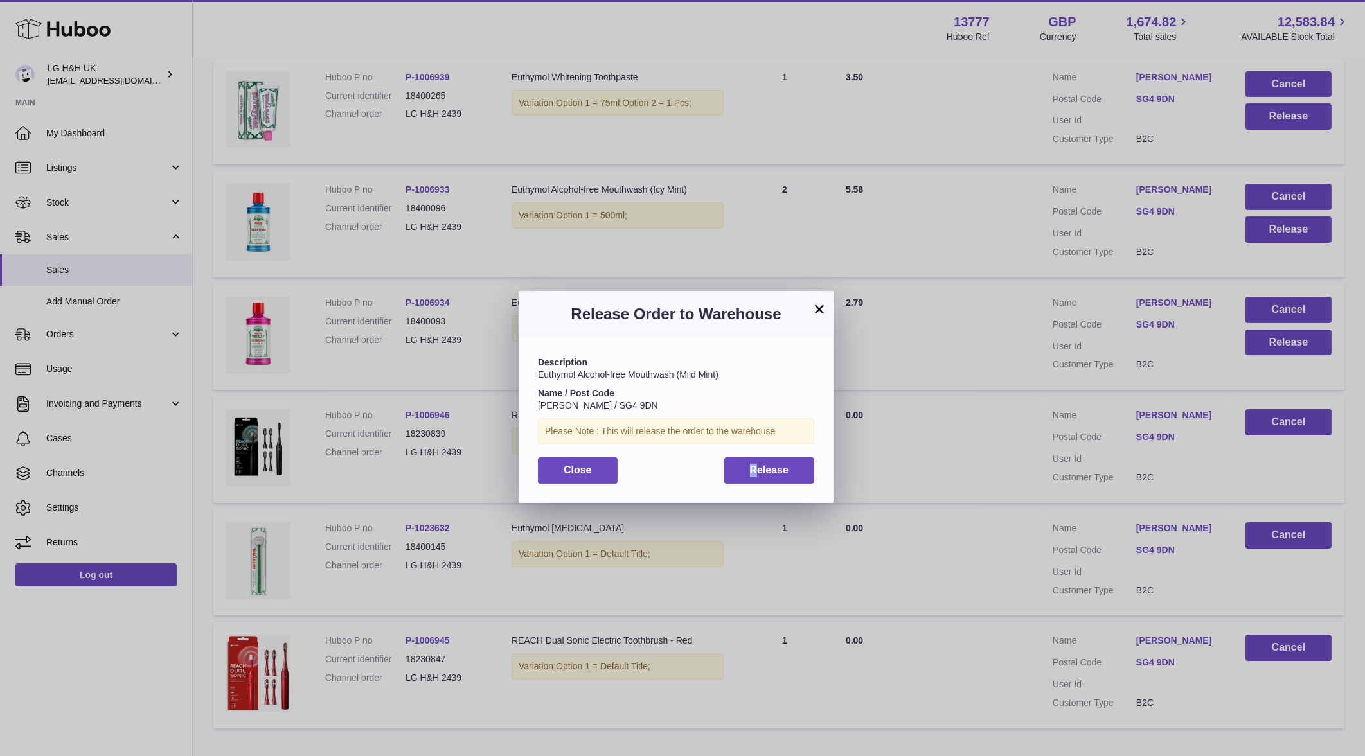
click at [754, 487] on div "Description Euthymol Alcohol-free Mouthwash (Mild Mint) Name / Post Code Sara S…" at bounding box center [676, 419] width 315 height 165
drag, startPoint x: 754, startPoint y: 487, endPoint x: 759, endPoint y: 472, distance: 15.6
click at [759, 472] on span "Release" at bounding box center [769, 470] width 39 height 11
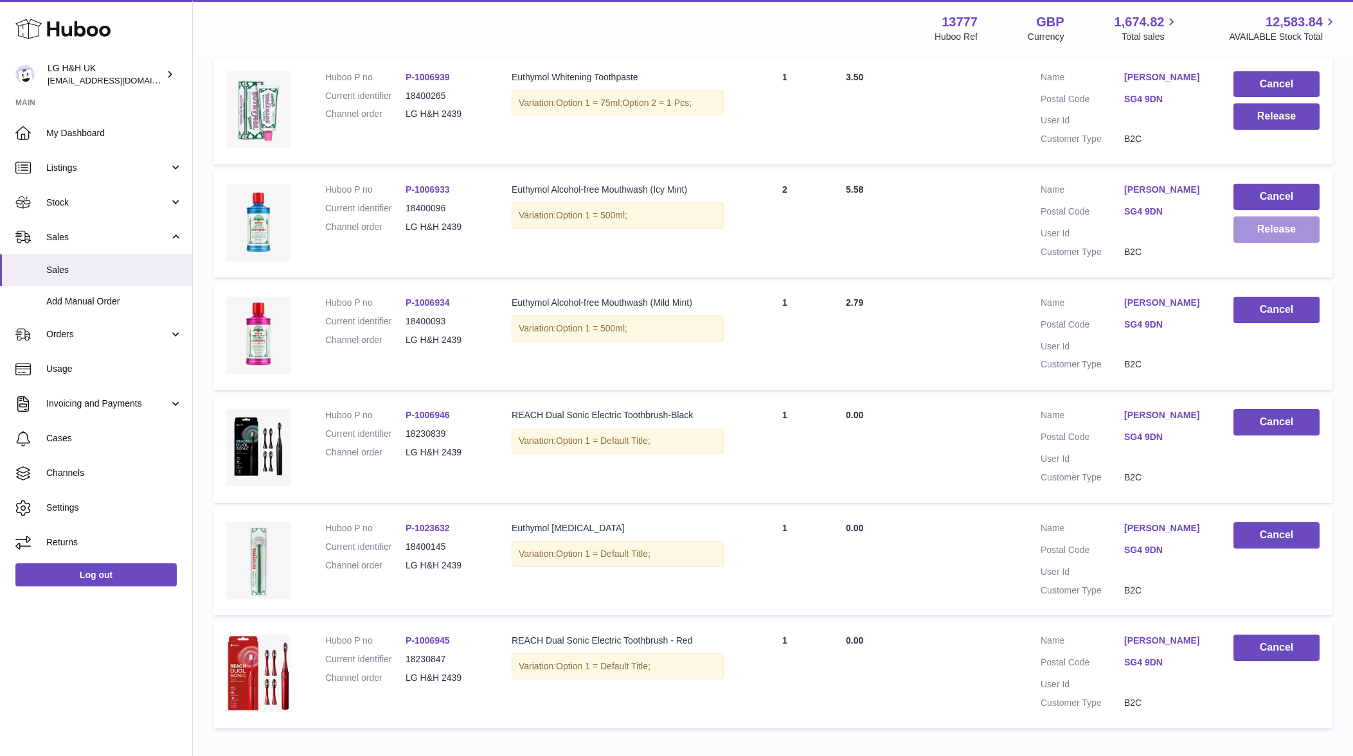
click at [1257, 235] on button "Release" at bounding box center [1276, 230] width 86 height 26
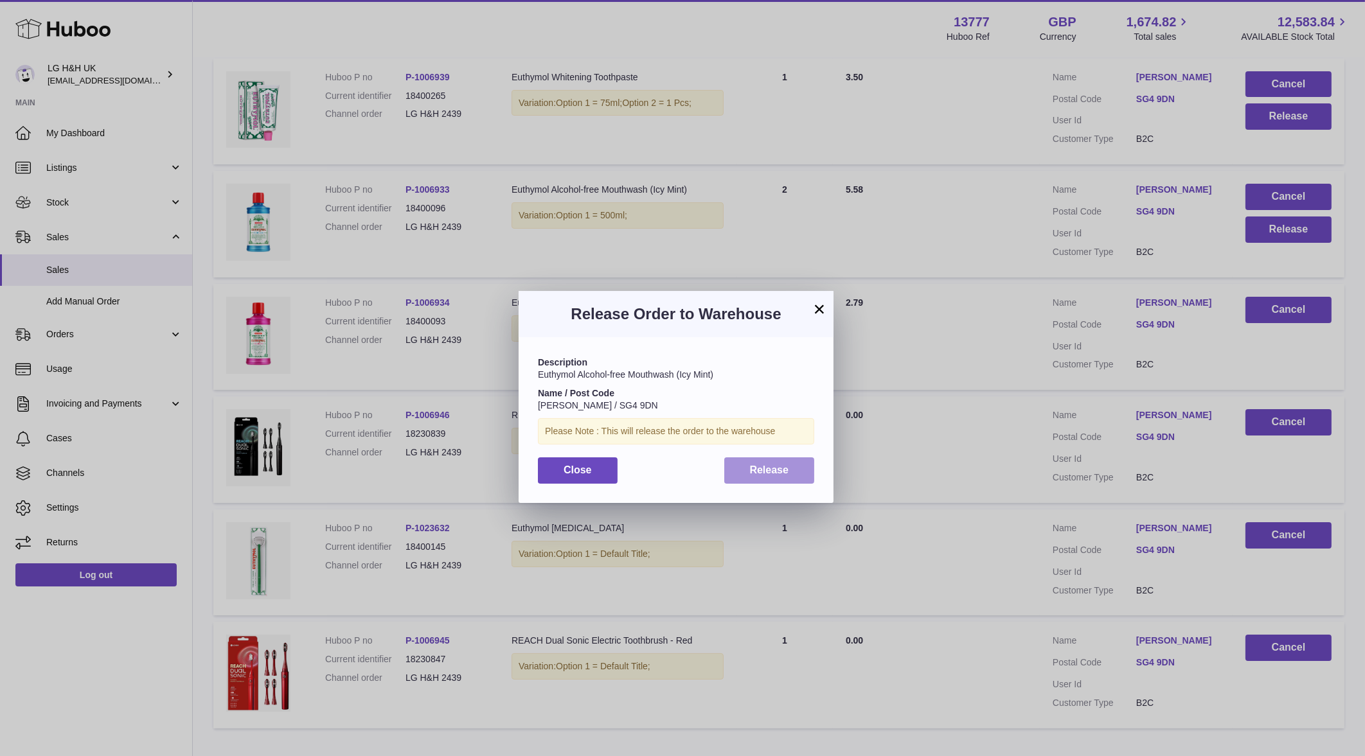
click at [798, 460] on button "Release" at bounding box center [769, 470] width 91 height 26
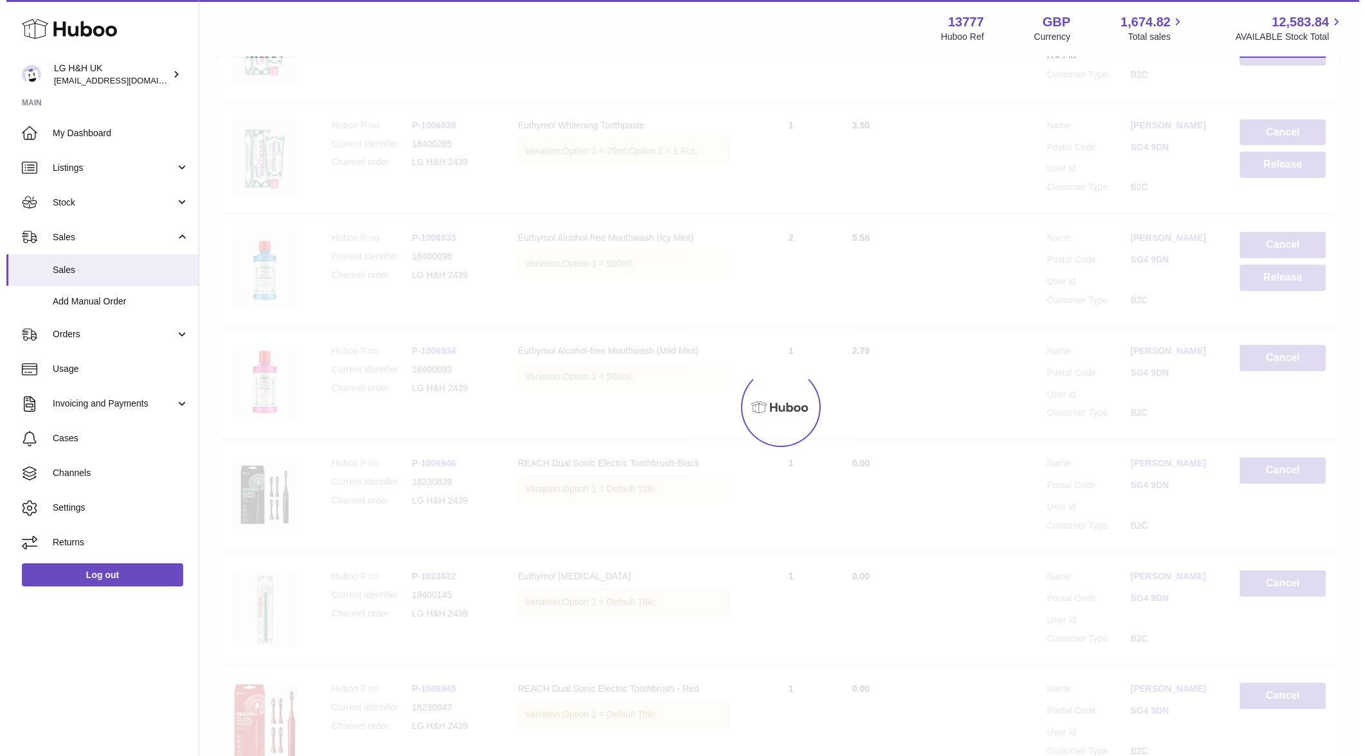
scroll to position [635, 0]
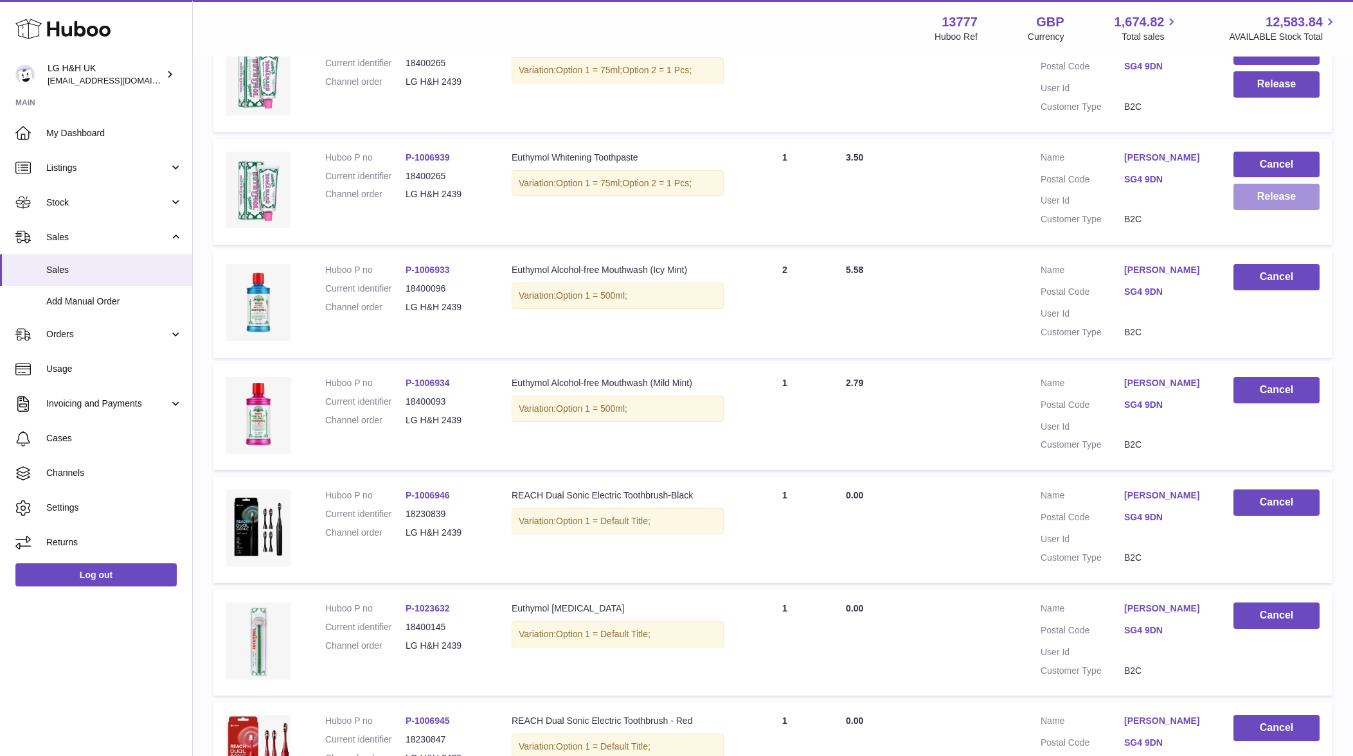
click at [1291, 201] on button "Release" at bounding box center [1276, 197] width 86 height 26
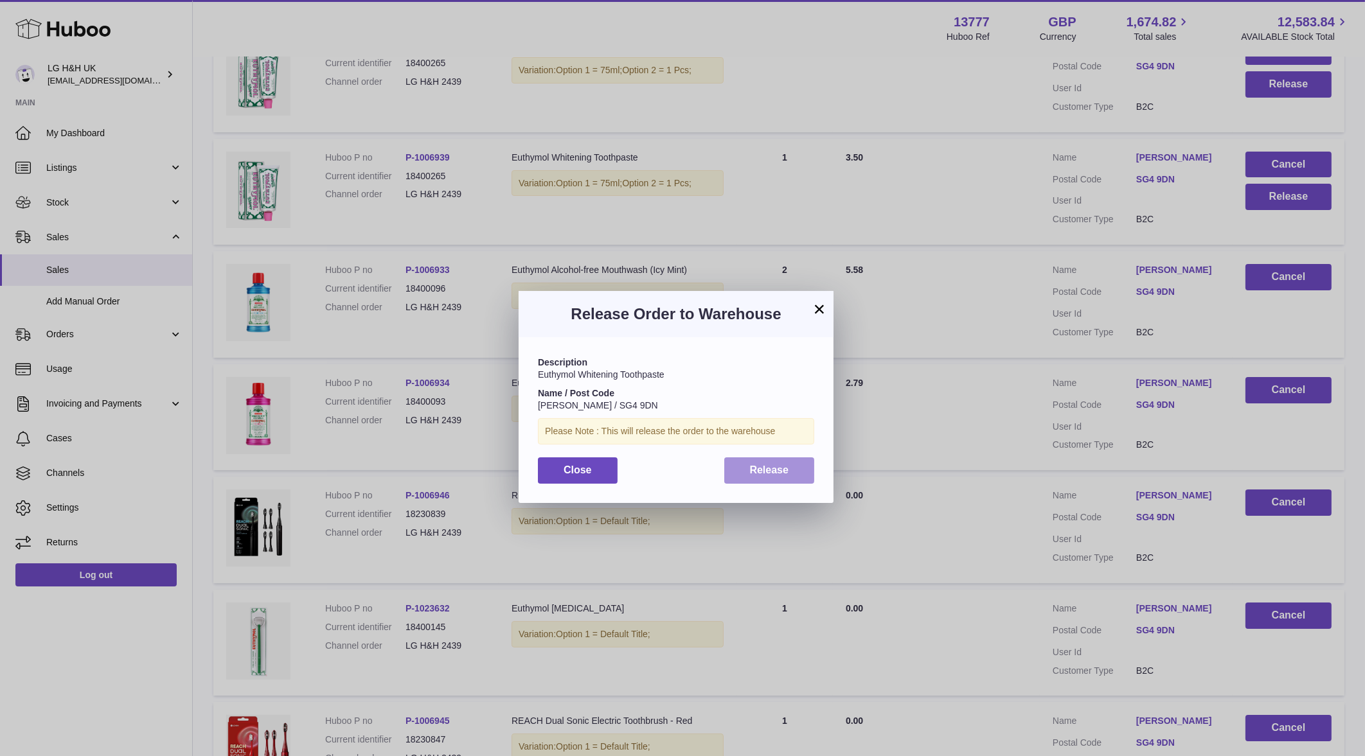
click at [745, 481] on button "Release" at bounding box center [769, 470] width 91 height 26
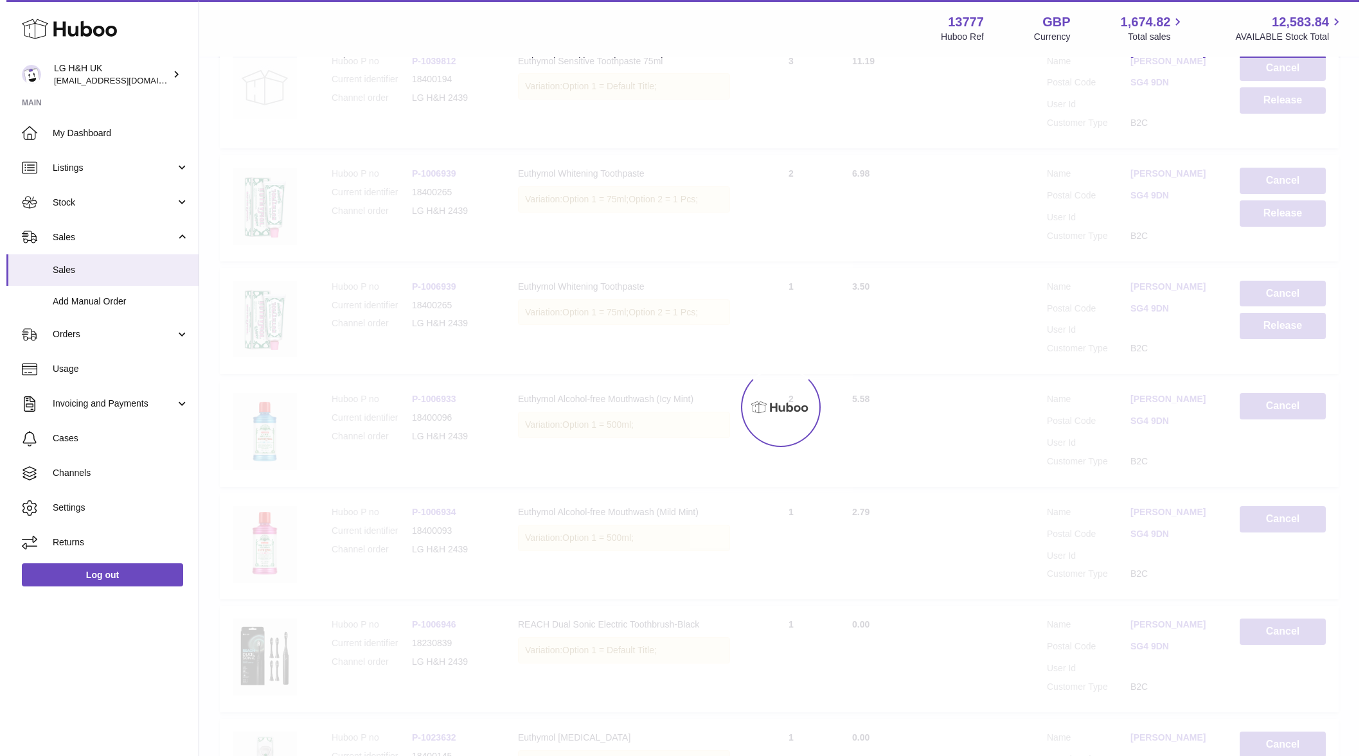
scroll to position [475, 0]
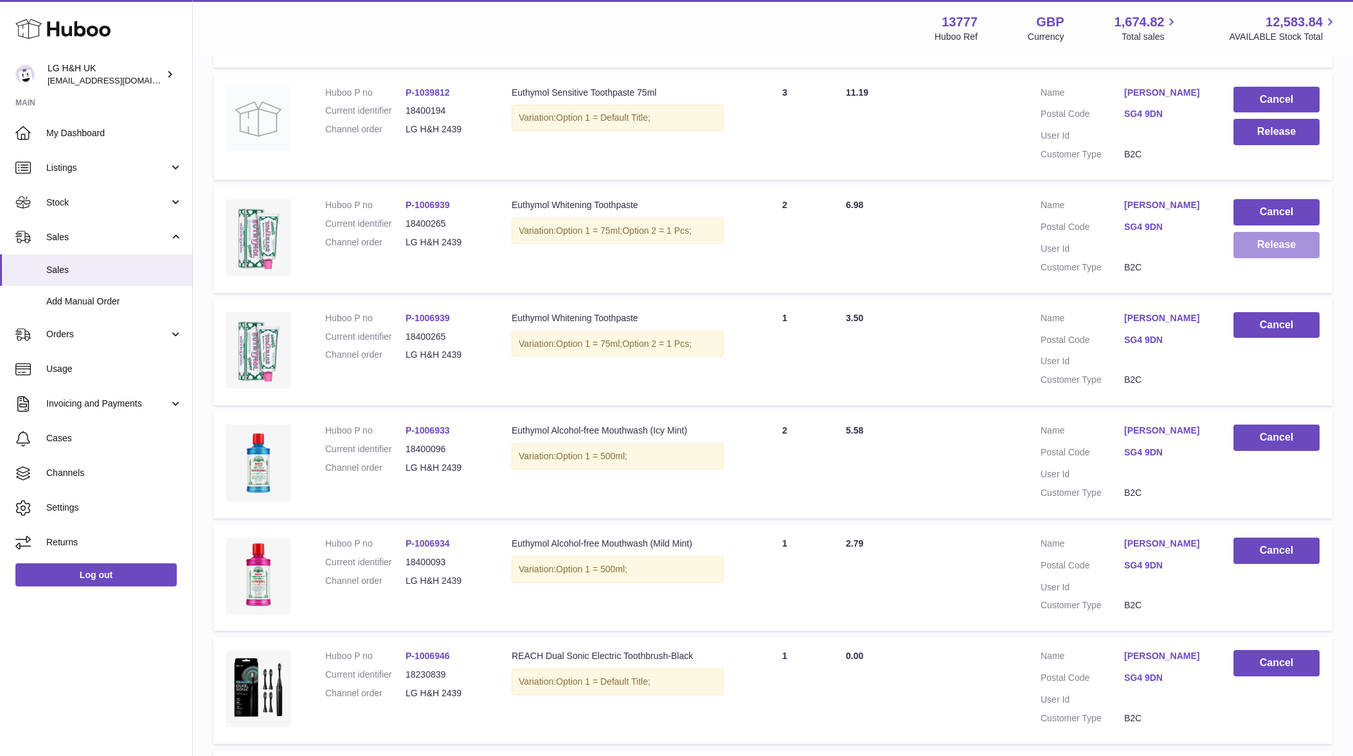
click at [1293, 251] on button "Release" at bounding box center [1276, 245] width 86 height 26
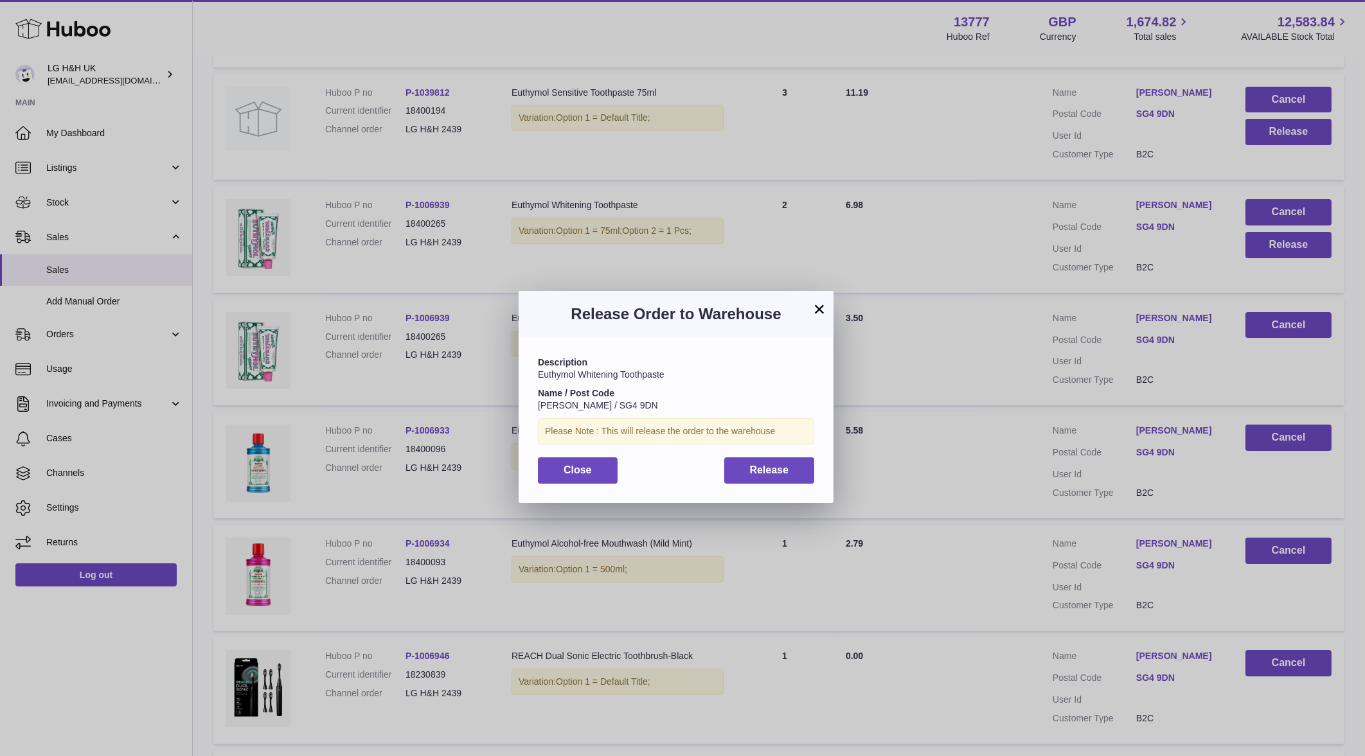
click at [768, 484] on div "Description Euthymol Whitening Toothpaste Name / Post Code Sara Samet / SG4 9DN…" at bounding box center [676, 419] width 315 height 165
click at [771, 474] on span "Release" at bounding box center [769, 470] width 39 height 11
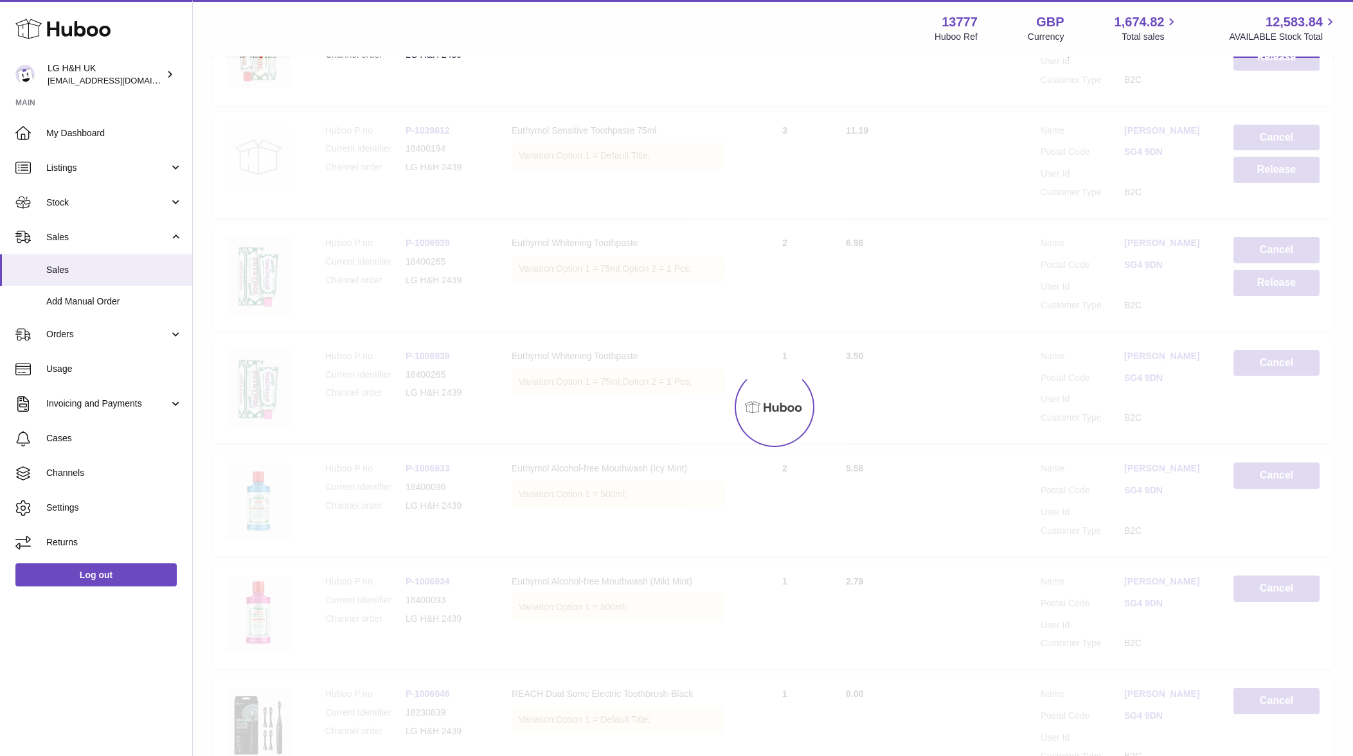
scroll to position [314, 0]
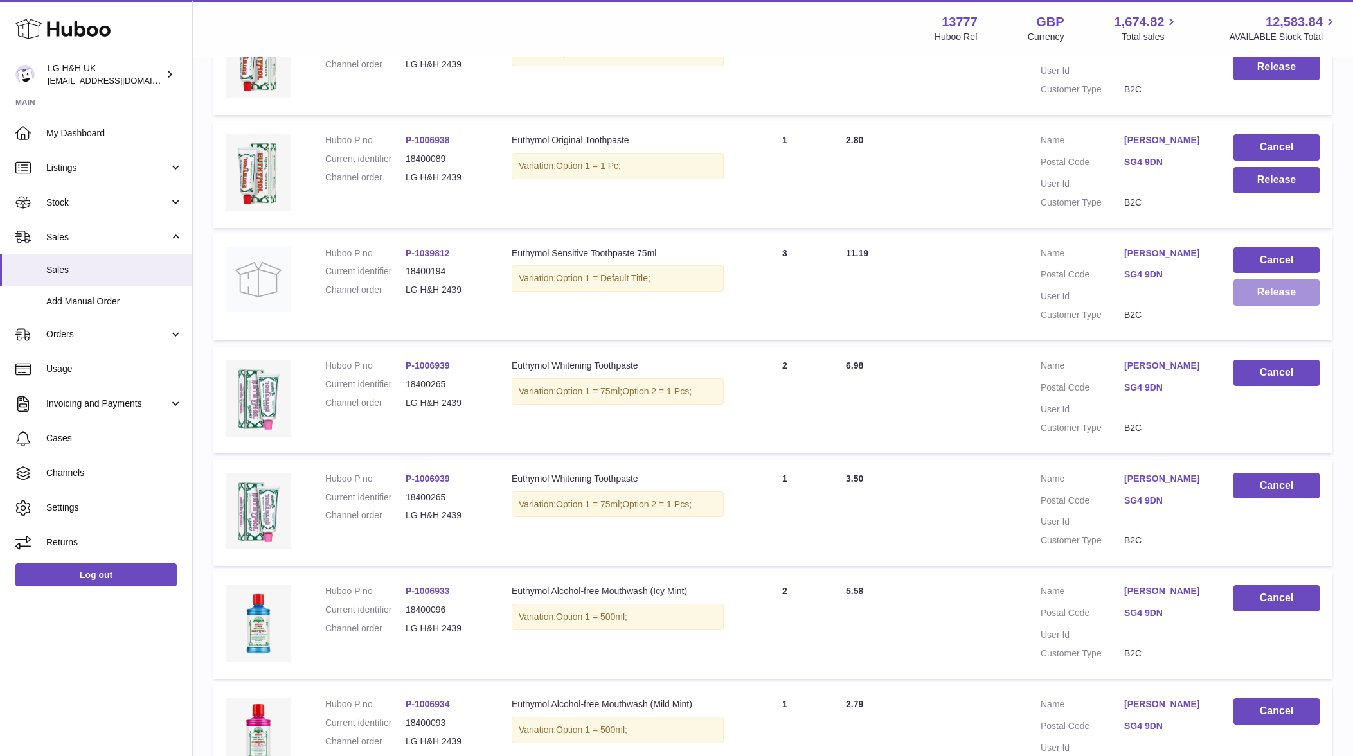
click at [1267, 296] on button "Release" at bounding box center [1276, 293] width 86 height 26
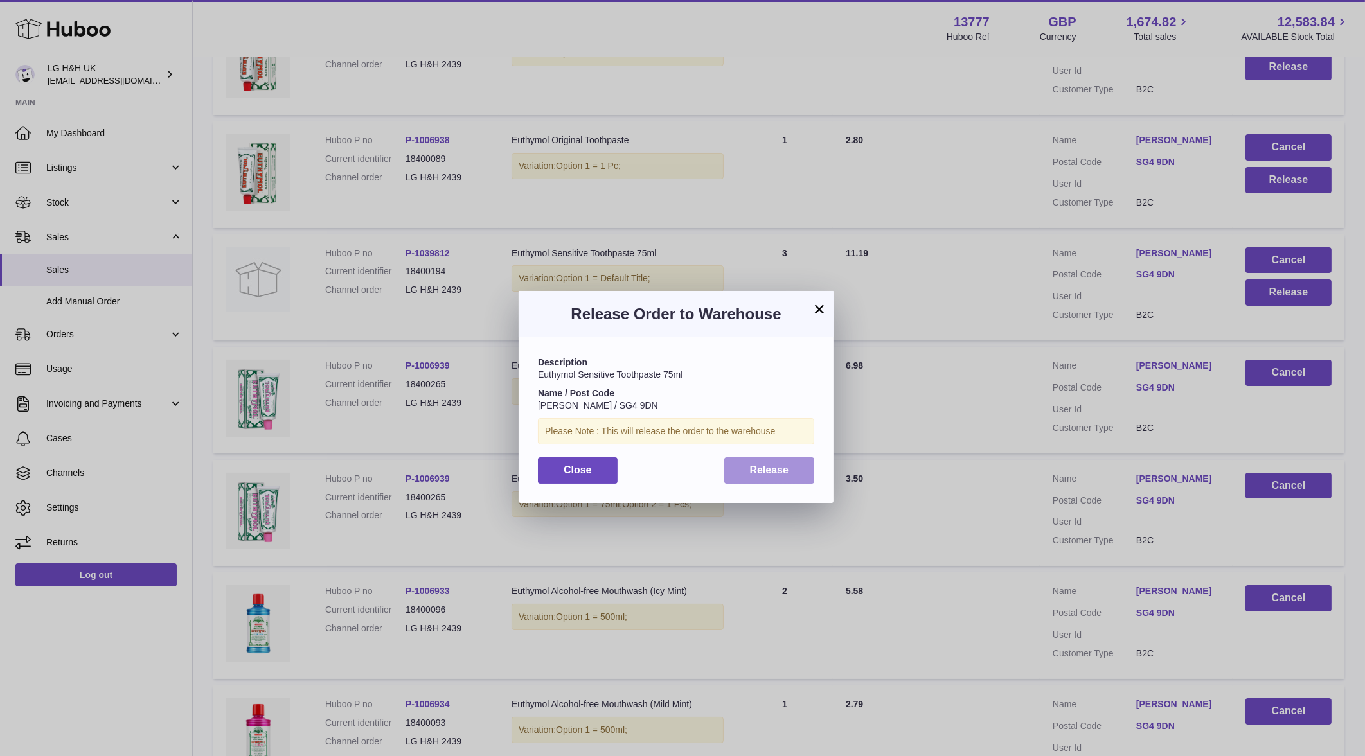
click at [806, 474] on button "Release" at bounding box center [769, 470] width 91 height 26
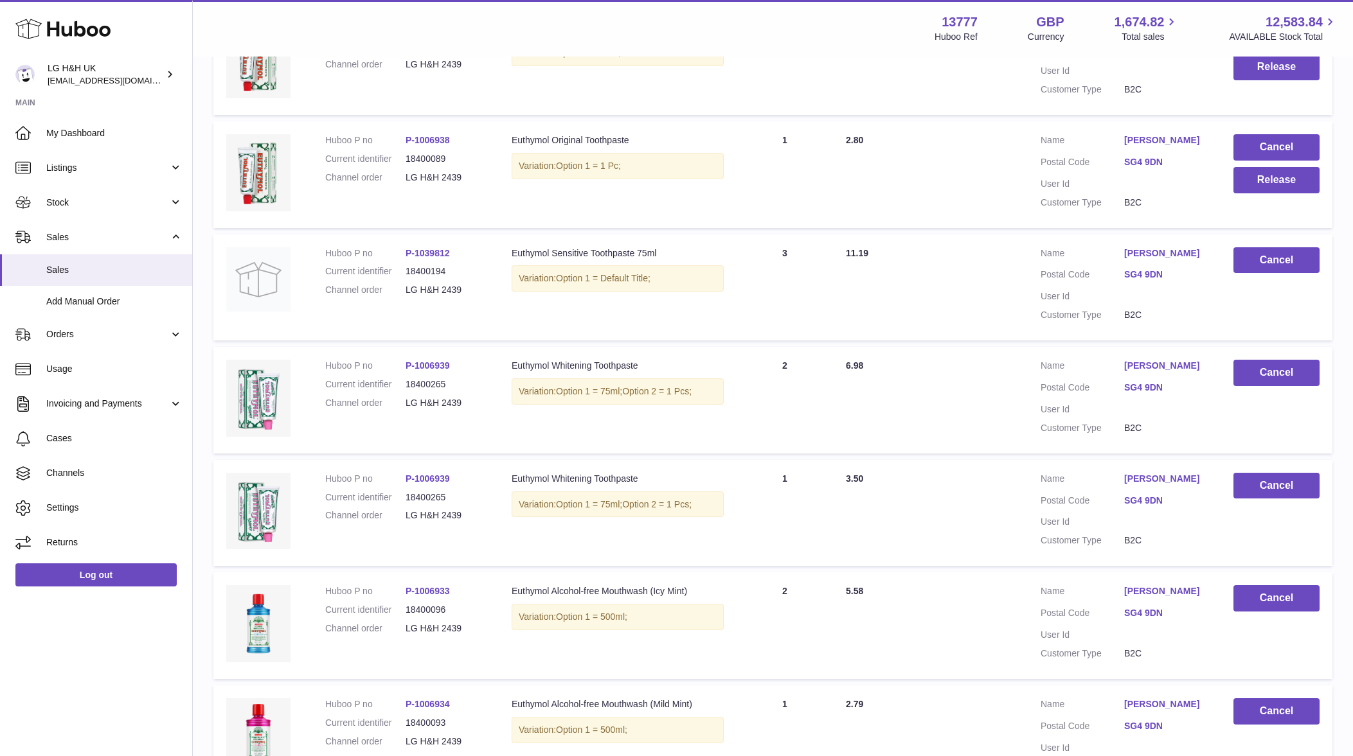
scroll to position [154, 0]
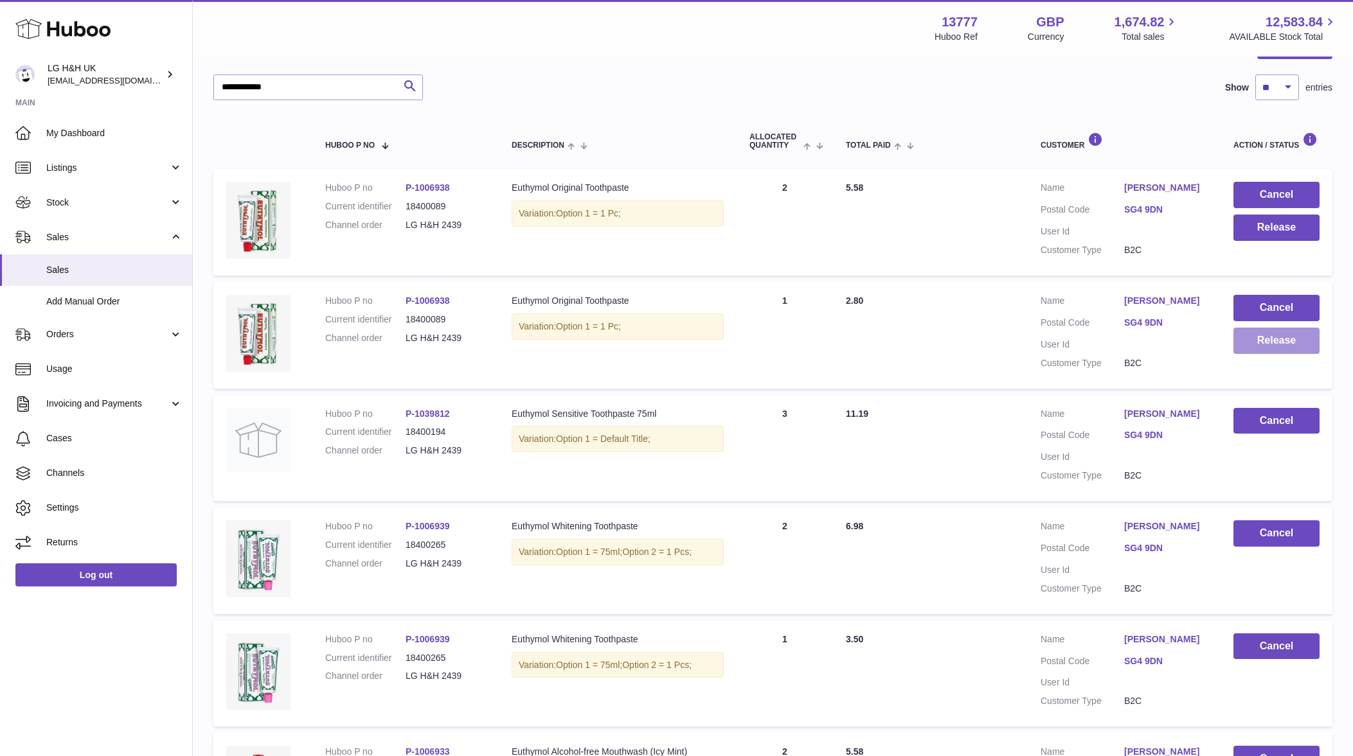
click at [1252, 334] on button "Release" at bounding box center [1276, 341] width 86 height 26
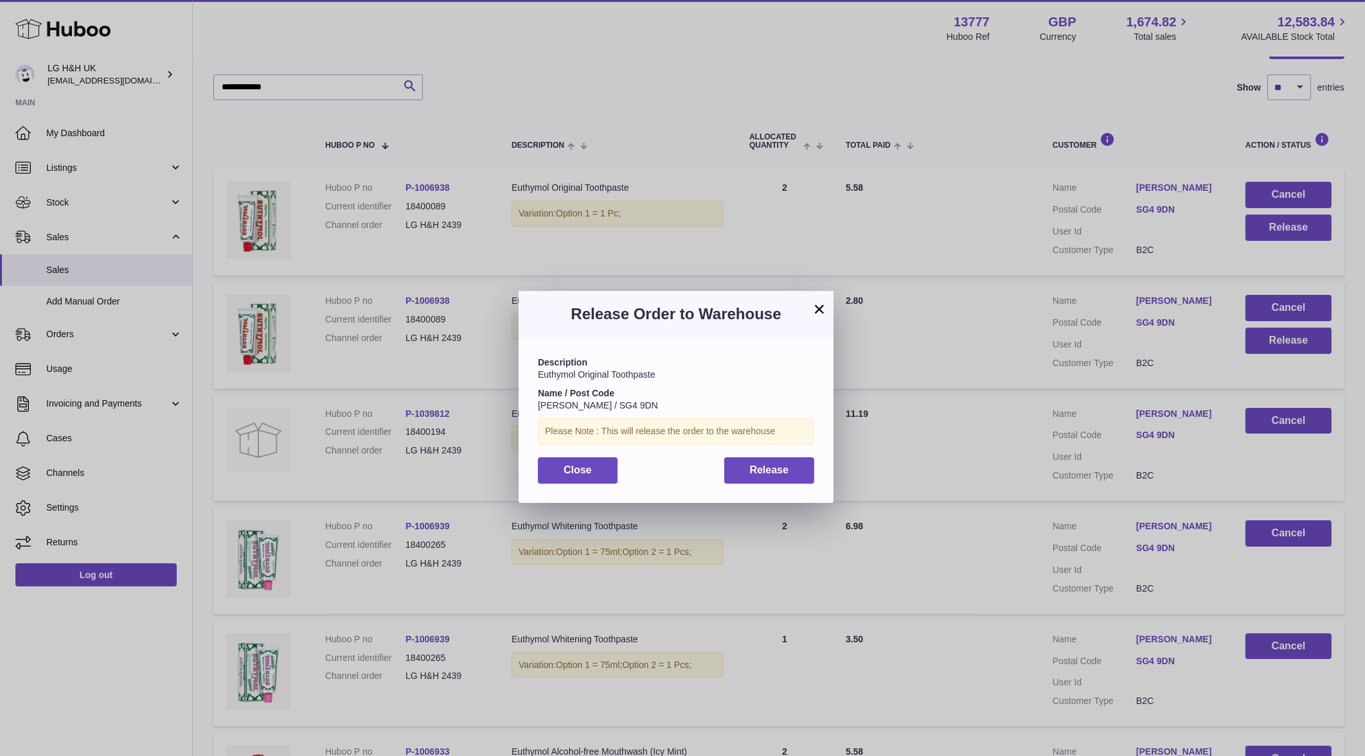
click at [813, 454] on div "Description Euthymol Original Toothpaste Name / Post Code Sara Samet / SG4 9DN …" at bounding box center [676, 419] width 315 height 165
click at [808, 459] on button "Release" at bounding box center [769, 470] width 91 height 26
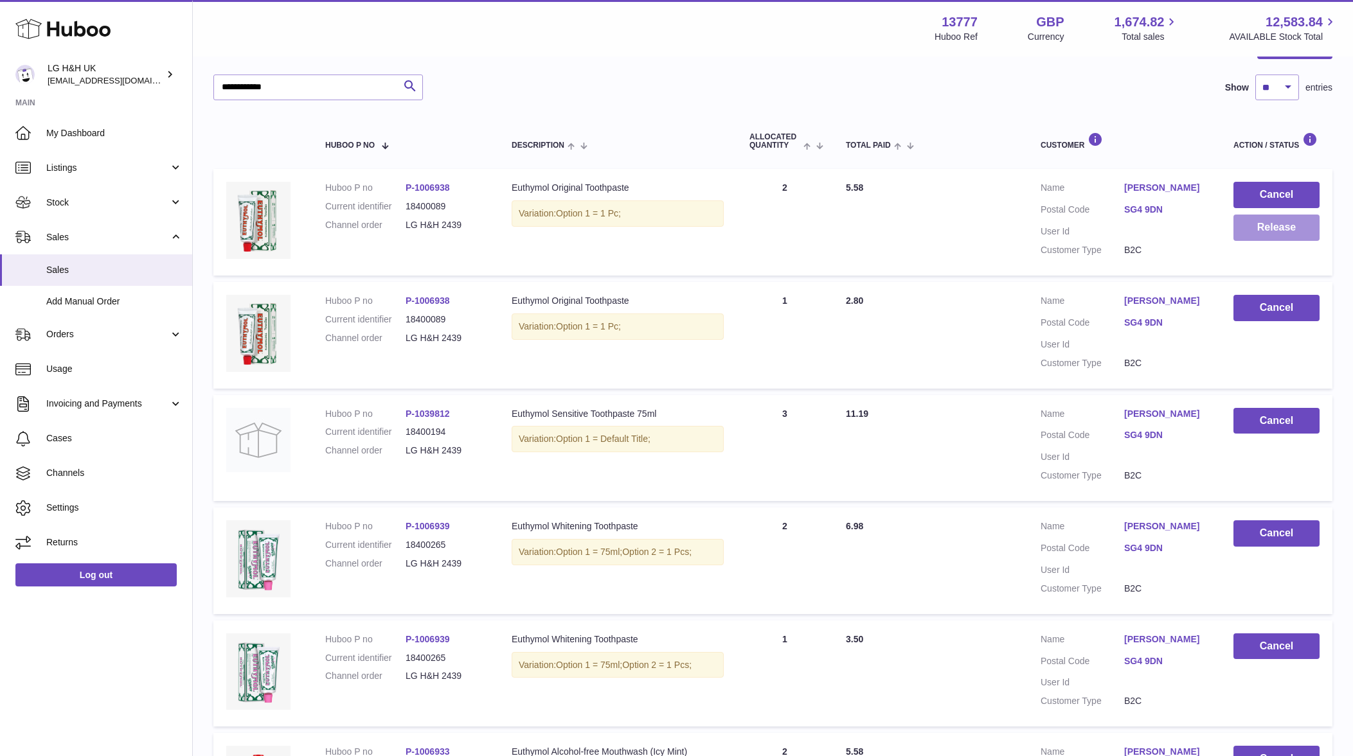
click at [1234, 231] on button "Release" at bounding box center [1276, 228] width 86 height 26
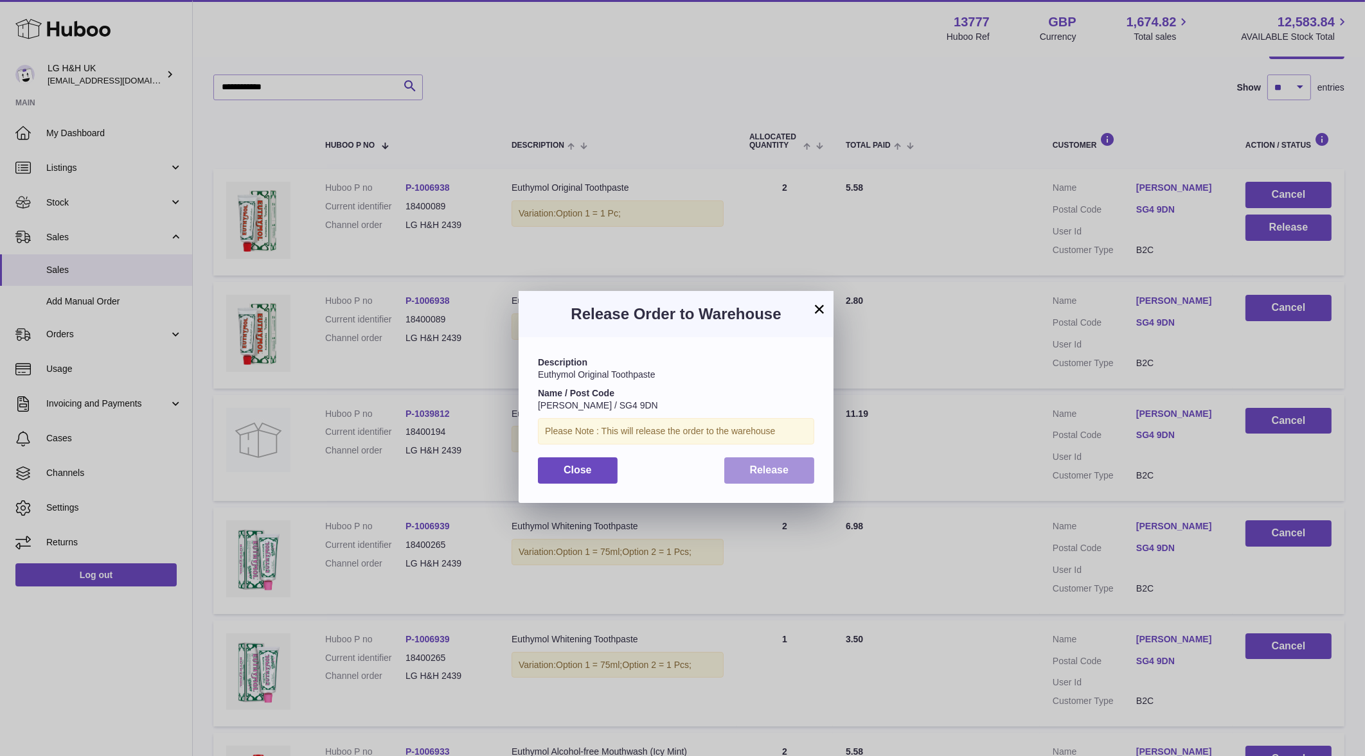
click at [810, 463] on button "Release" at bounding box center [769, 470] width 91 height 26
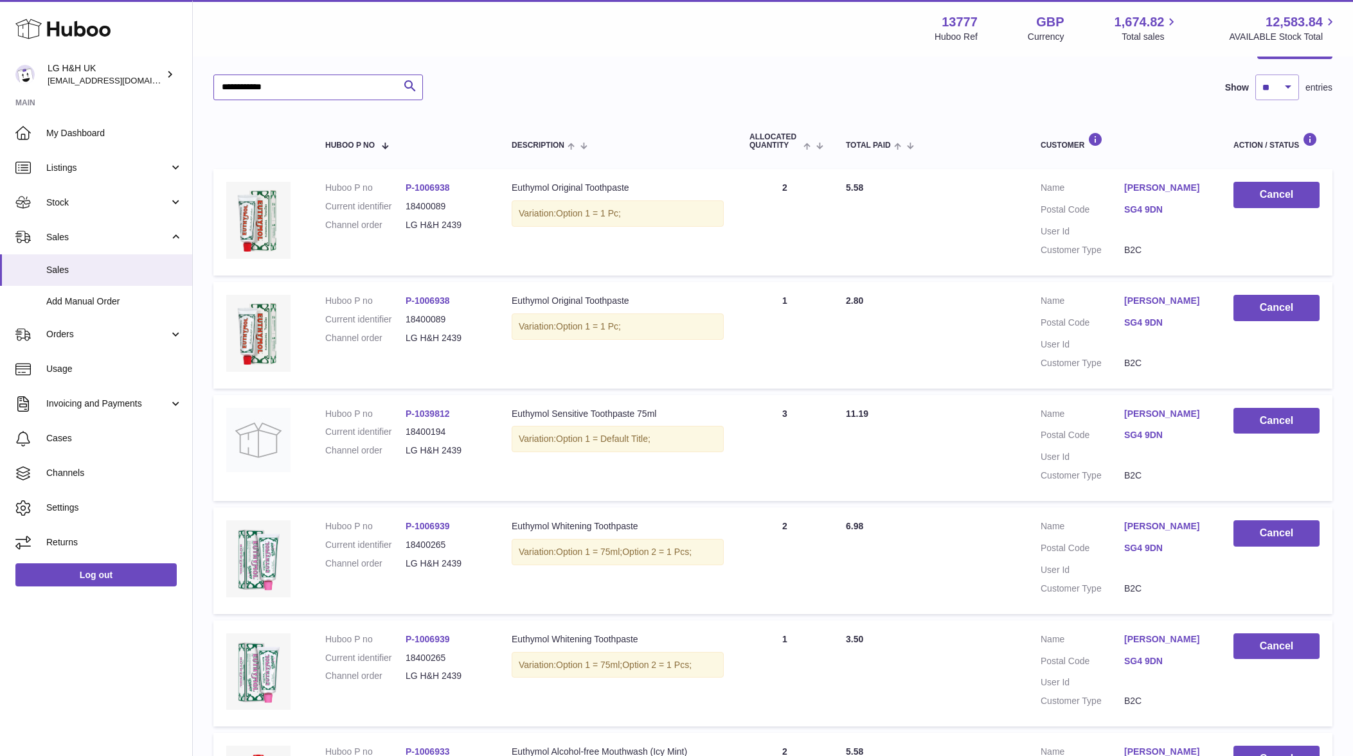
click at [341, 95] on input "**********" at bounding box center [317, 88] width 209 height 26
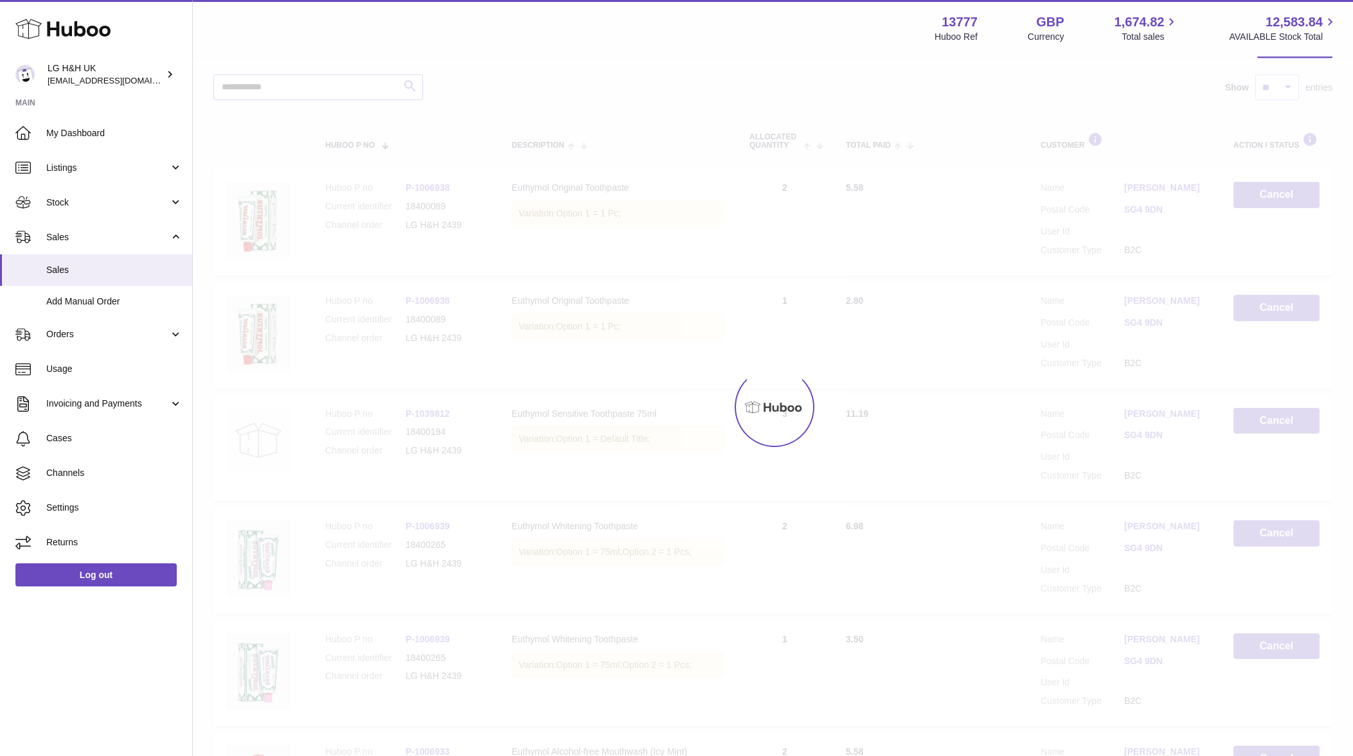
scroll to position [6, 0]
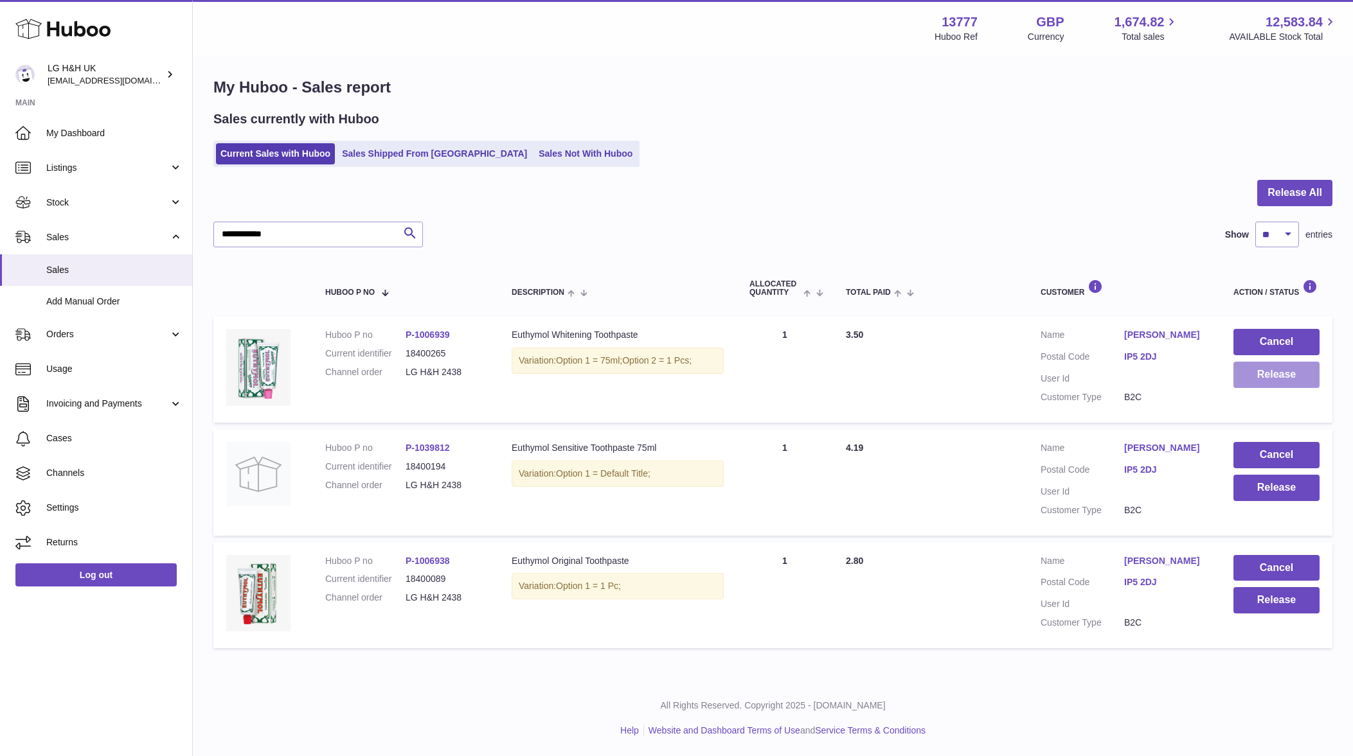
click at [1263, 372] on button "Release" at bounding box center [1276, 375] width 86 height 26
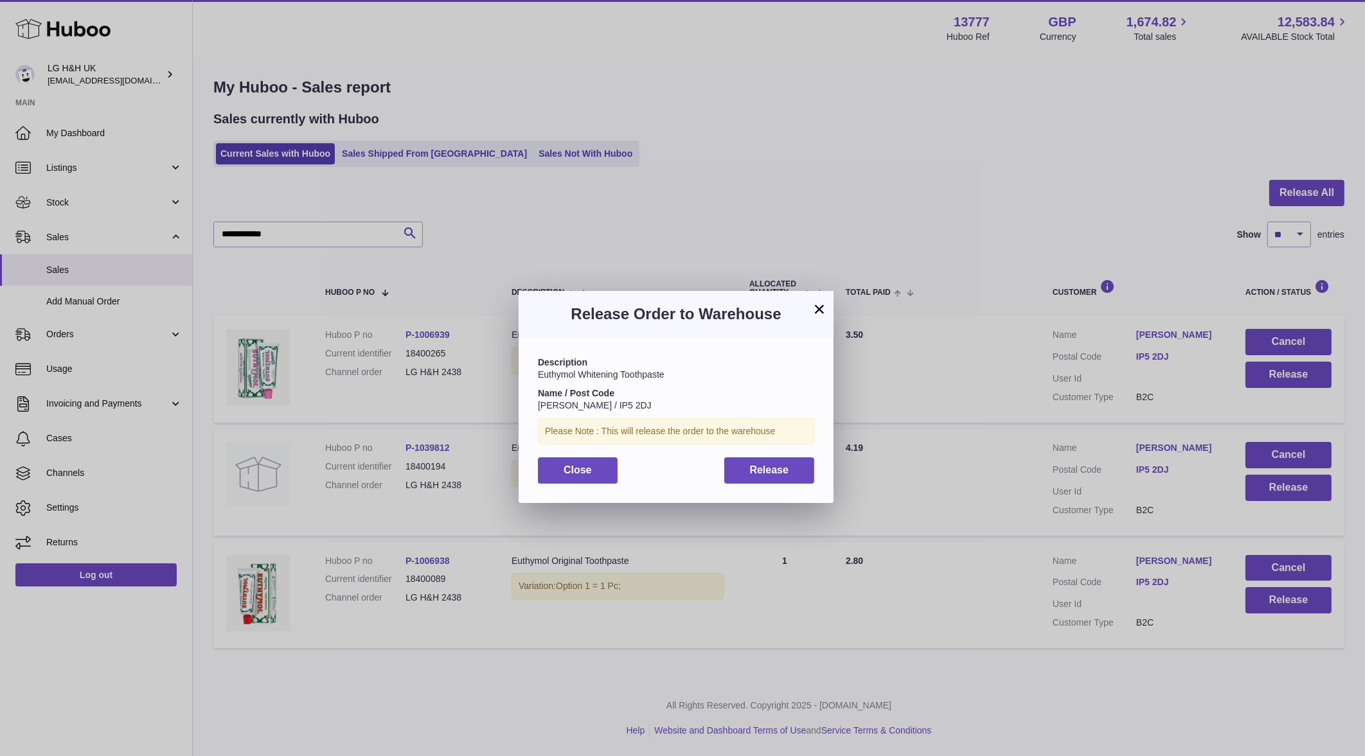
click at [786, 446] on div "Description Euthymol Whitening Toothpaste Name / Post Code Victoria Clifford / …" at bounding box center [676, 419] width 315 height 165
click at [804, 461] on button "Release" at bounding box center [769, 470] width 91 height 26
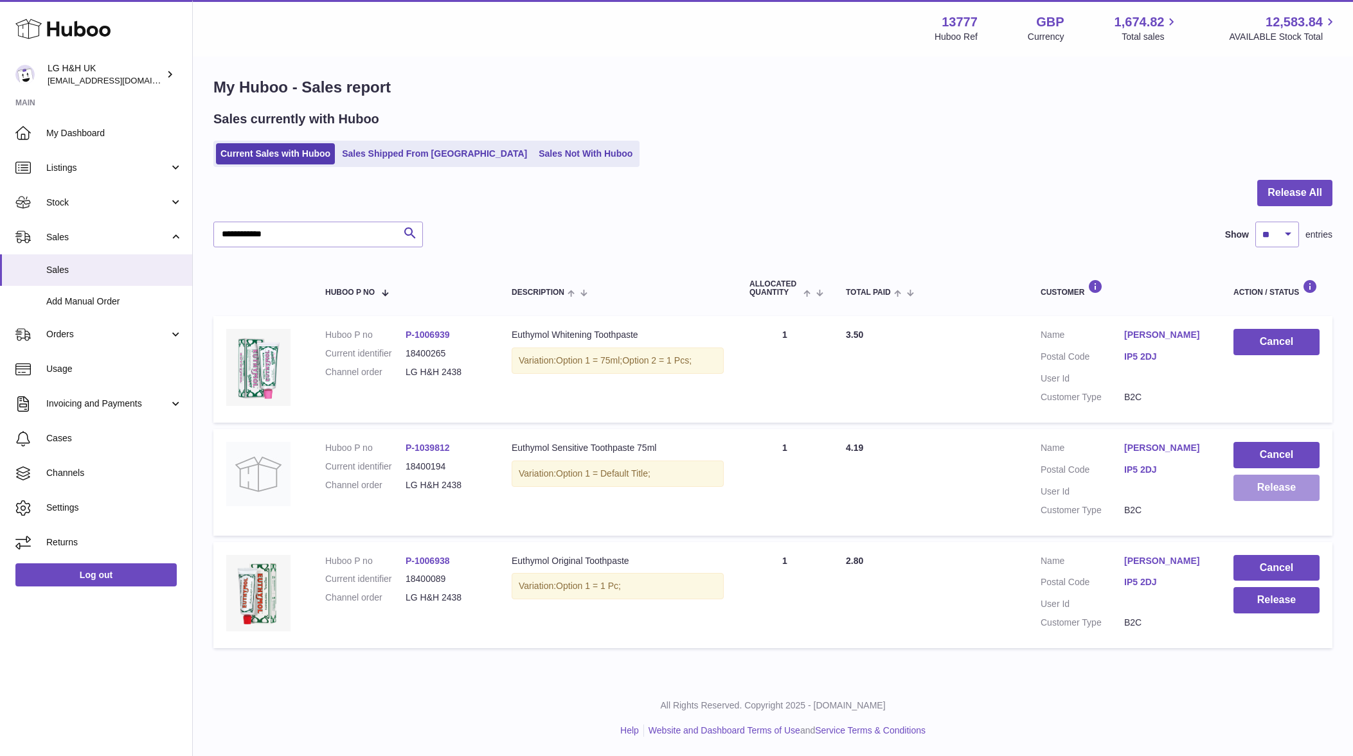
click at [1276, 493] on button "Release" at bounding box center [1276, 488] width 86 height 26
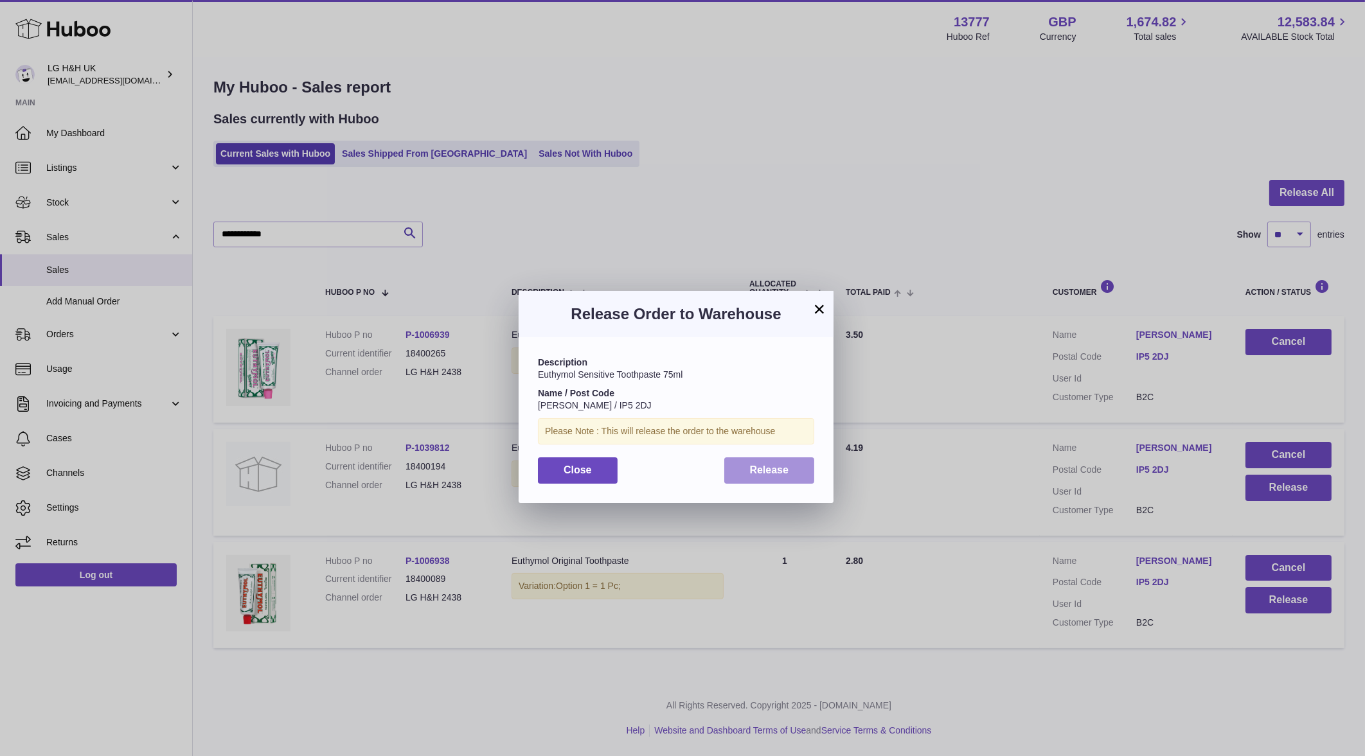
click at [798, 475] on button "Release" at bounding box center [769, 470] width 91 height 26
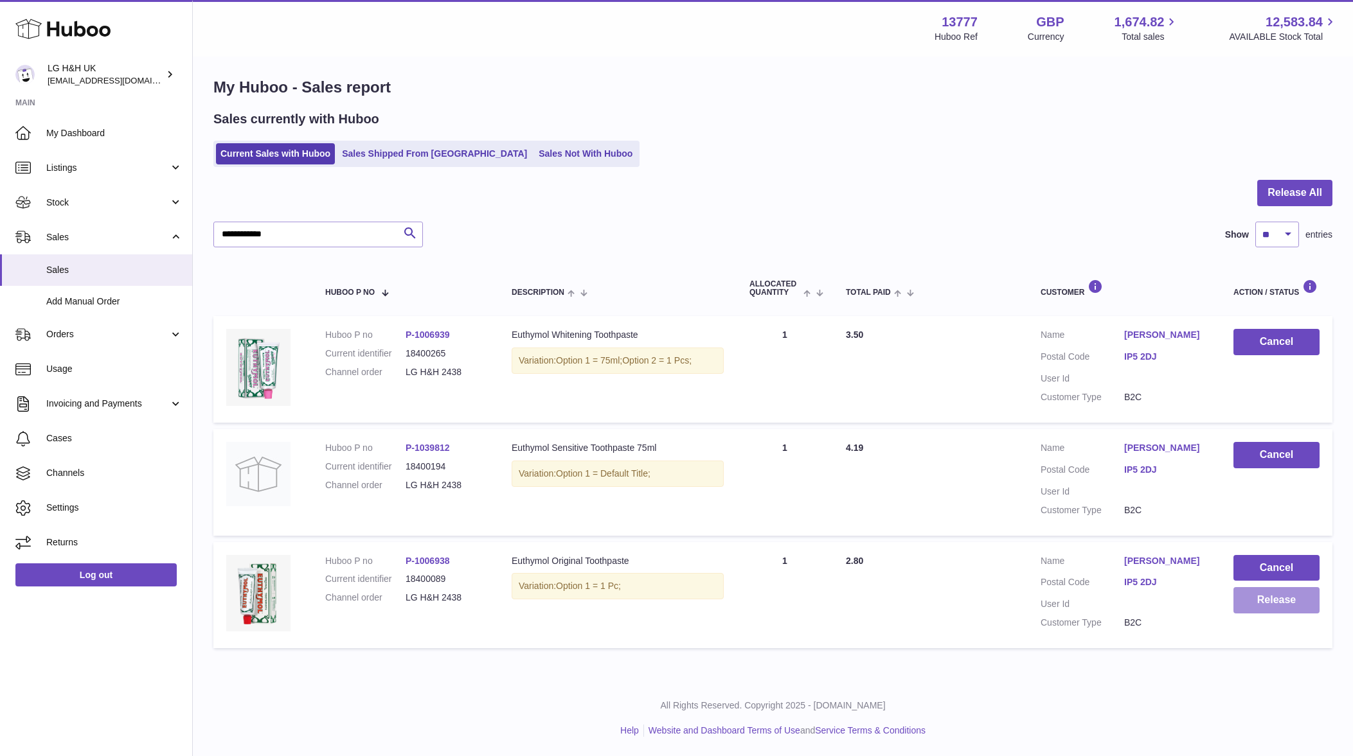
click at [1245, 601] on button "Release" at bounding box center [1276, 600] width 86 height 26
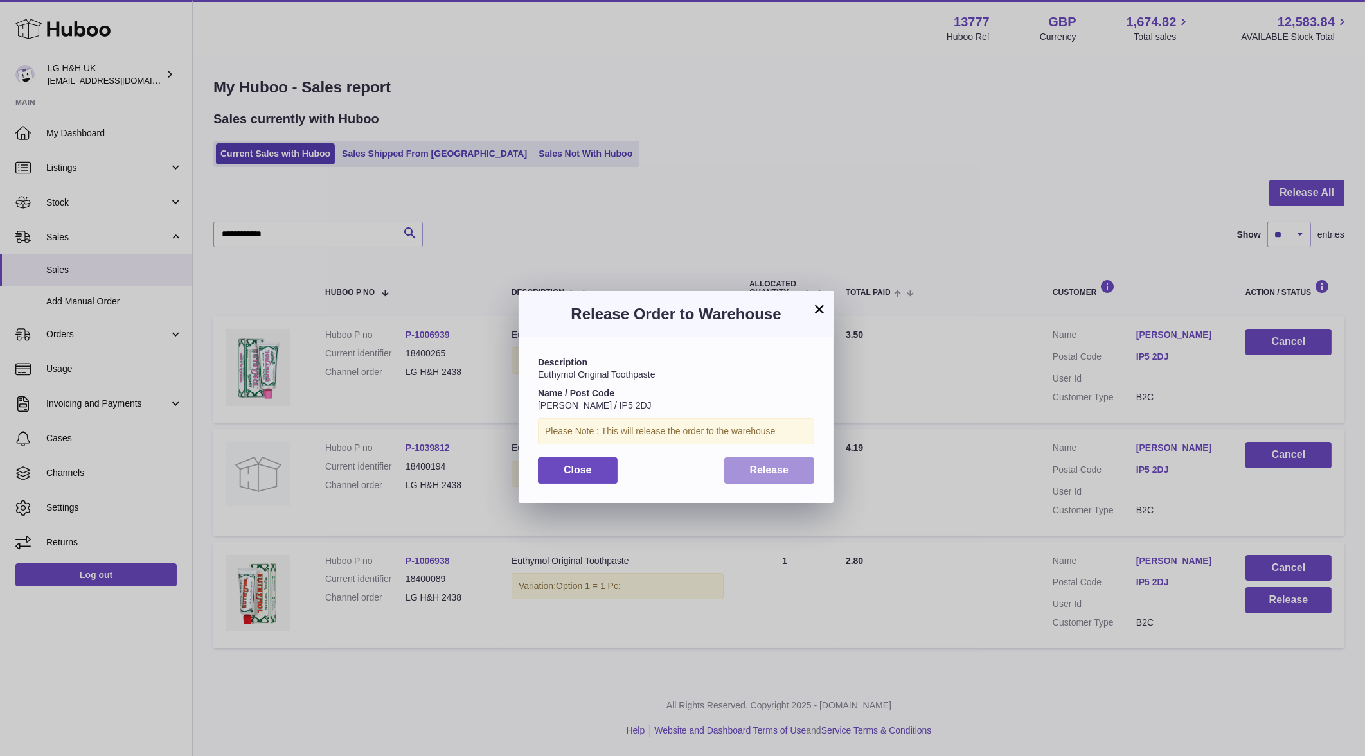
click at [732, 470] on button "Release" at bounding box center [769, 470] width 91 height 26
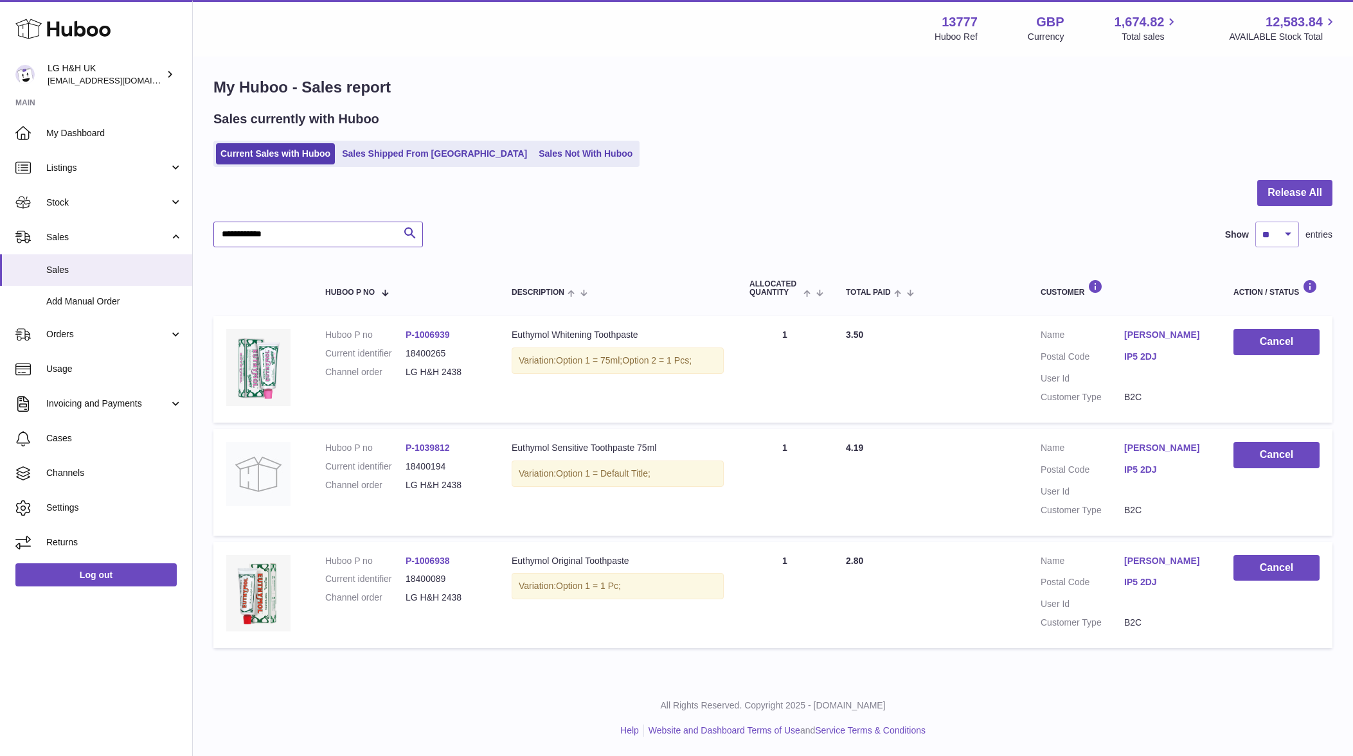
click at [294, 231] on input "**********" at bounding box center [317, 235] width 209 height 26
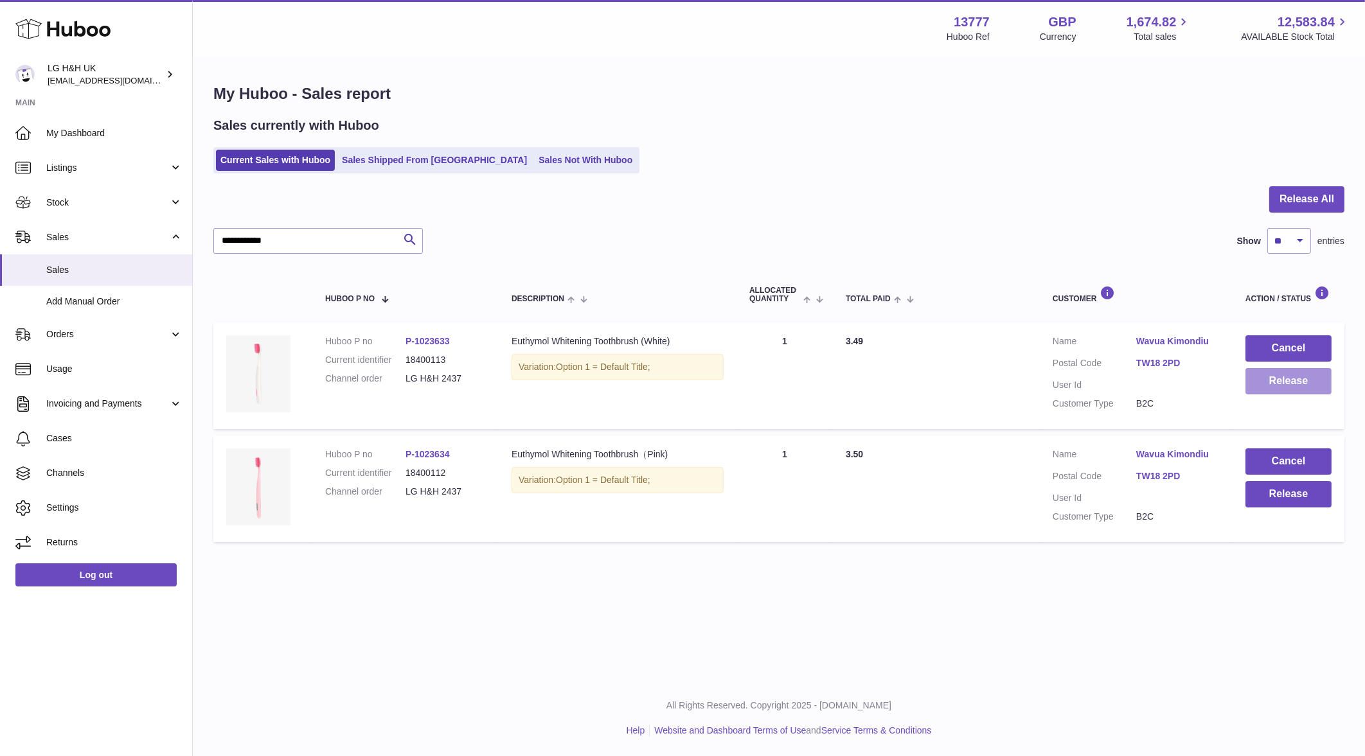
click at [1262, 376] on button "Release" at bounding box center [1288, 381] width 86 height 26
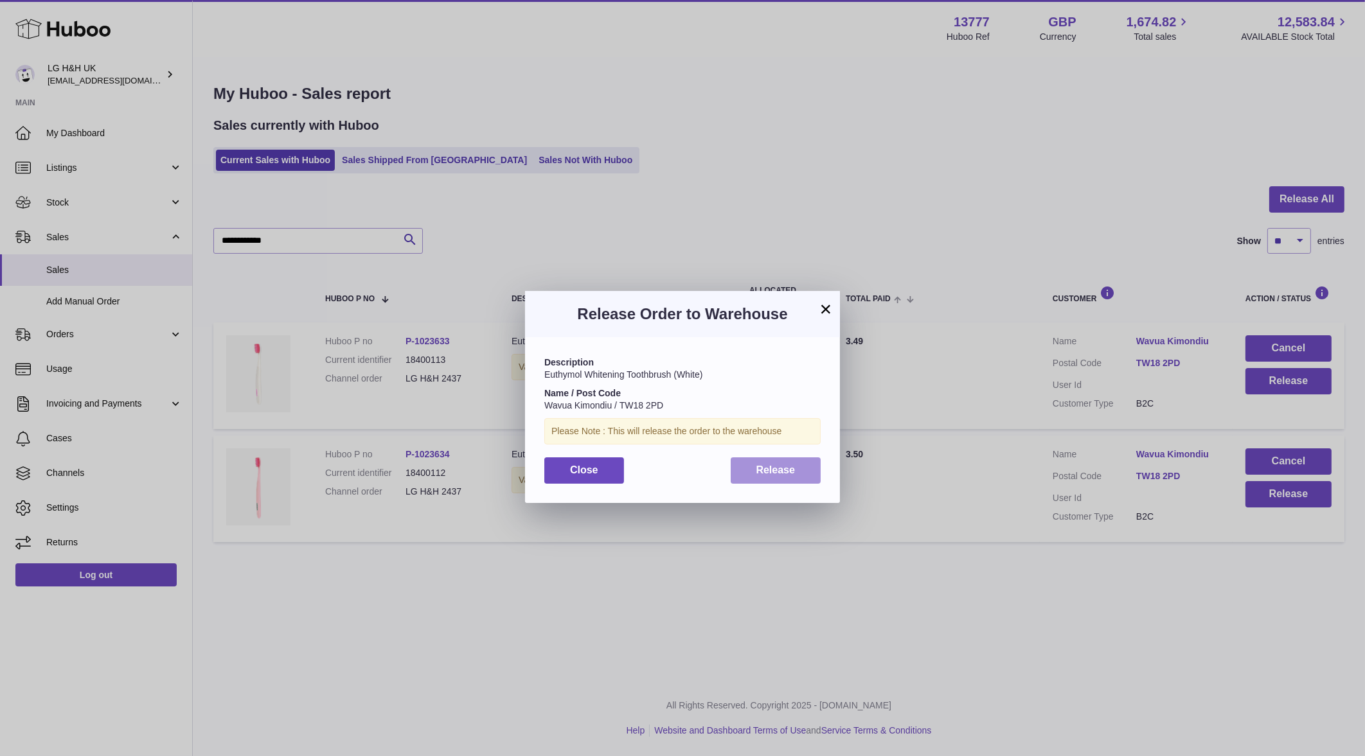
click at [798, 476] on button "Release" at bounding box center [776, 470] width 91 height 26
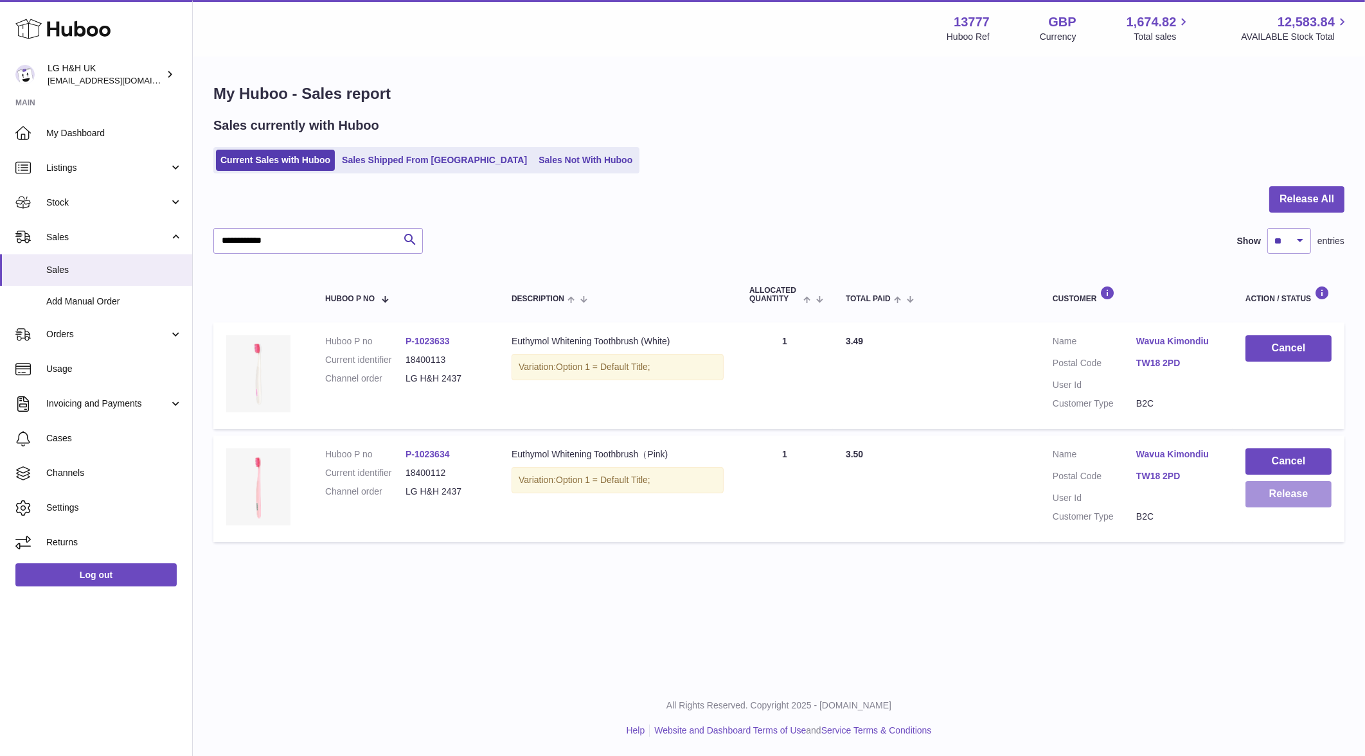
click at [1282, 501] on button "Release" at bounding box center [1288, 494] width 86 height 26
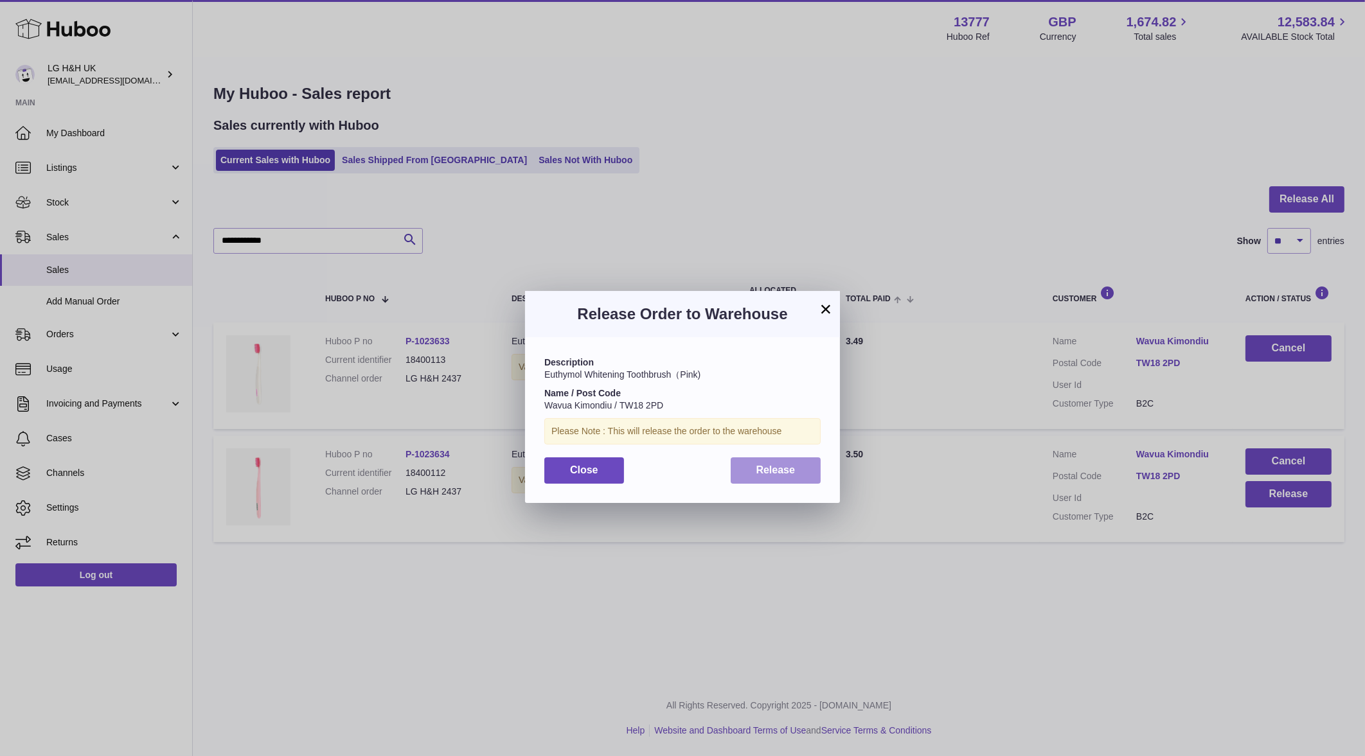
click at [777, 474] on span "Release" at bounding box center [775, 470] width 39 height 11
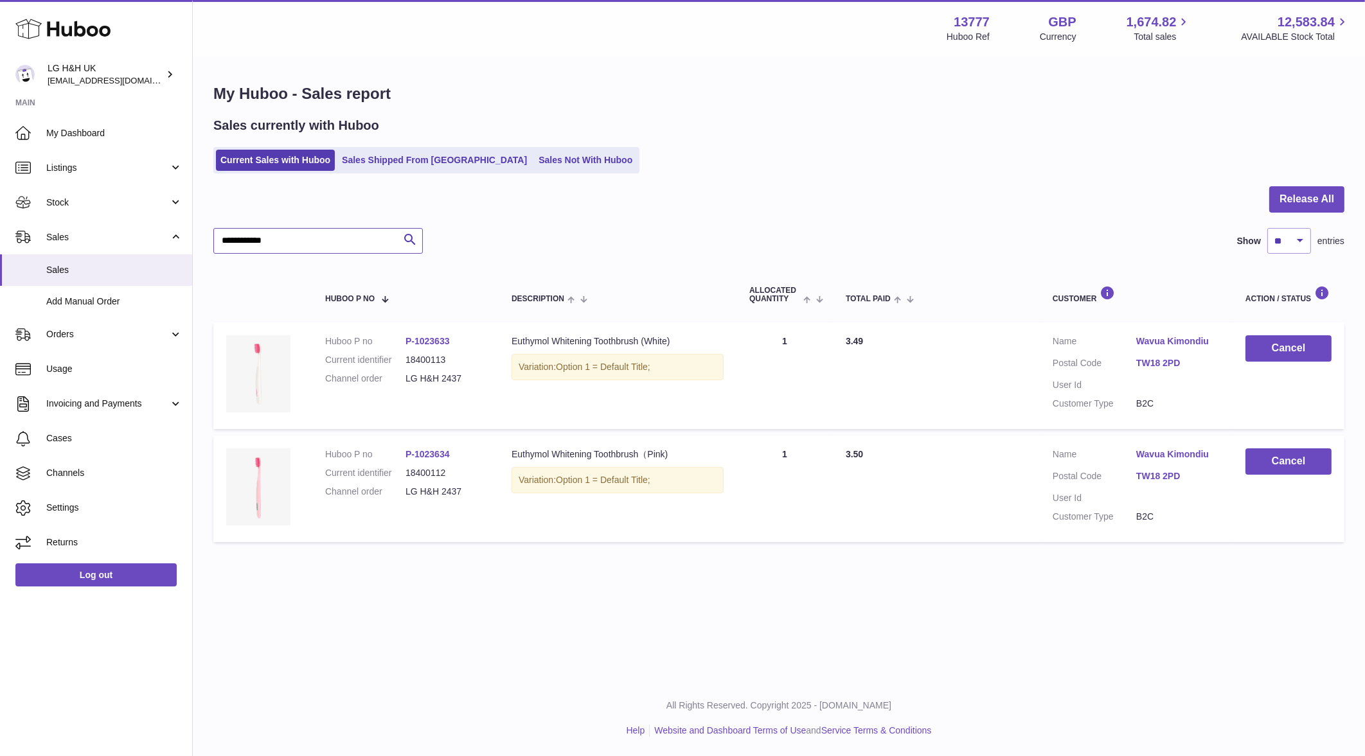
click at [339, 236] on input "**********" at bounding box center [317, 241] width 209 height 26
click at [1284, 379] on button "Release" at bounding box center [1288, 381] width 86 height 26
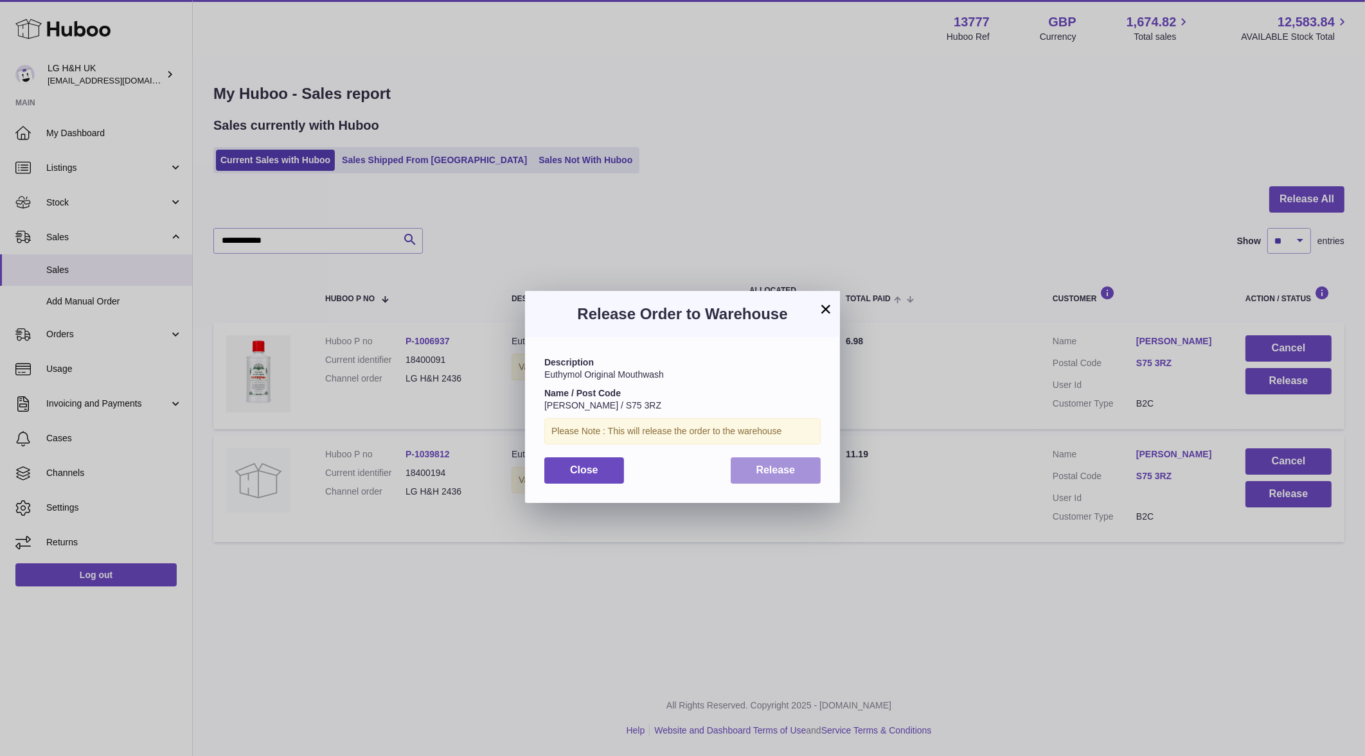
click at [810, 477] on button "Release" at bounding box center [776, 470] width 91 height 26
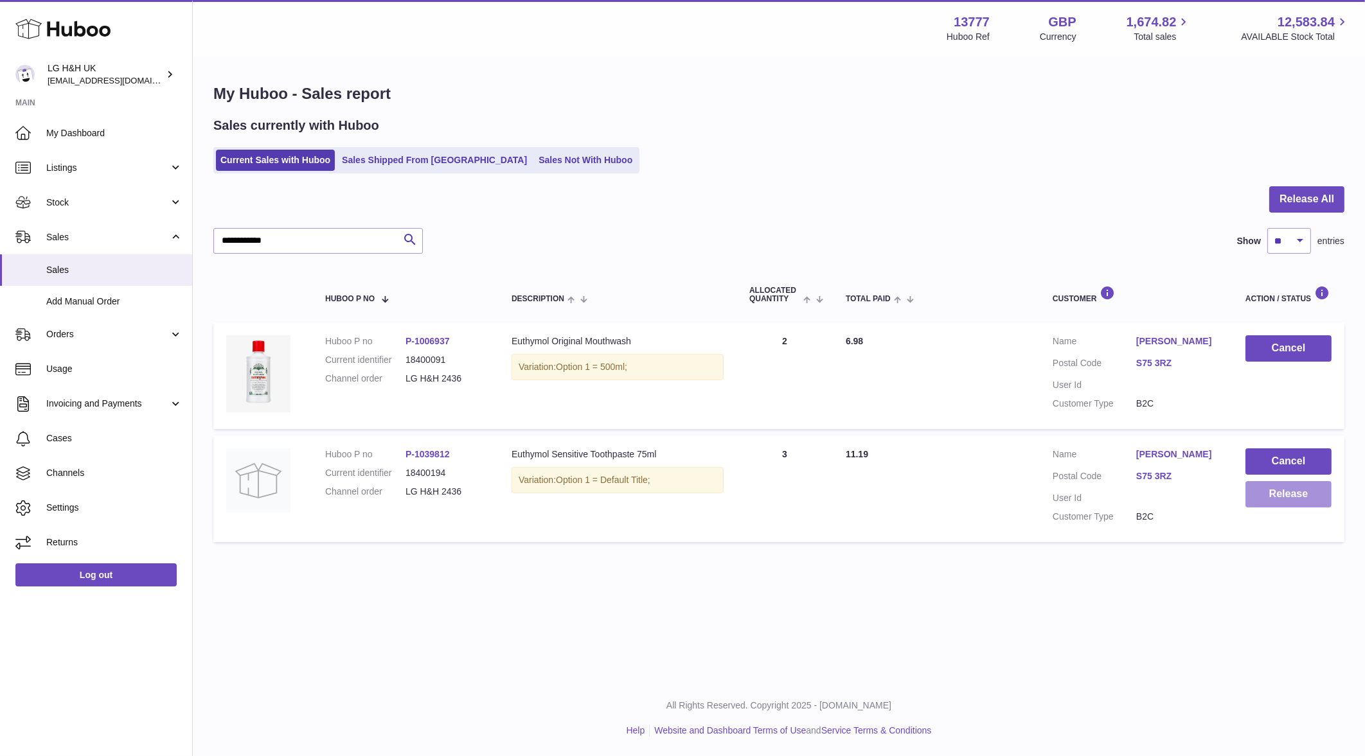
click at [1315, 502] on button "Release" at bounding box center [1288, 494] width 86 height 26
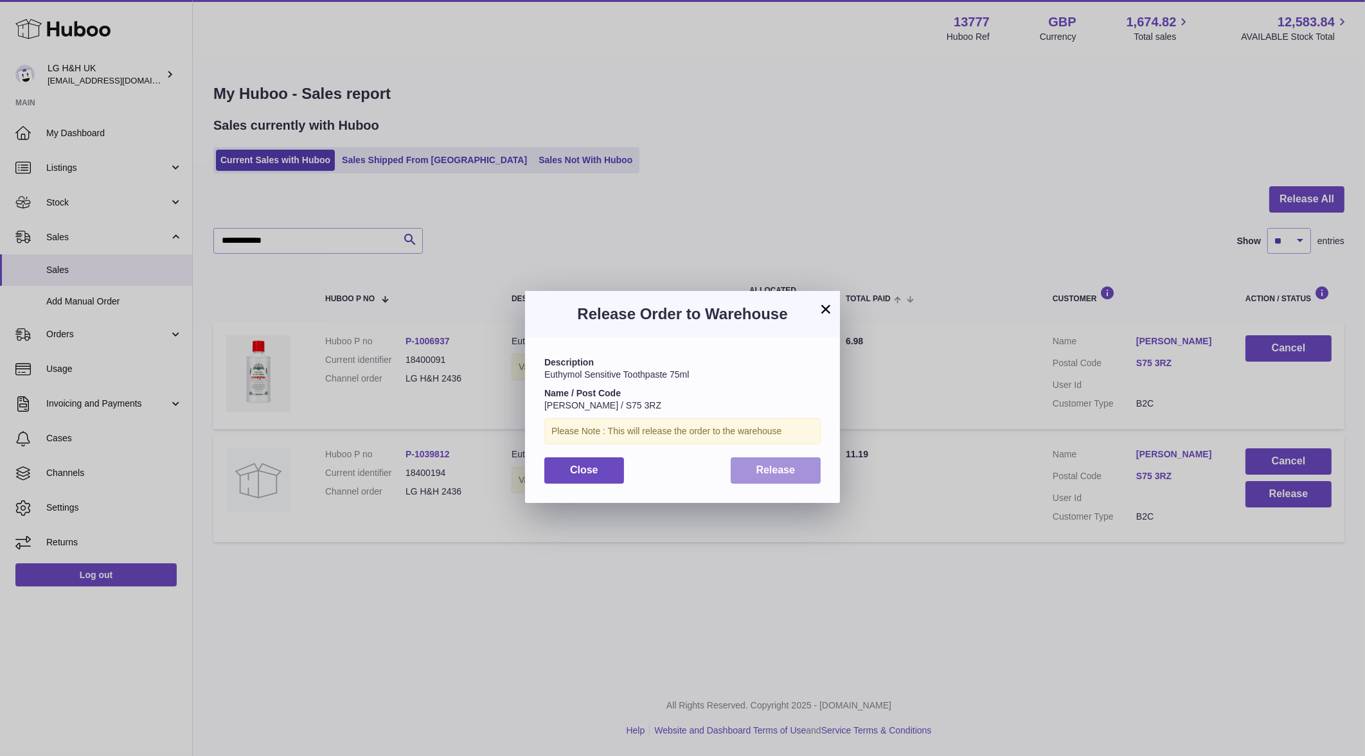
drag, startPoint x: 740, startPoint y: 470, endPoint x: 706, endPoint y: 457, distance: 36.4
click at [741, 470] on button "Release" at bounding box center [776, 470] width 91 height 26
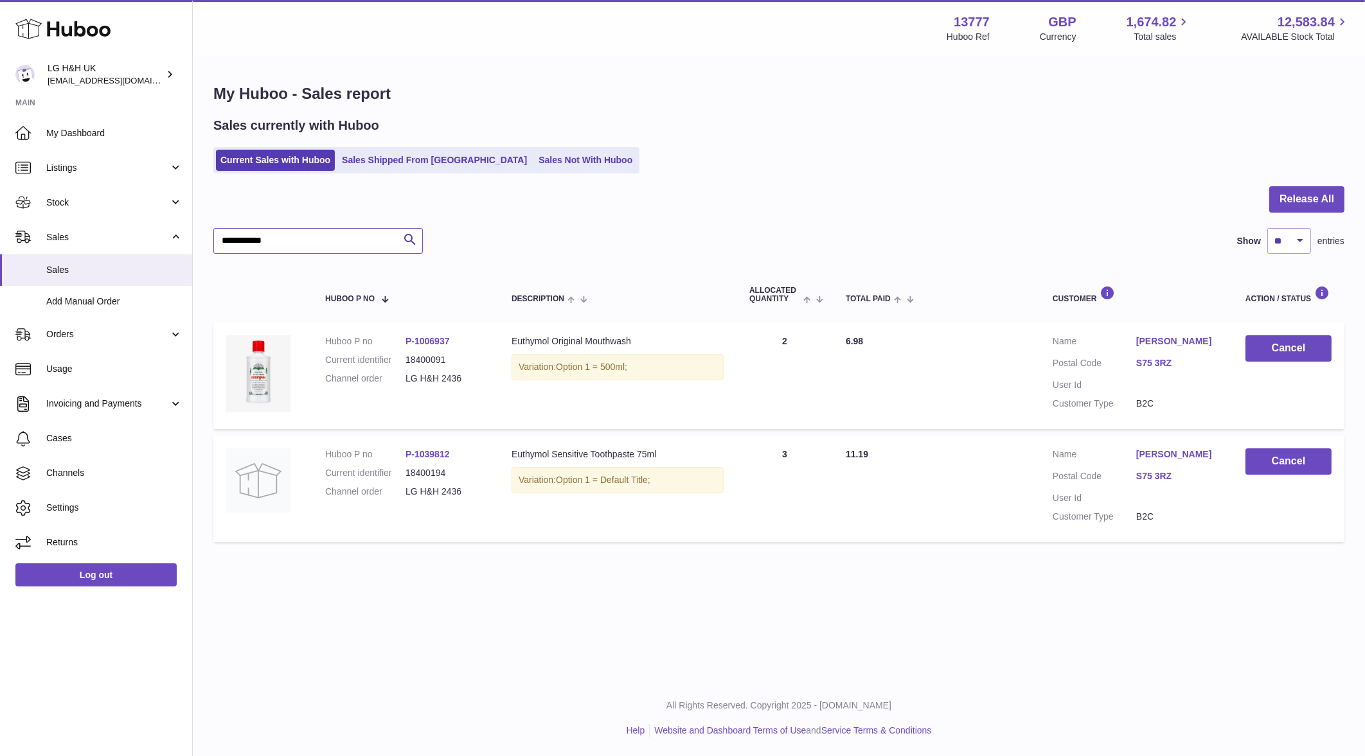
click at [297, 236] on input "**********" at bounding box center [317, 241] width 209 height 26
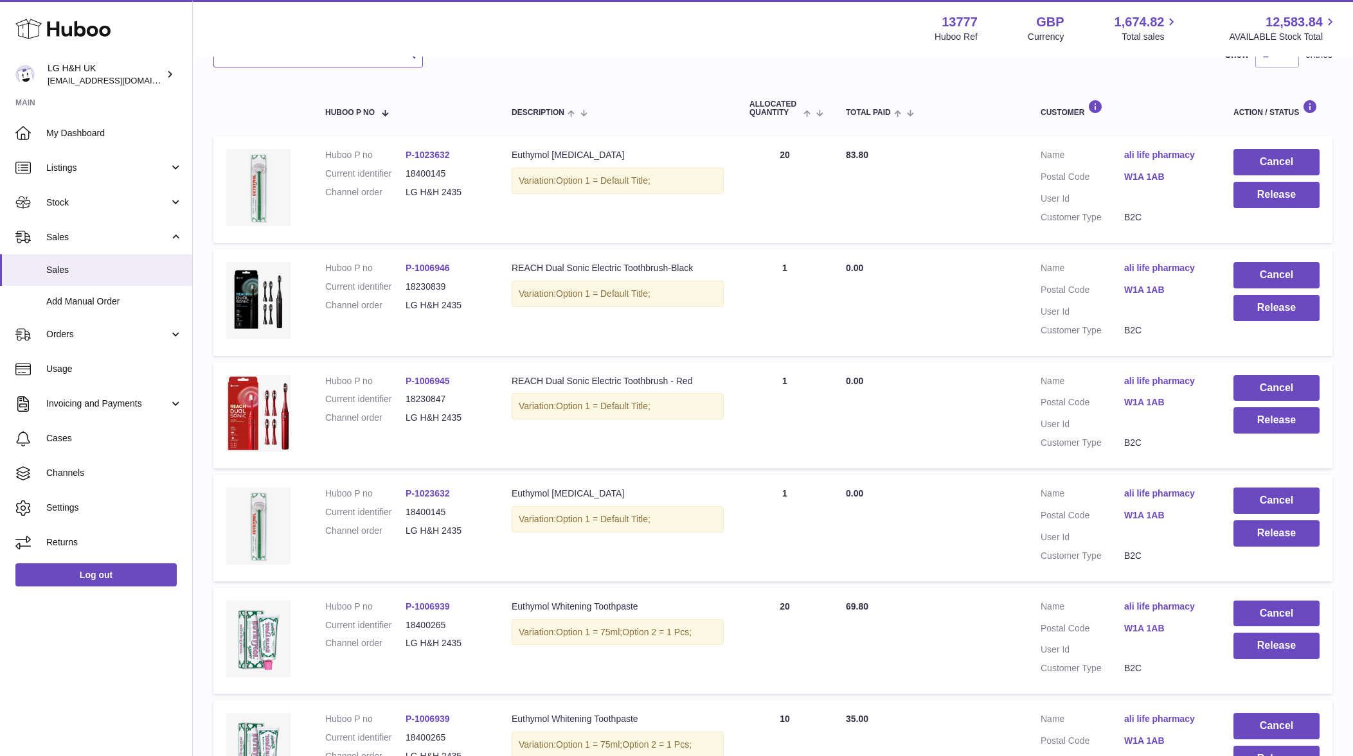
scroll to position [88, 0]
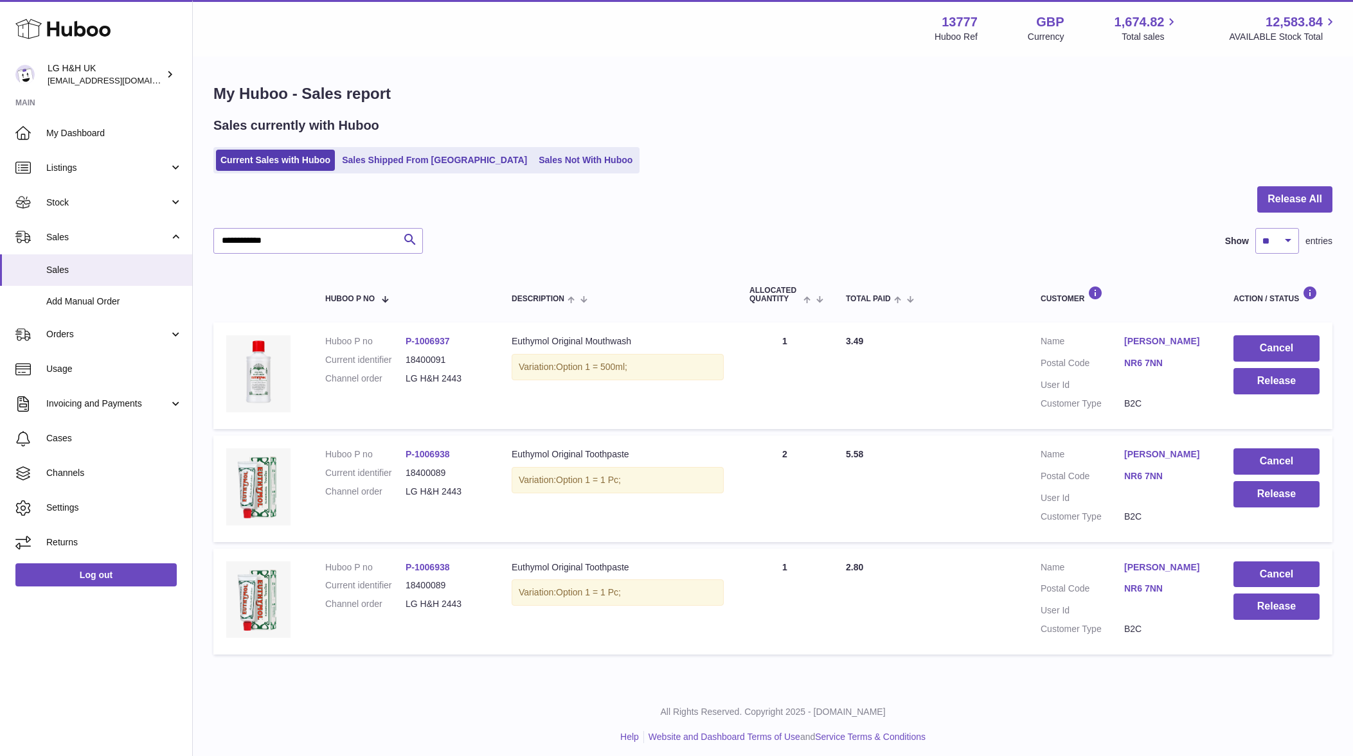
click at [1293, 395] on td "Cancel Release" at bounding box center [1276, 376] width 112 height 107
click at [1291, 389] on button "Release" at bounding box center [1276, 381] width 86 height 26
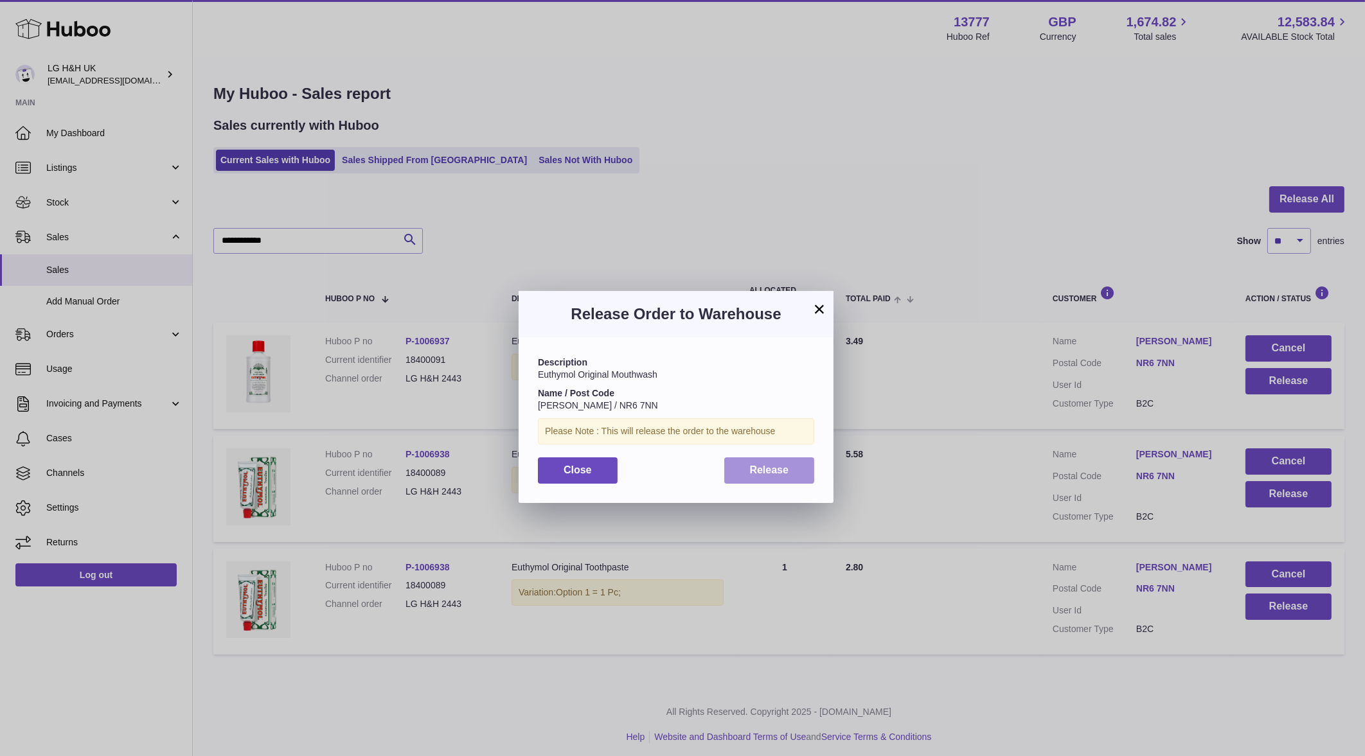
click at [743, 468] on button "Release" at bounding box center [769, 470] width 91 height 26
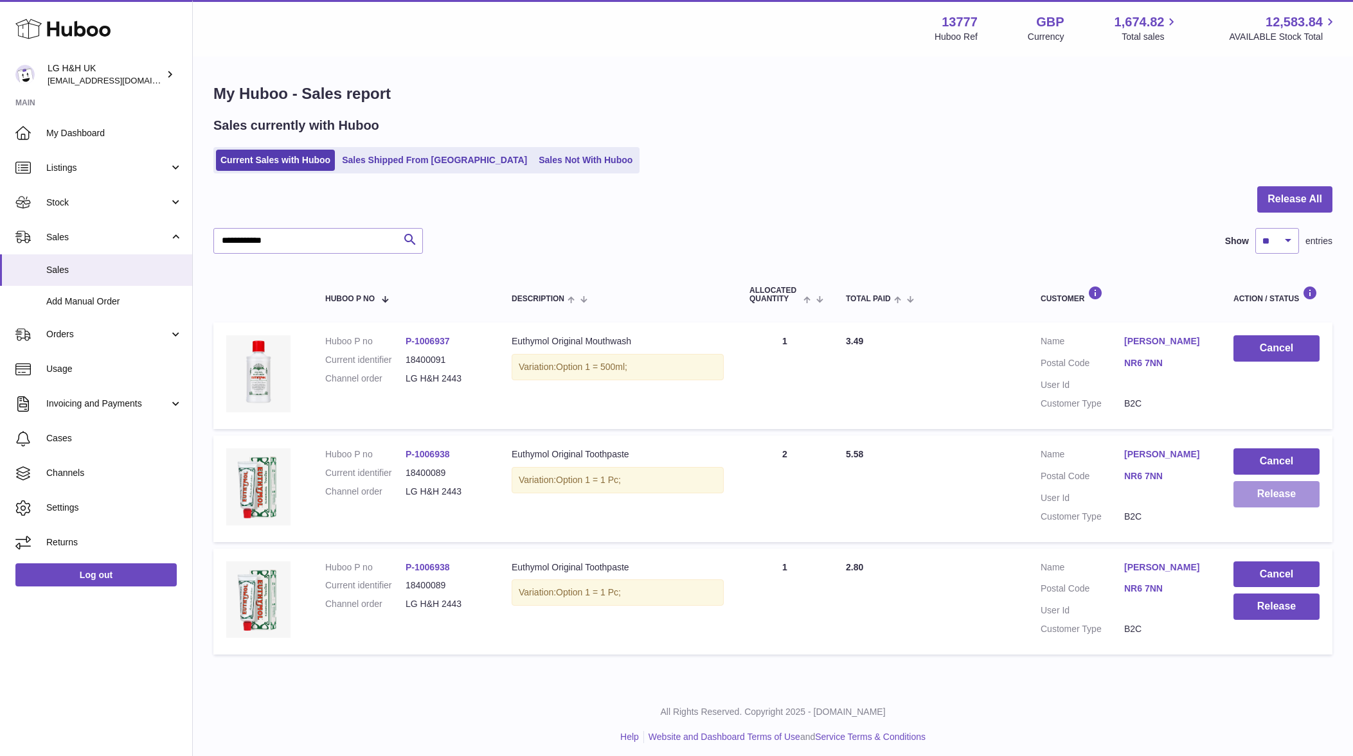
click at [1234, 492] on button "Release" at bounding box center [1276, 494] width 86 height 26
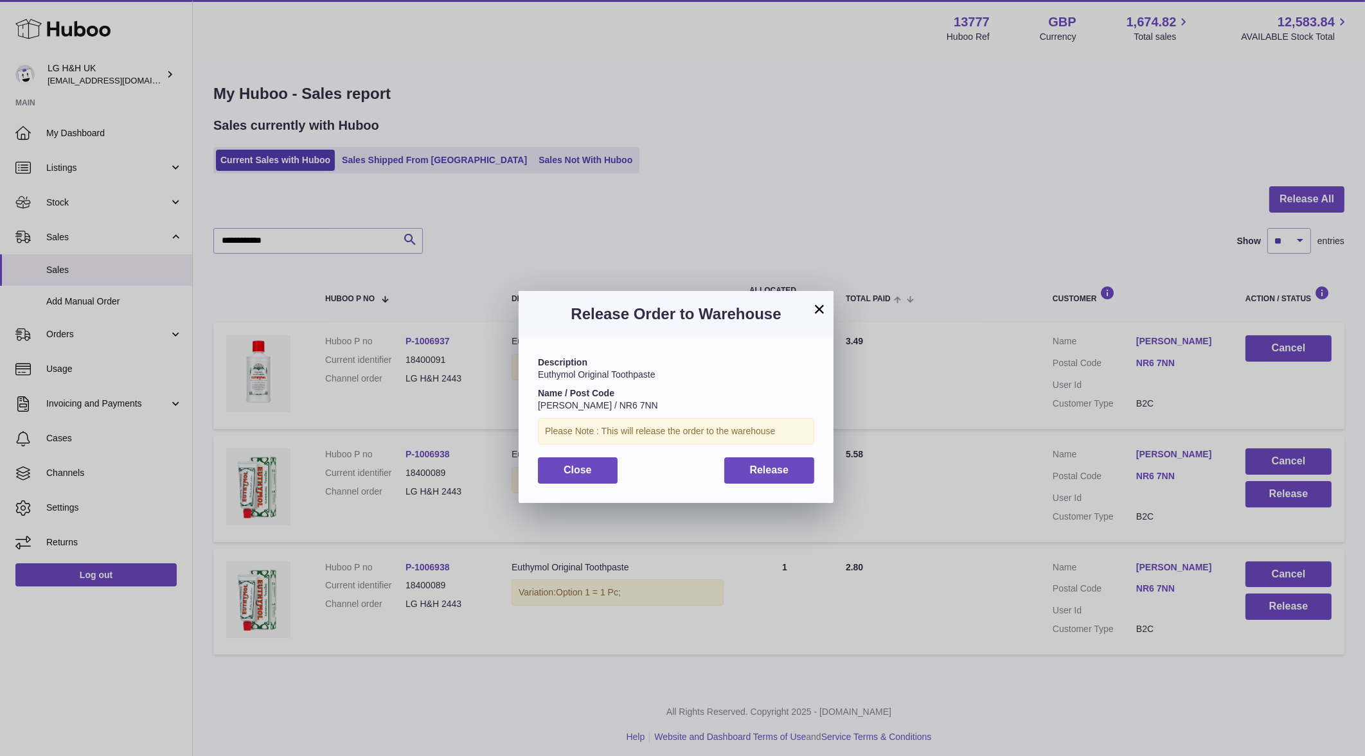
click at [721, 475] on div "Close Release" at bounding box center [676, 470] width 276 height 26
click at [732, 475] on button "Release" at bounding box center [769, 470] width 91 height 26
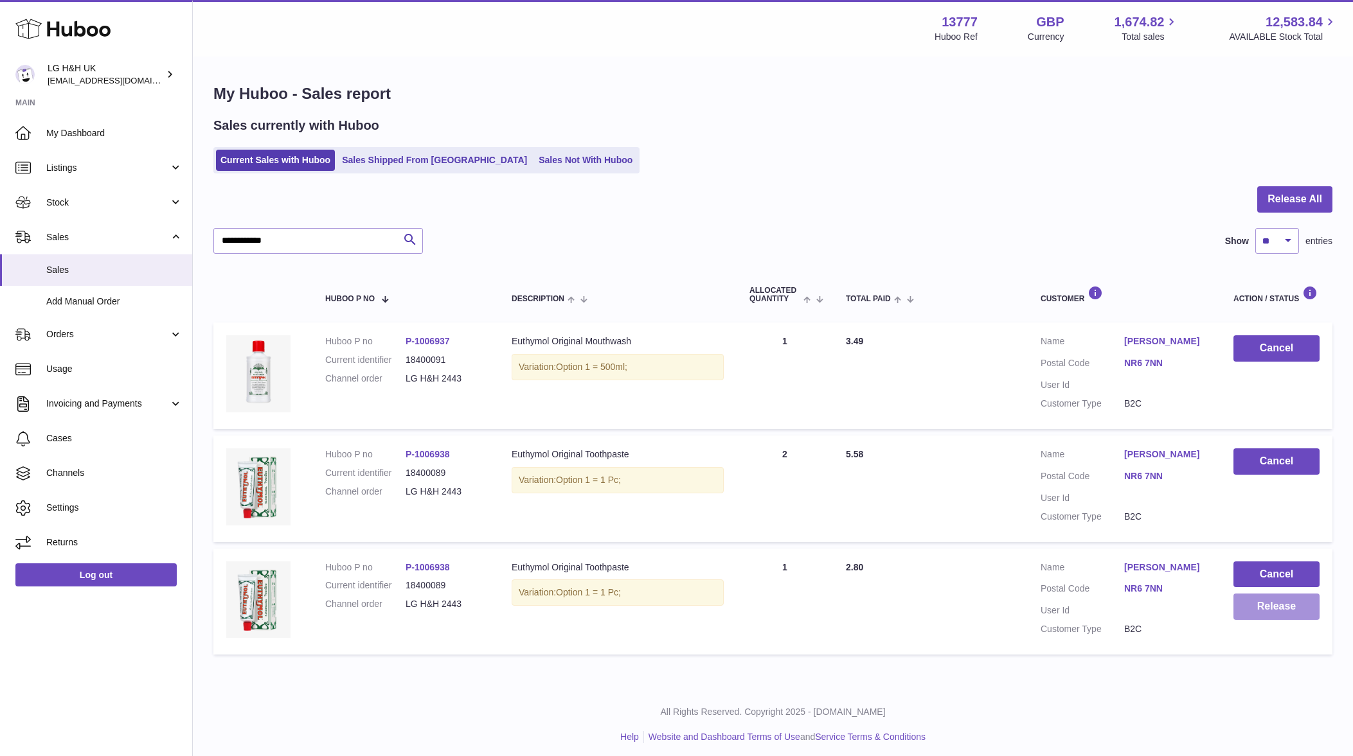
click at [1242, 613] on button "Release" at bounding box center [1276, 607] width 86 height 26
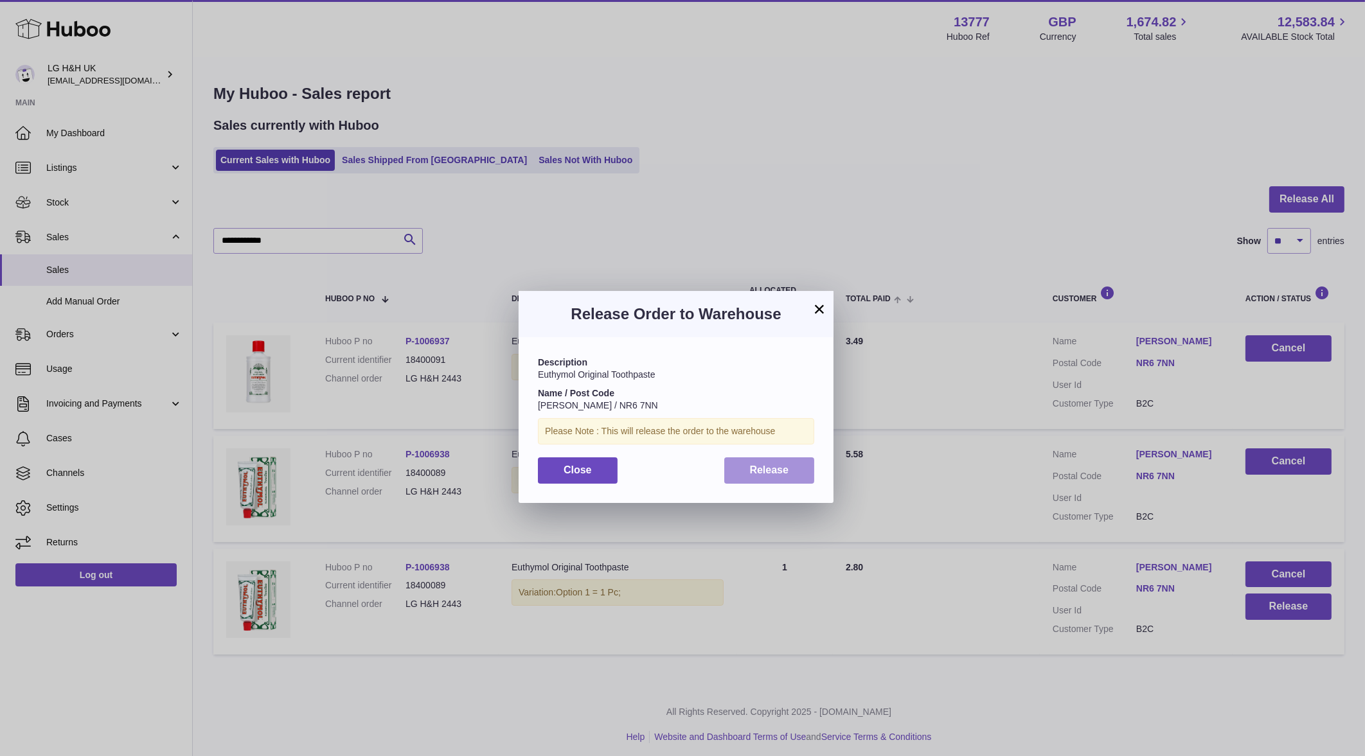
click at [754, 470] on span "Release" at bounding box center [769, 470] width 39 height 11
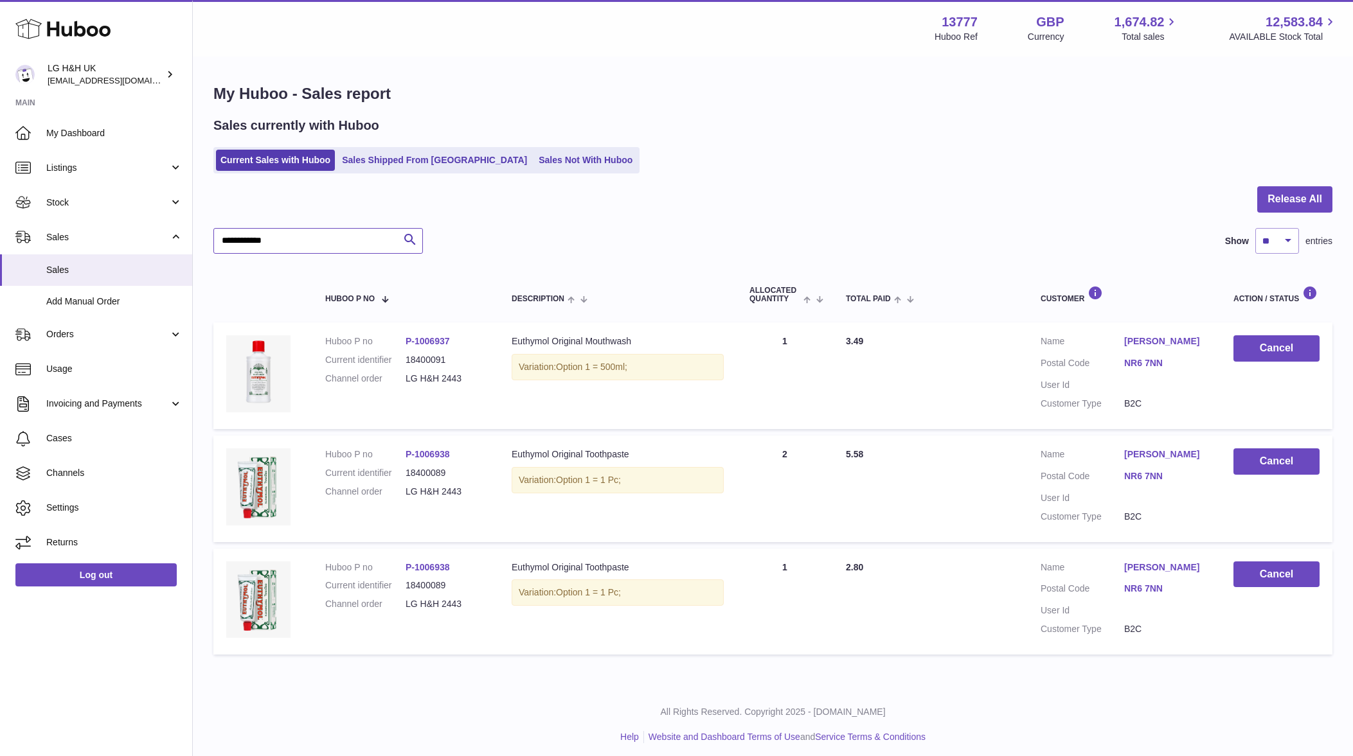
click at [328, 239] on input "**********" at bounding box center [317, 241] width 209 height 26
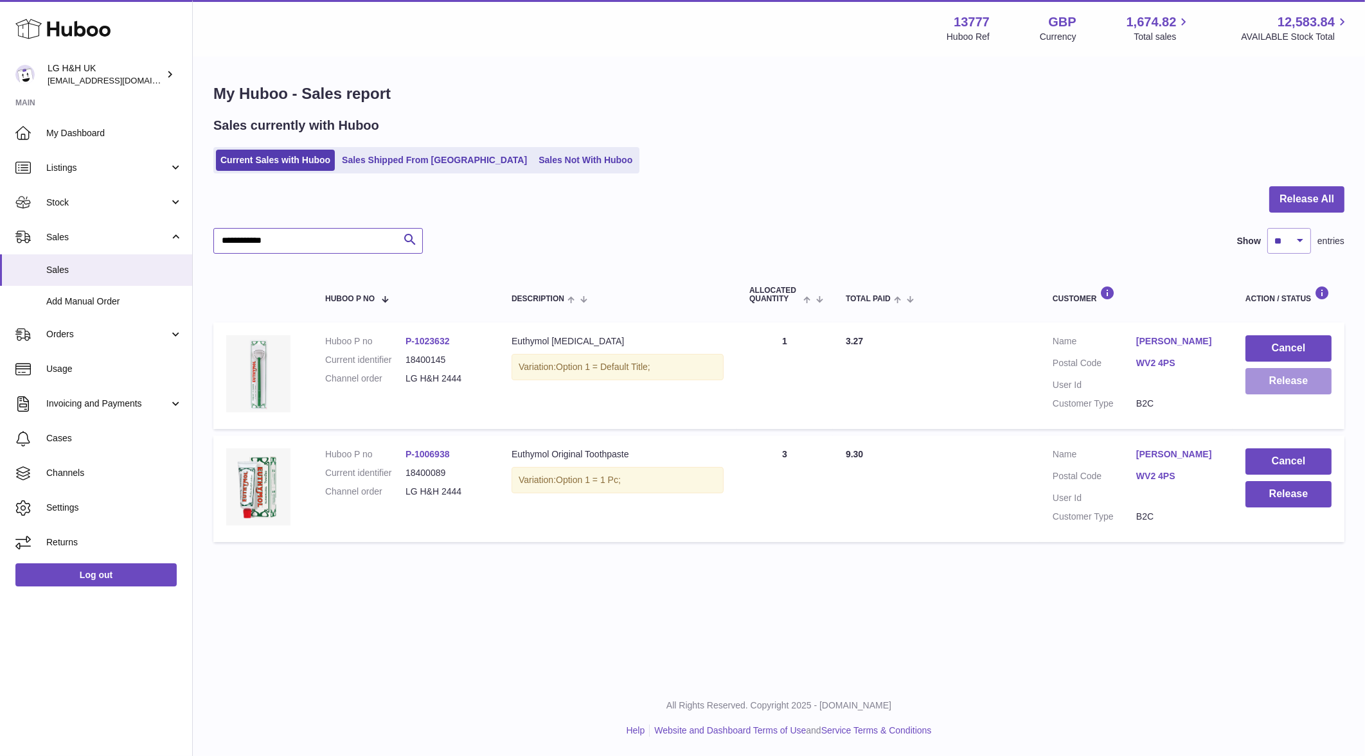
type input "**********"
click at [1291, 378] on button "Release" at bounding box center [1288, 381] width 86 height 26
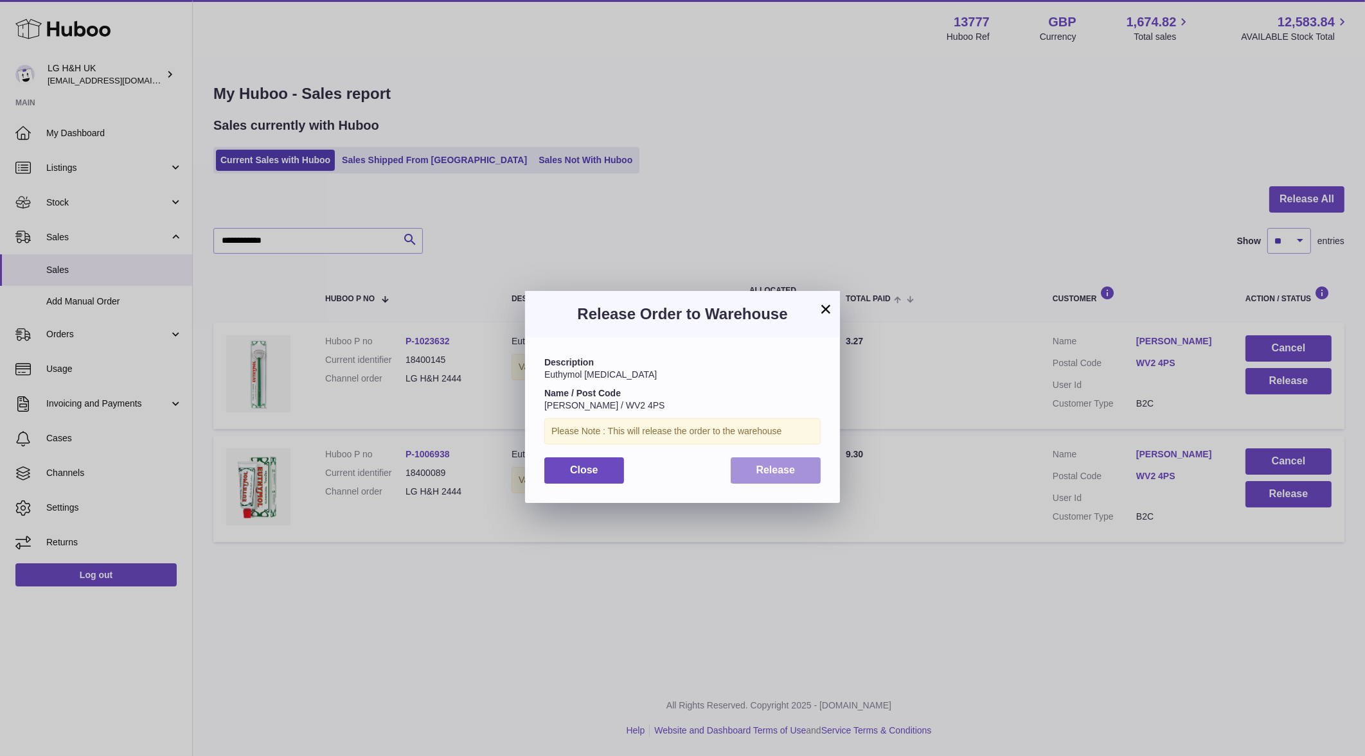
click at [782, 468] on span "Release" at bounding box center [775, 470] width 39 height 11
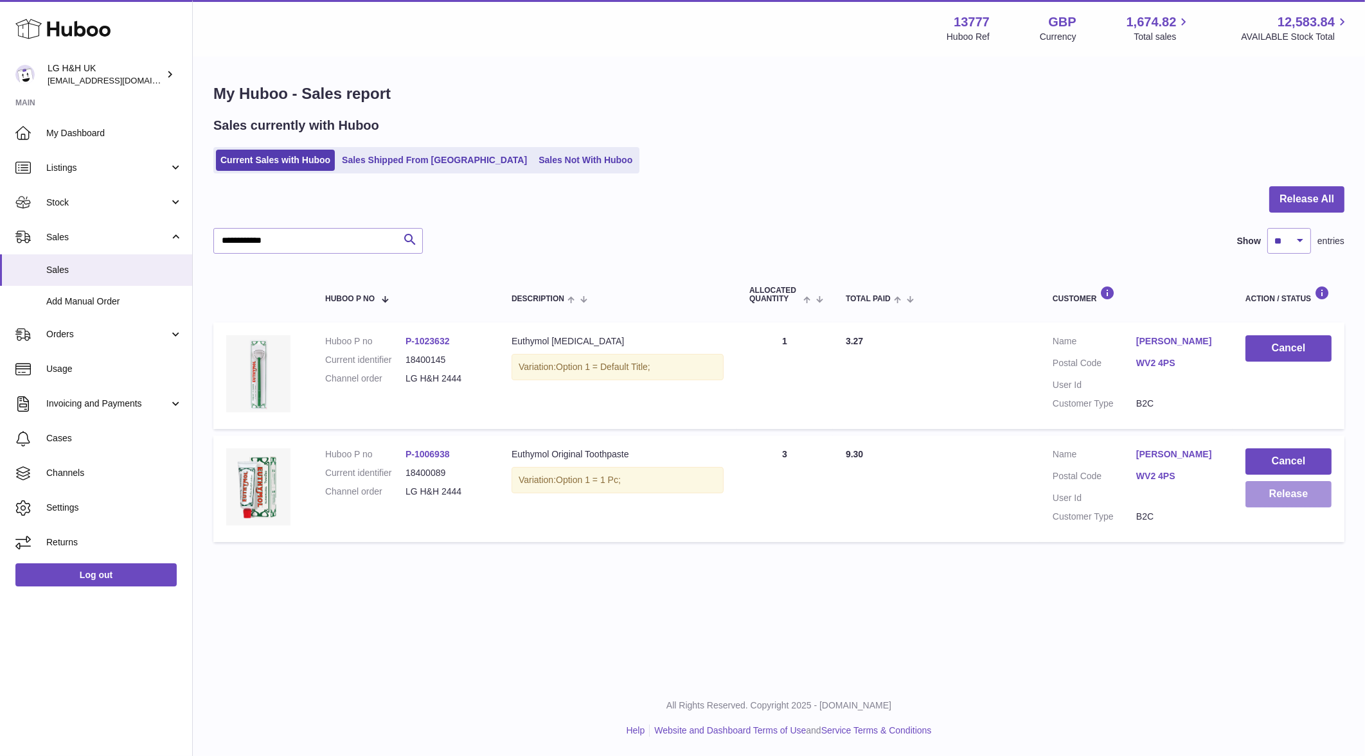
click at [1254, 487] on button "Release" at bounding box center [1288, 494] width 86 height 26
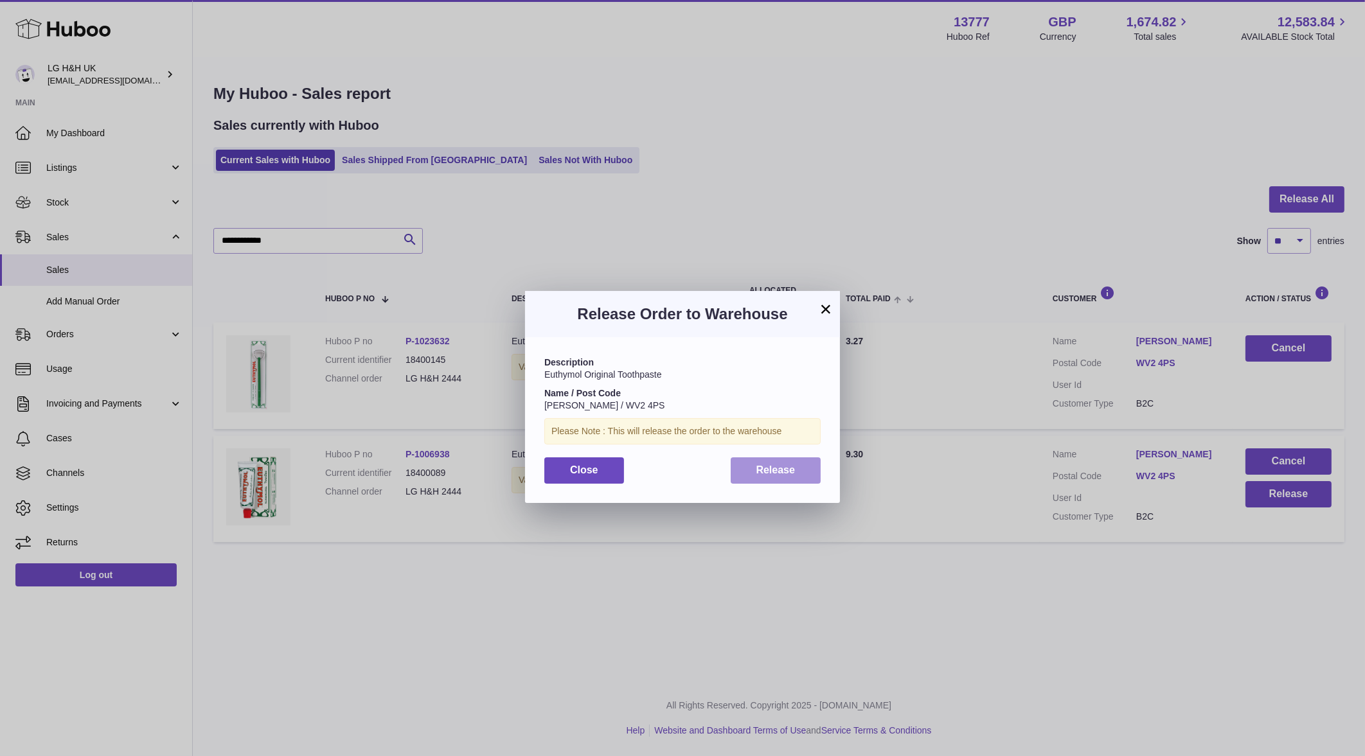
click at [771, 477] on button "Release" at bounding box center [776, 470] width 91 height 26
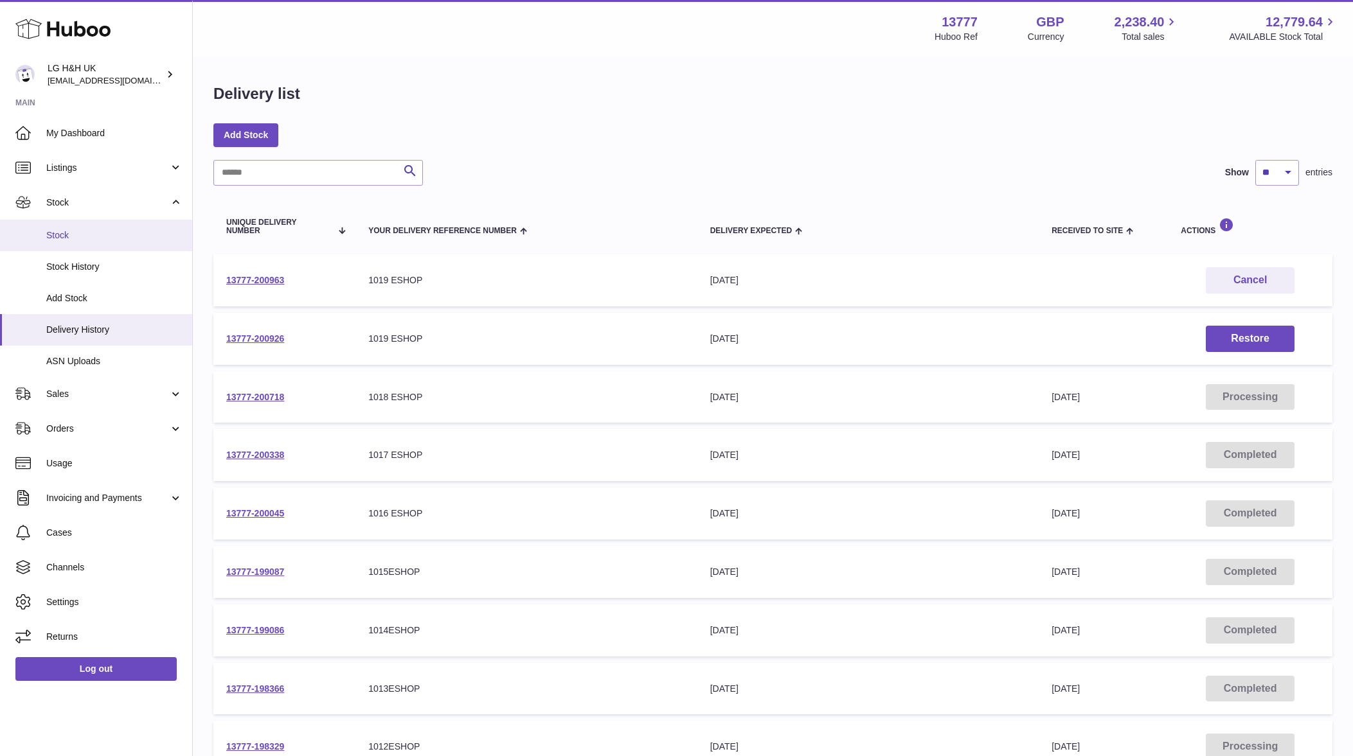
click at [109, 240] on span "Stock" at bounding box center [114, 235] width 136 height 12
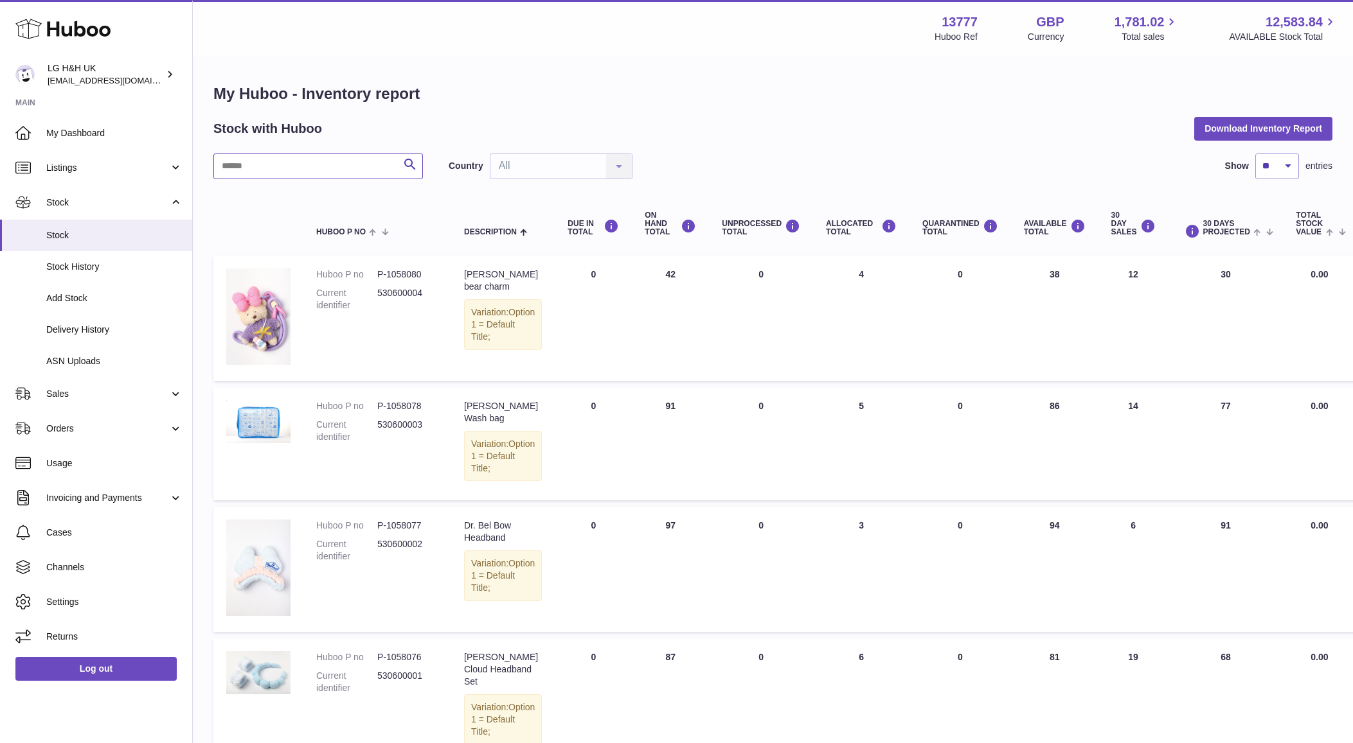
click at [359, 170] on input "text" at bounding box center [317, 167] width 209 height 26
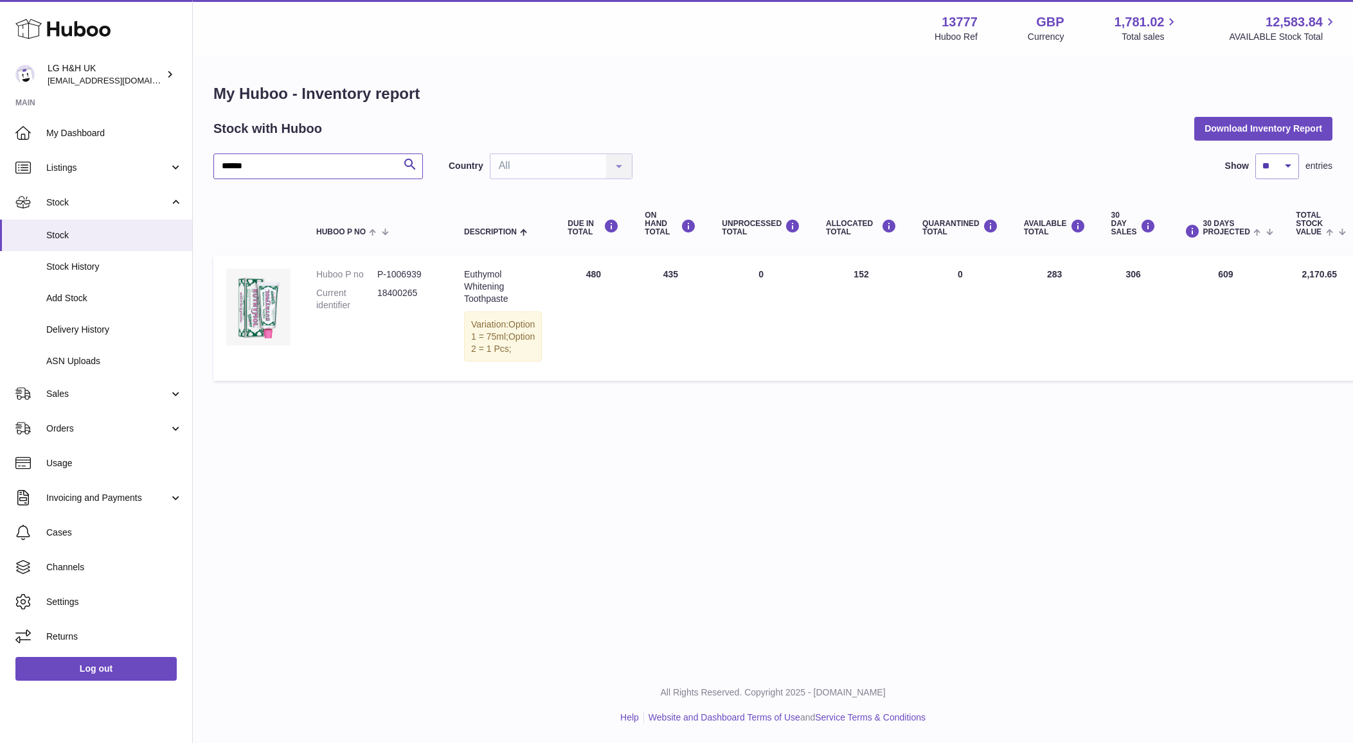
type input "******"
